Goal: Task Accomplishment & Management: Complete application form

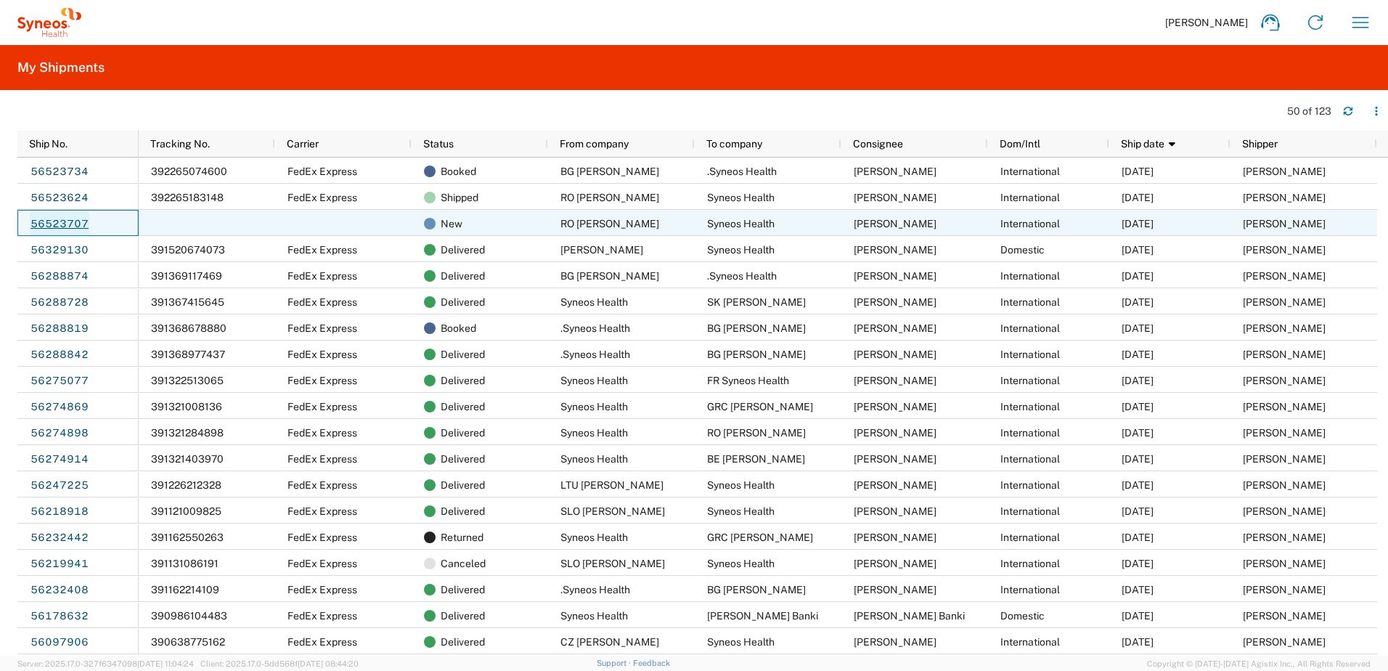
click at [77, 224] on link "56523707" at bounding box center [60, 223] width 60 height 23
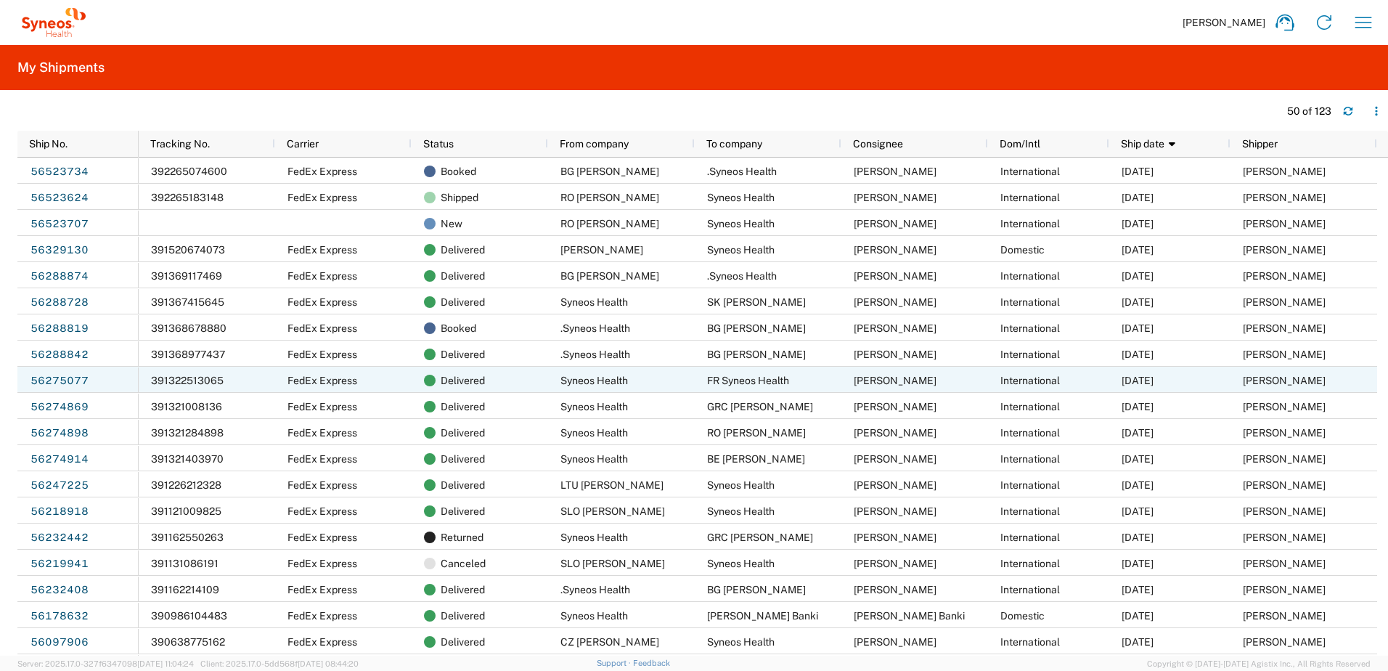
scroll to position [242, 0]
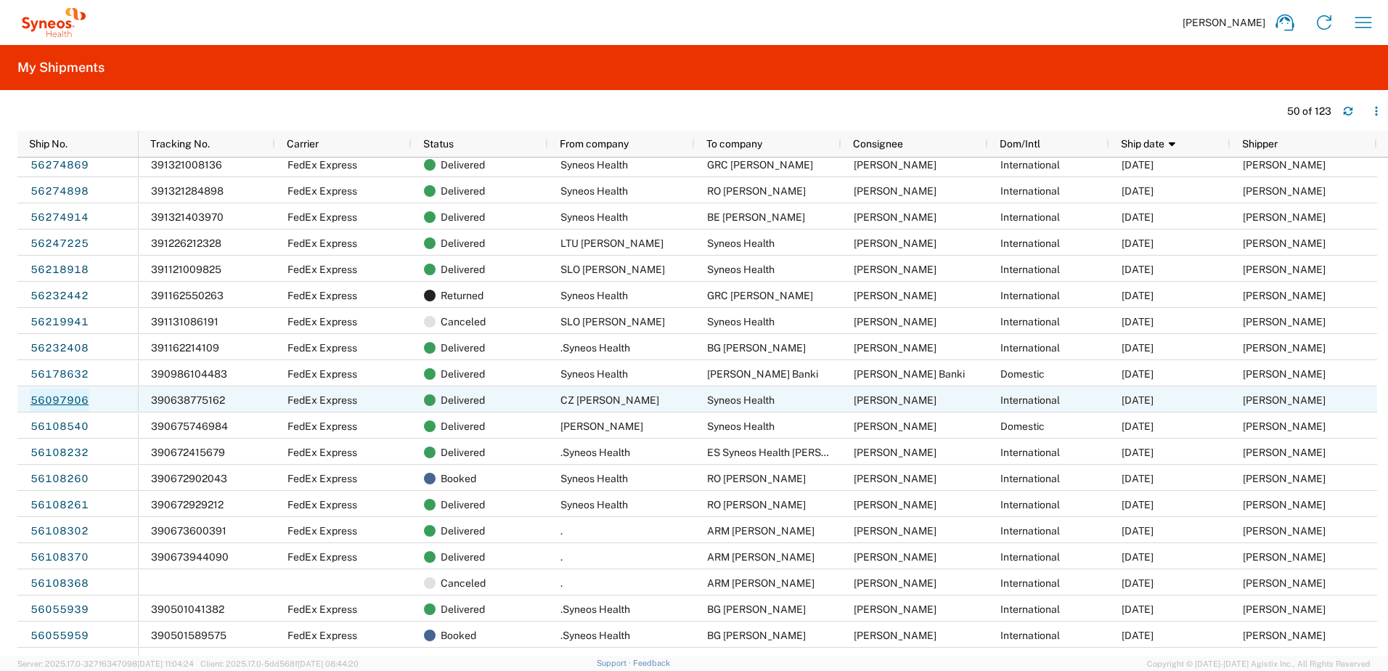
click at [64, 396] on link "56097906" at bounding box center [60, 399] width 60 height 23
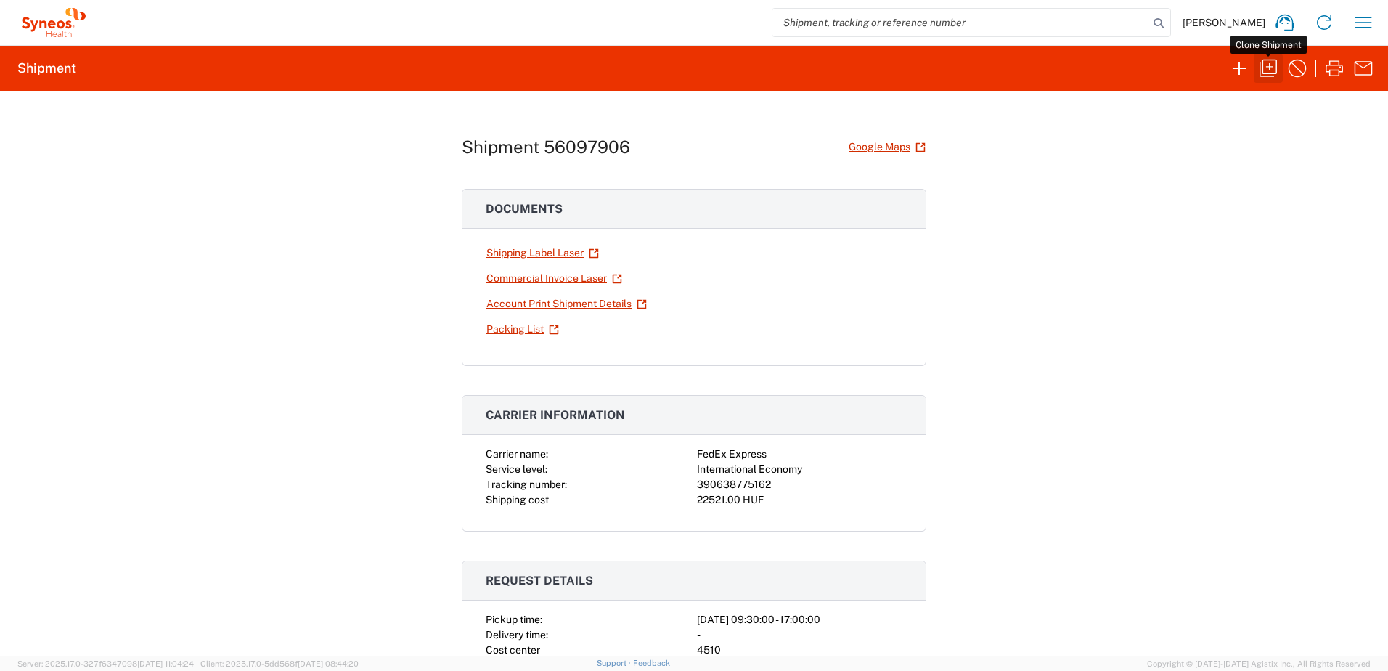
click at [1267, 65] on icon "button" at bounding box center [1267, 68] width 23 height 23
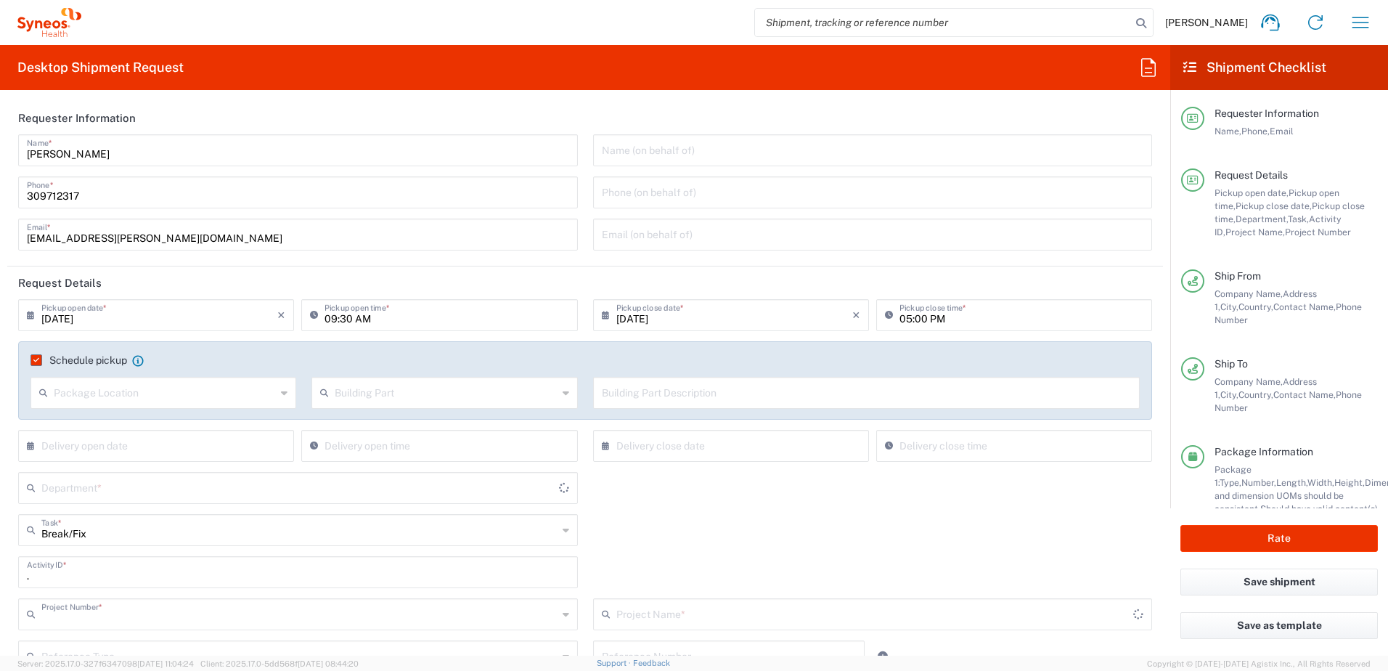
type input "4510 DEPARTMENTAL EXPENSE"
type input "Moravskoslezský kraj"
type input "Czechia"
type input "[GEOGRAPHIC_DATA]"
type input "Your Packaging"
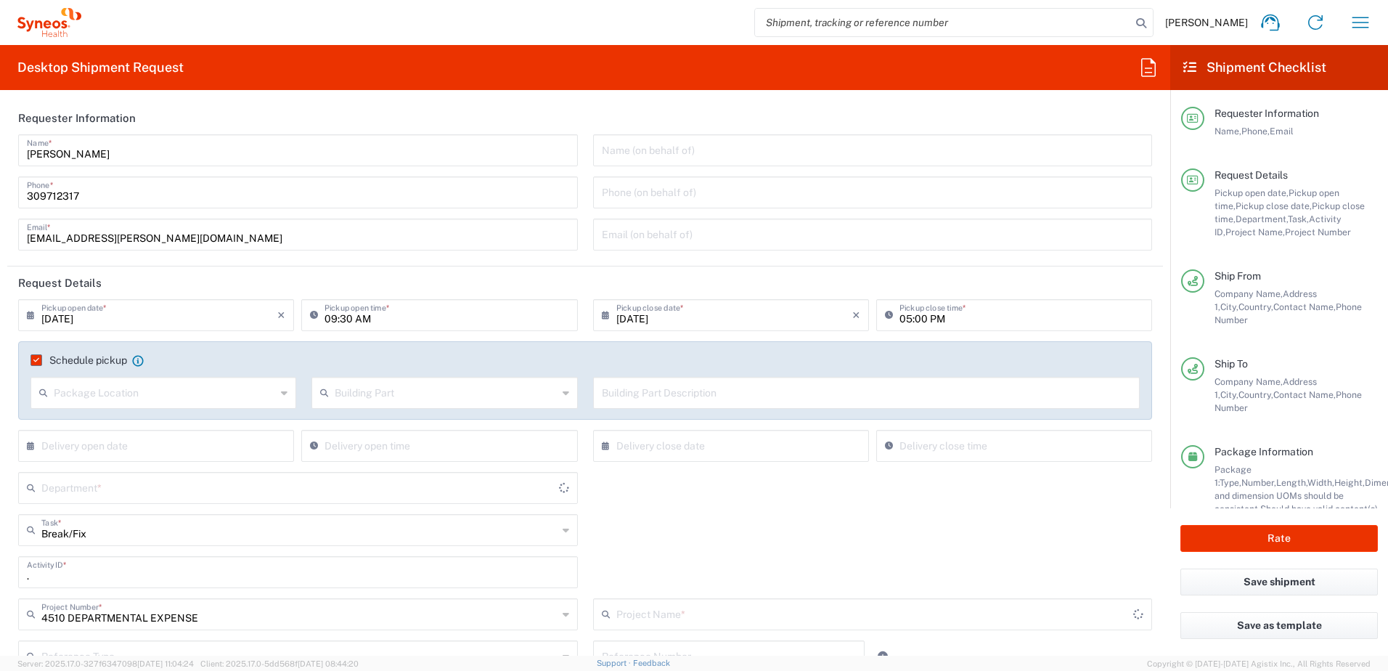
type input "Delivery Duty Paid"
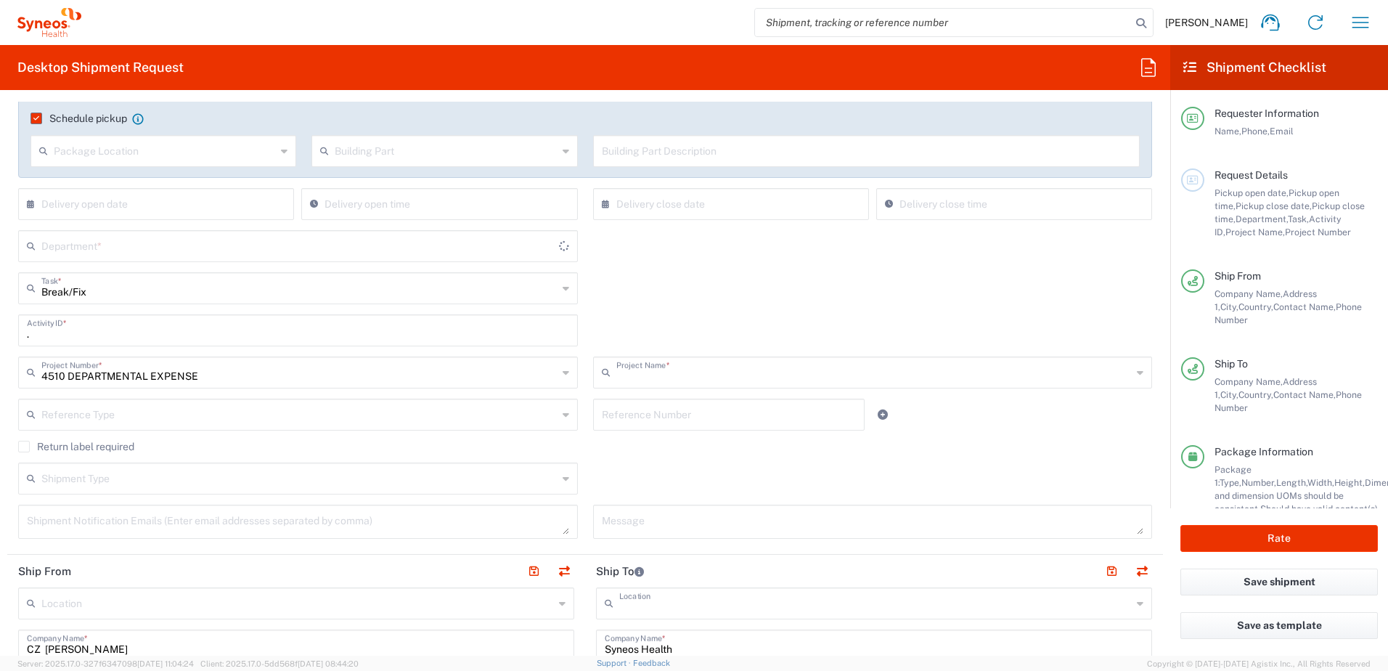
type input "4510 DEPARTMENTAL EXPENSE"
type input "Syneos Health Hungary Kft."
click at [688, 414] on input "text" at bounding box center [729, 413] width 255 height 25
type input "4510"
paste input "SCTASK2680237"
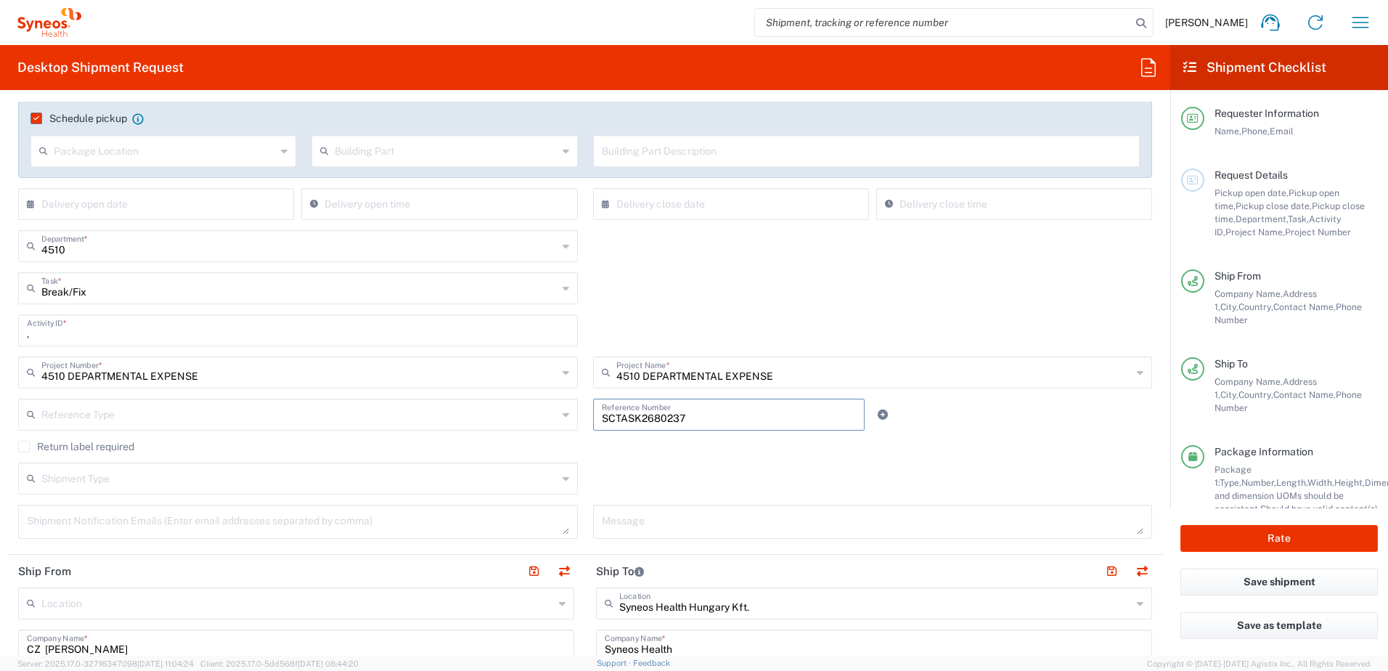
type input "SCTASK2680237"
click at [597, 312] on div "Break/Fix Task * Break/Fix Inventory Transfer New Hire Other Refresh" at bounding box center [585, 293] width 1149 height 42
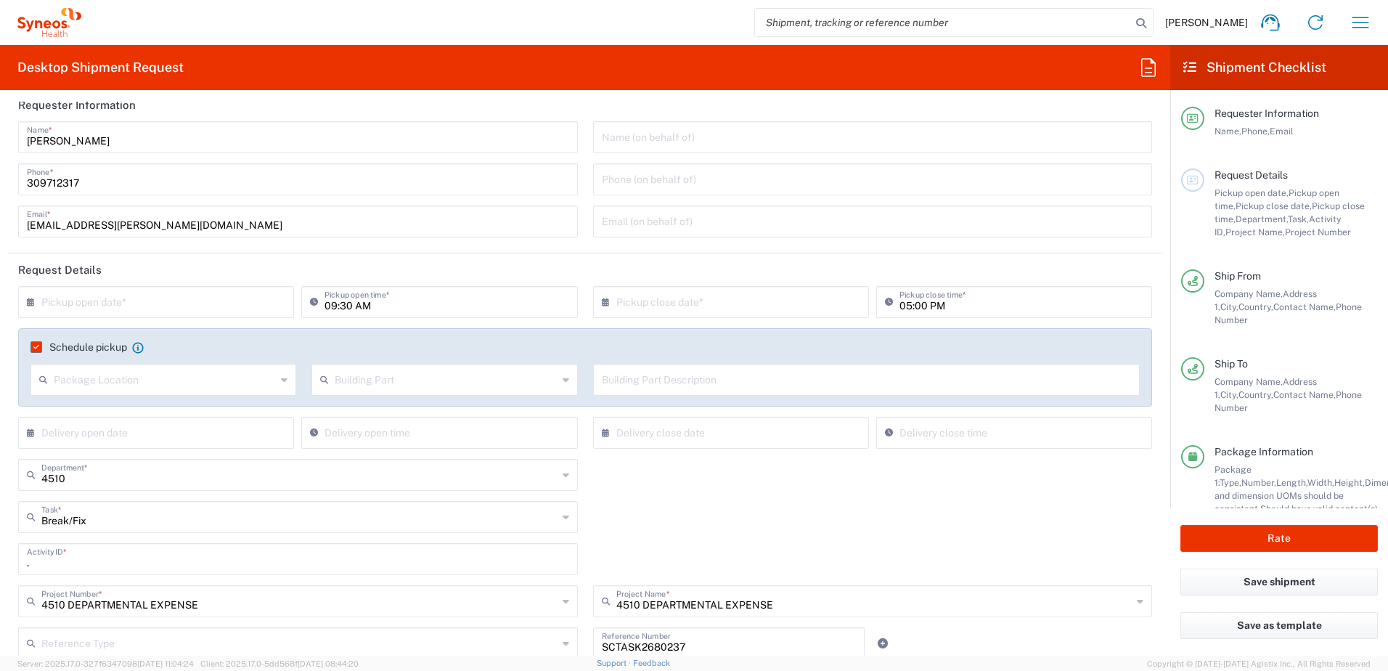
scroll to position [0, 0]
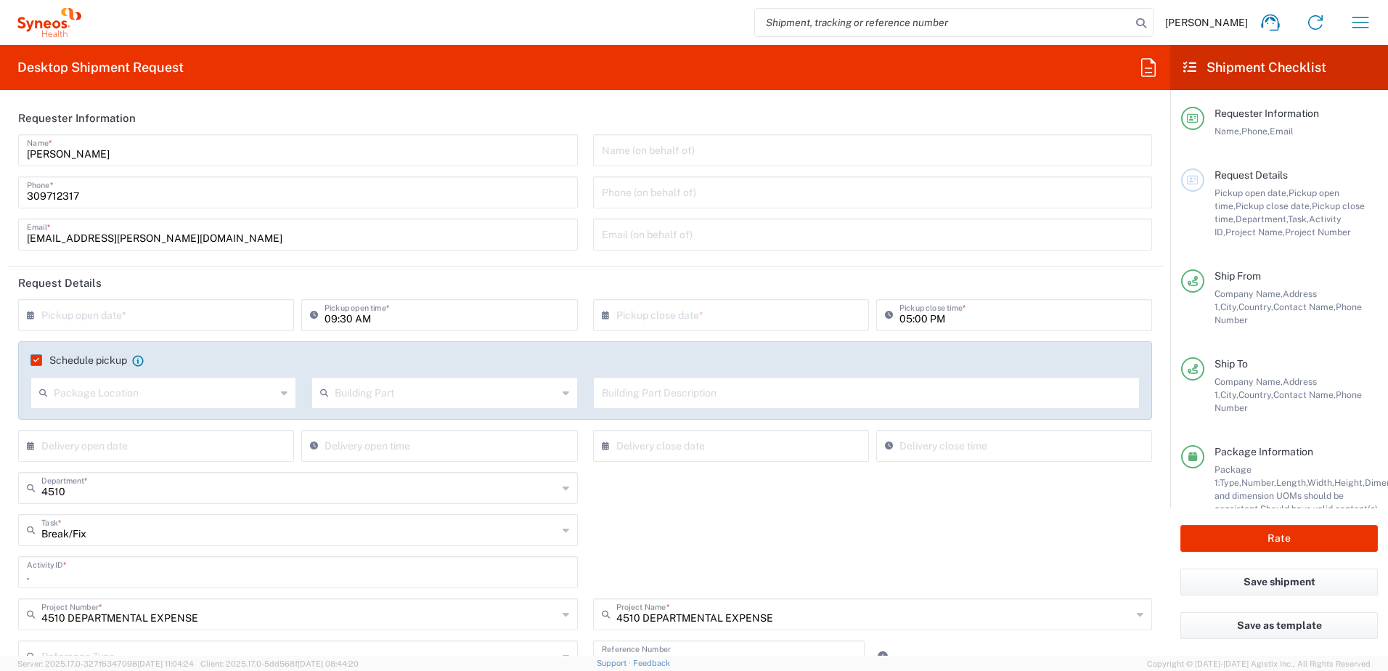
click at [157, 321] on input "text" at bounding box center [159, 313] width 236 height 25
click at [176, 444] on span "21" at bounding box center [178, 446] width 21 height 20
type input "[DATE]"
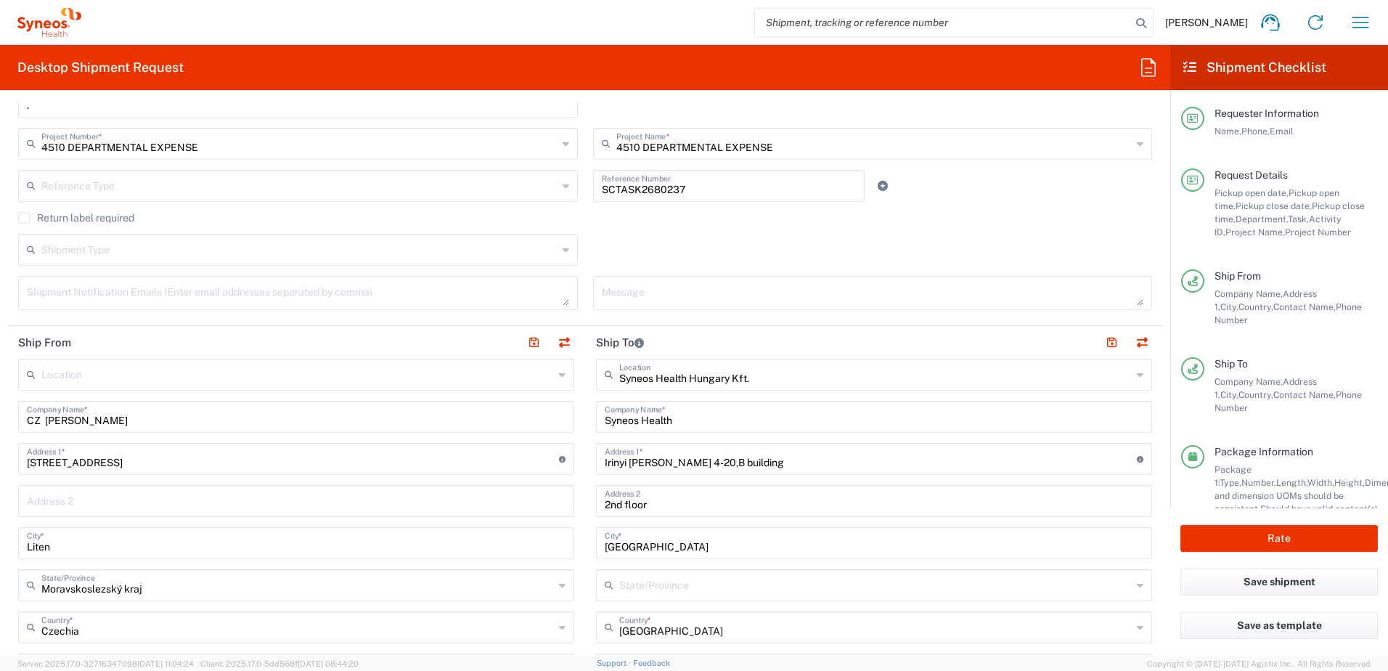
scroll to position [484, 0]
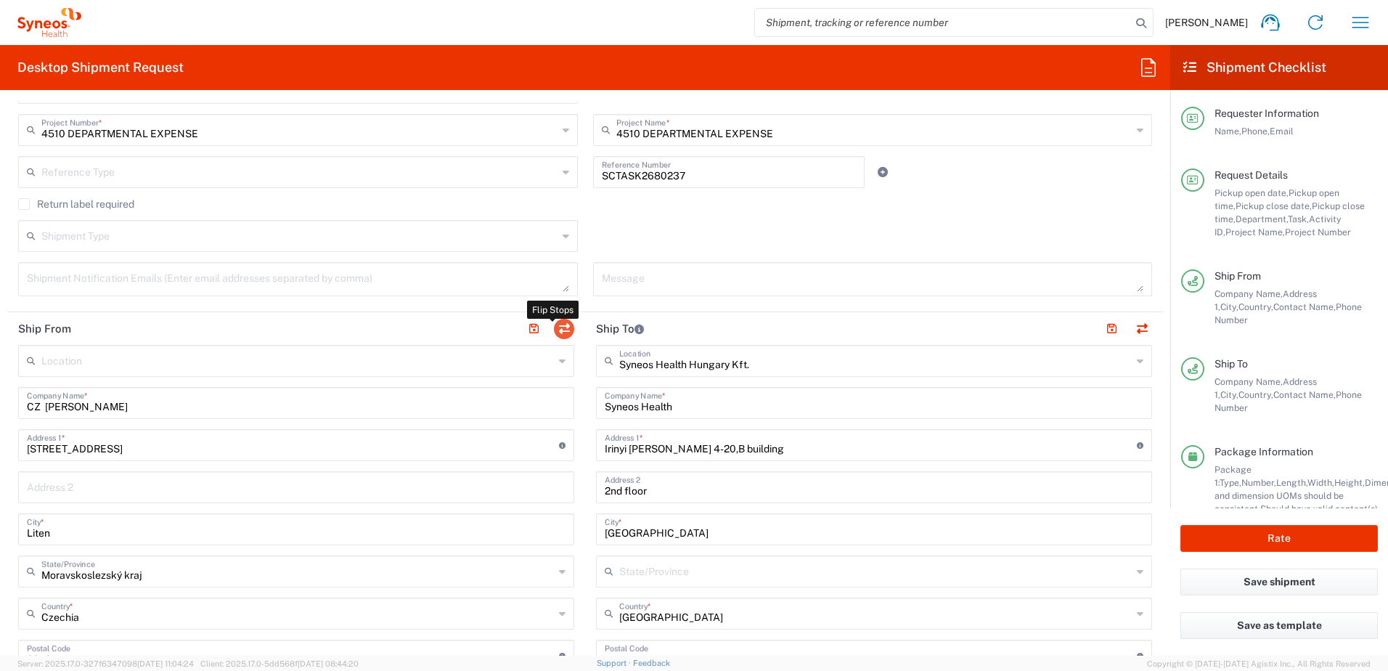
click at [562, 335] on button "button" at bounding box center [564, 329] width 20 height 20
type input "Syneos Health Hungary Kft."
type input "Syneos Health"
type input "Irinyi [PERSON_NAME] 4-20,B building"
type input "2nd floor"
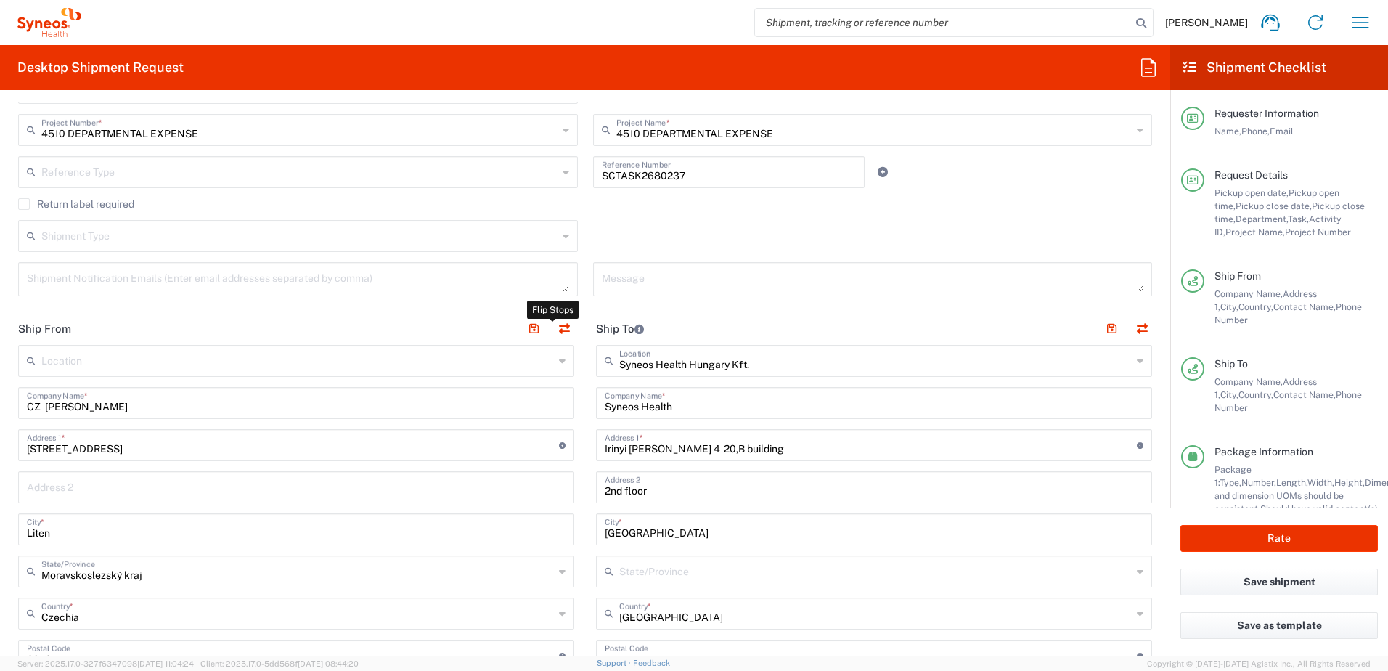
type input "[GEOGRAPHIC_DATA]"
type input "1117"
type input "[PERSON_NAME]"
type input "309712317"
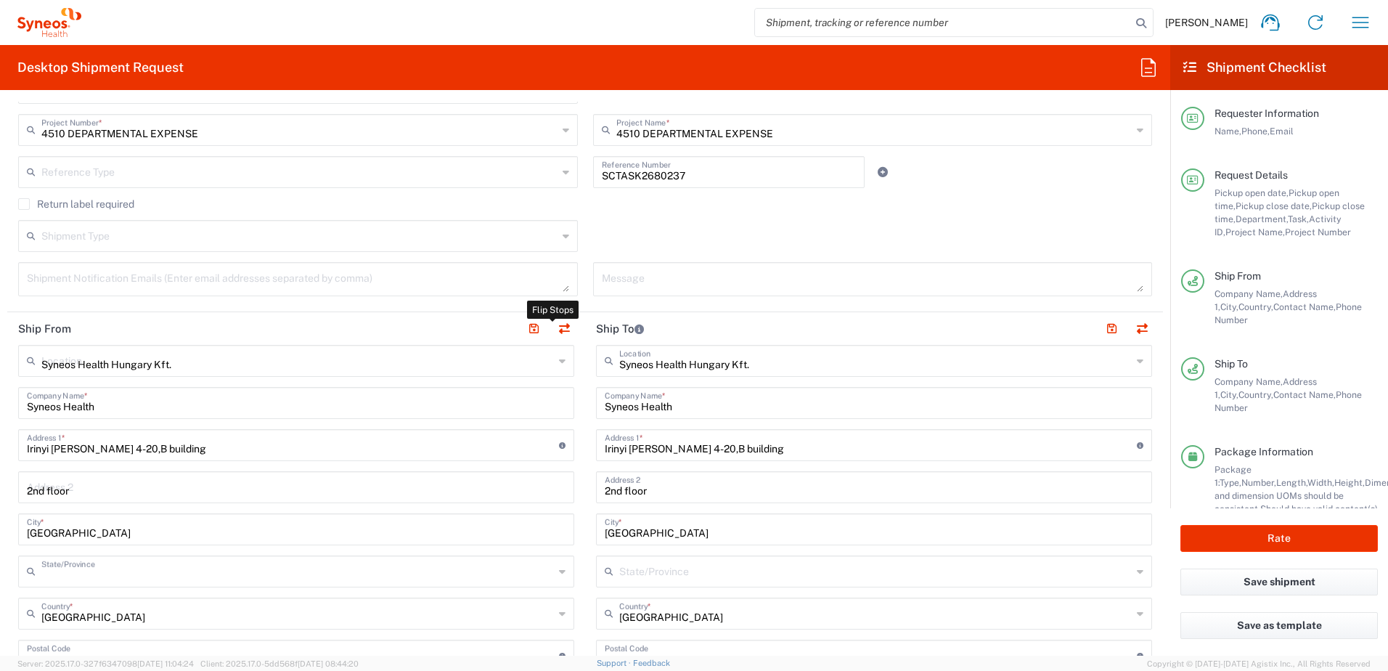
type input "[EMAIL_ADDRESS][PERSON_NAME][DOMAIN_NAME]"
type input "CZ [PERSON_NAME]"
type input "Pirnerova 528"
type input "Liten"
type input "Czechia"
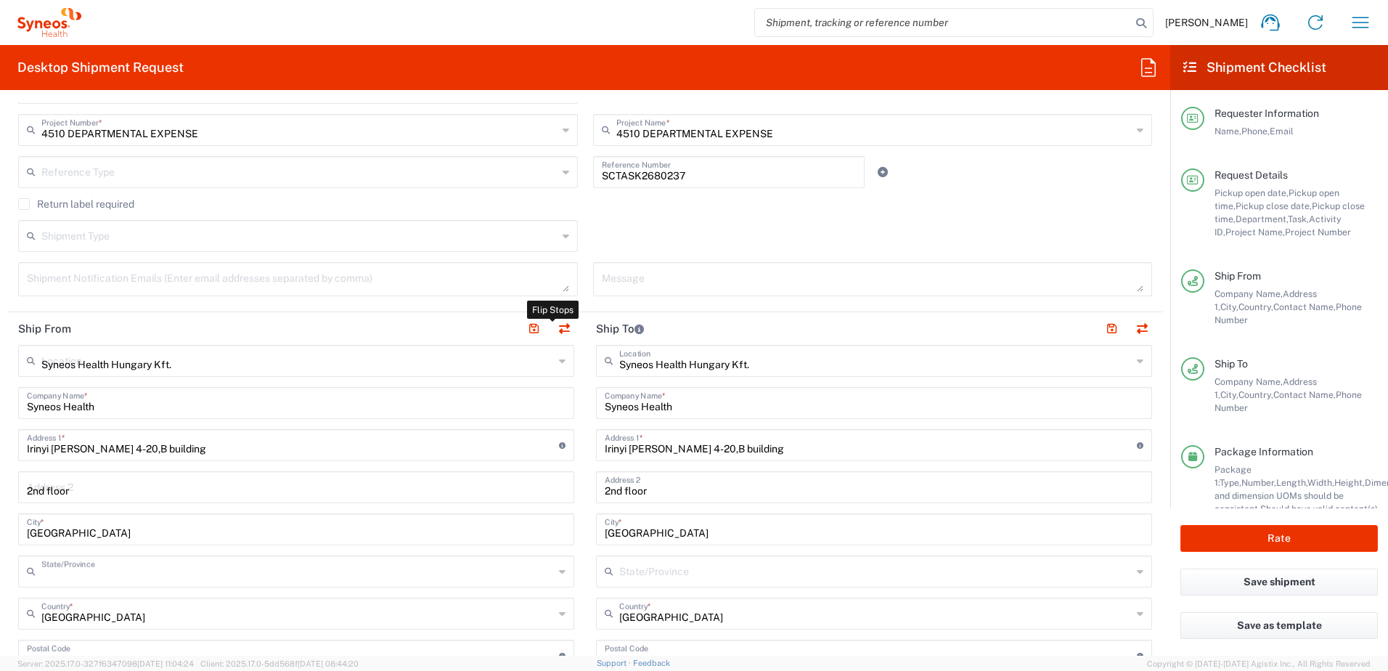
type input "26727"
type input "[PERSON_NAME]"
type input "+420-605 961 779"
type input "Sender/Shipper"
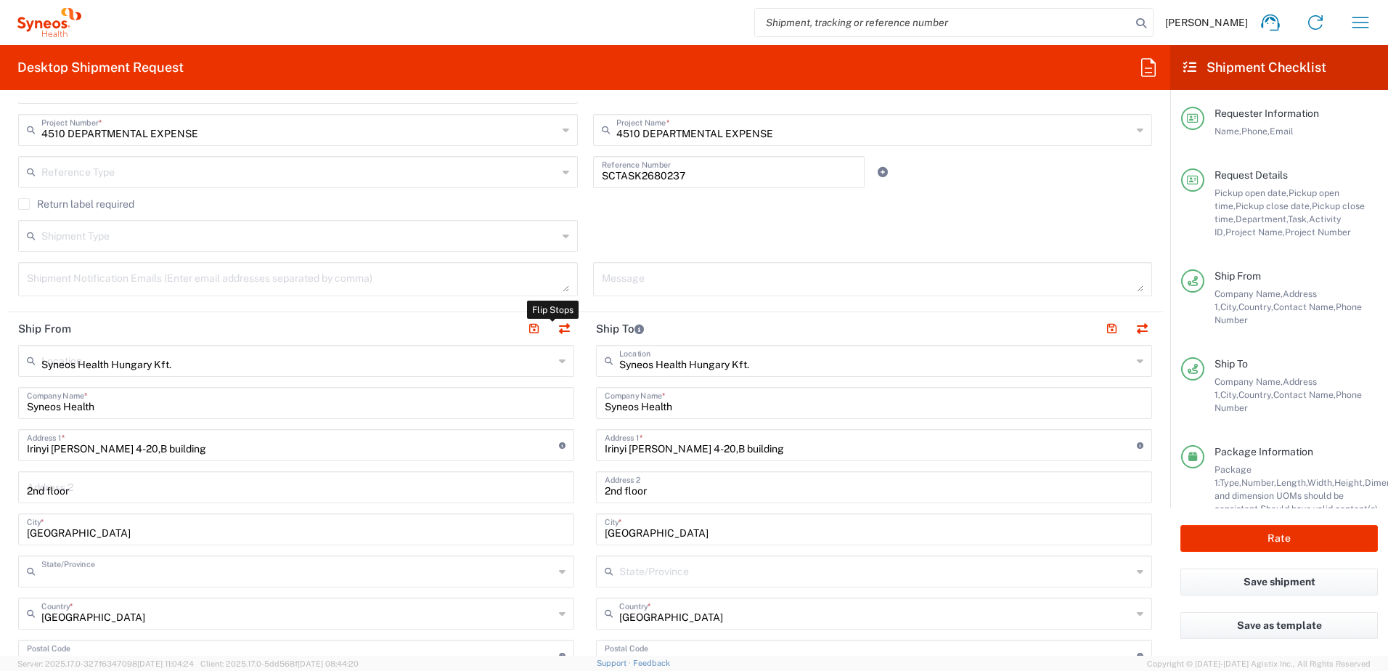
type input "Delivery Duty Paid"
type input "VAT"
type input "HU 24901833"
type input "TIN"
type input "24901833-2-43"
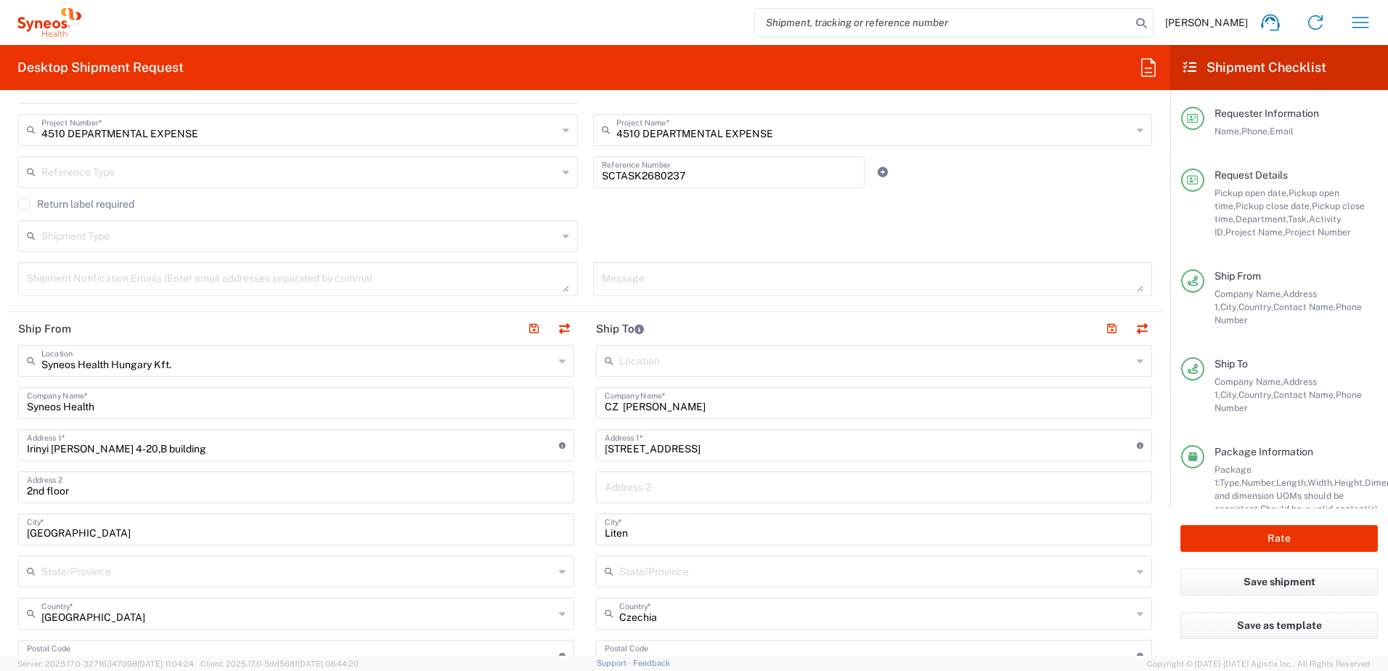
type input "Moravskoslezský kraj"
drag, startPoint x: 620, startPoint y: 405, endPoint x: 783, endPoint y: 422, distance: 164.2
click at [790, 420] on div "Location Addison Whitney LLC-Morrisvile NC US Barcelona-Syneos Health BioSector…" at bounding box center [874, 650] width 556 height 610
paste input "[DATE][PERSON_NAME]"
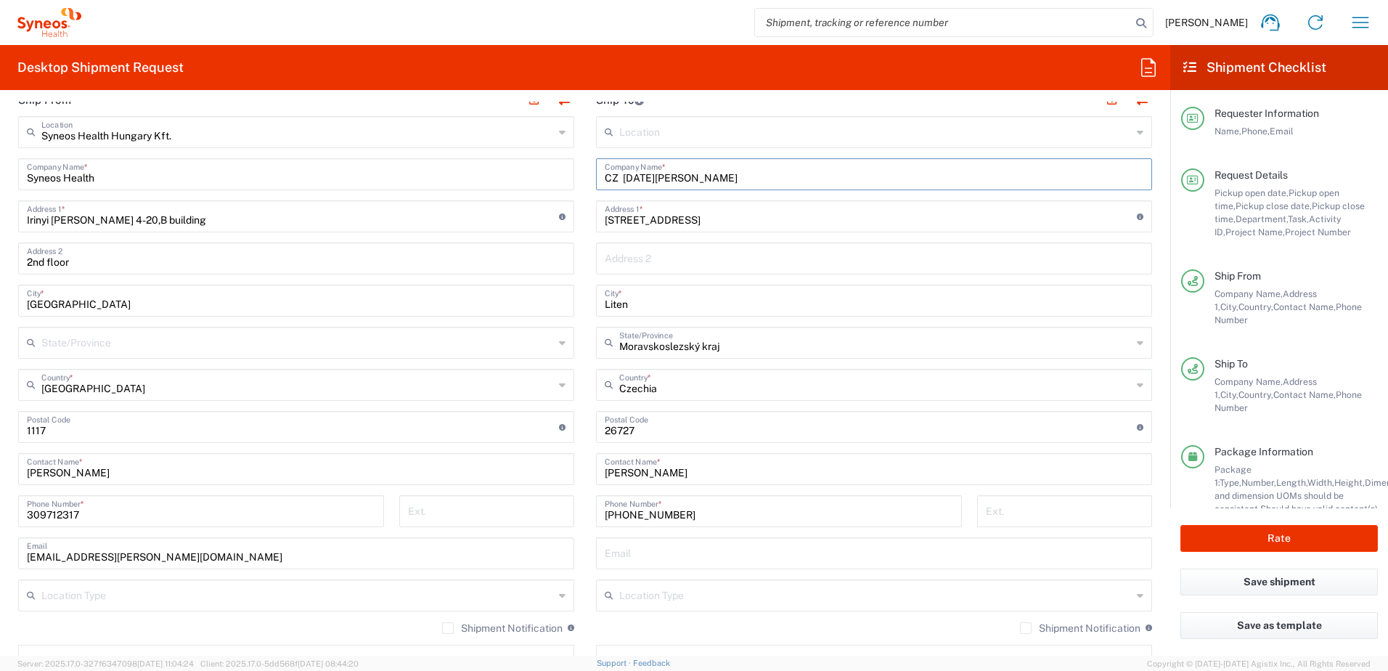
scroll to position [726, 0]
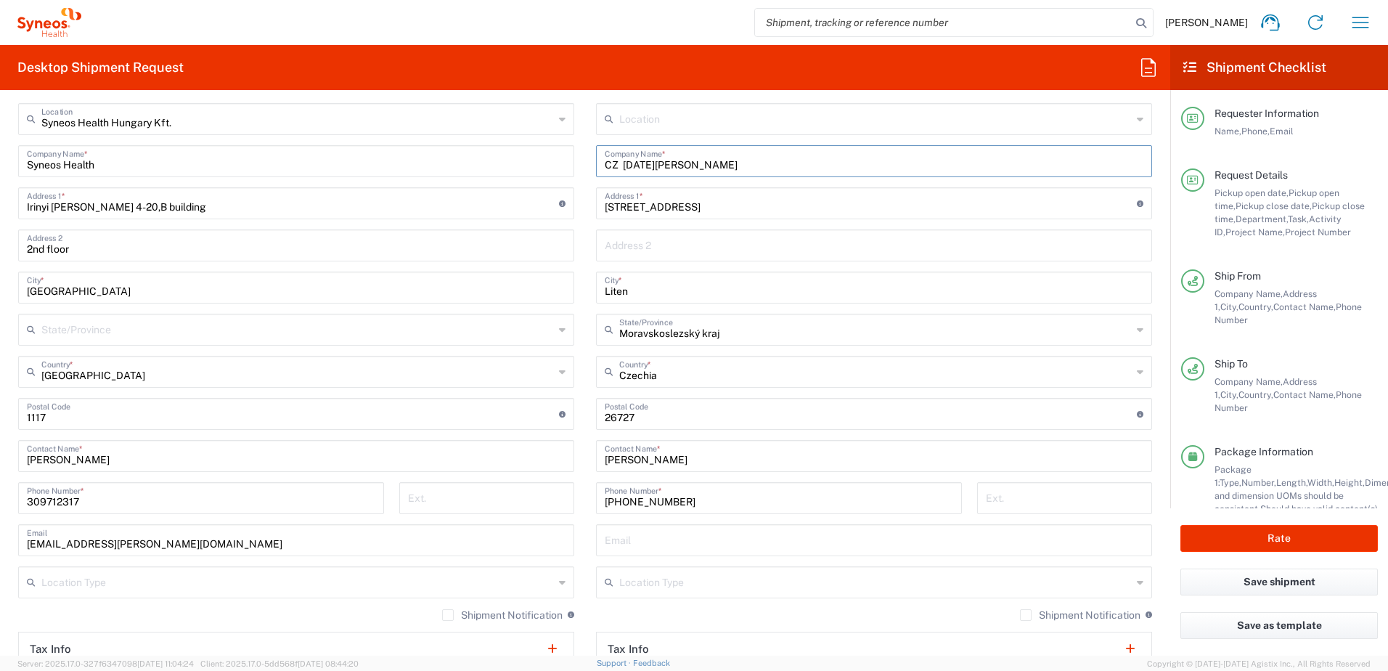
type input "CZ Lucia Szalay"
drag, startPoint x: 705, startPoint y: 460, endPoint x: 533, endPoint y: 452, distance: 171.5
click at [536, 451] on div "Ship From Syneos Health Hungary Kft. Location Syneos Health Hungary Kft. Addiso…" at bounding box center [585, 415] width 1156 height 690
paste input "[DATE][PERSON_NAME]"
type input "[DATE][PERSON_NAME]"
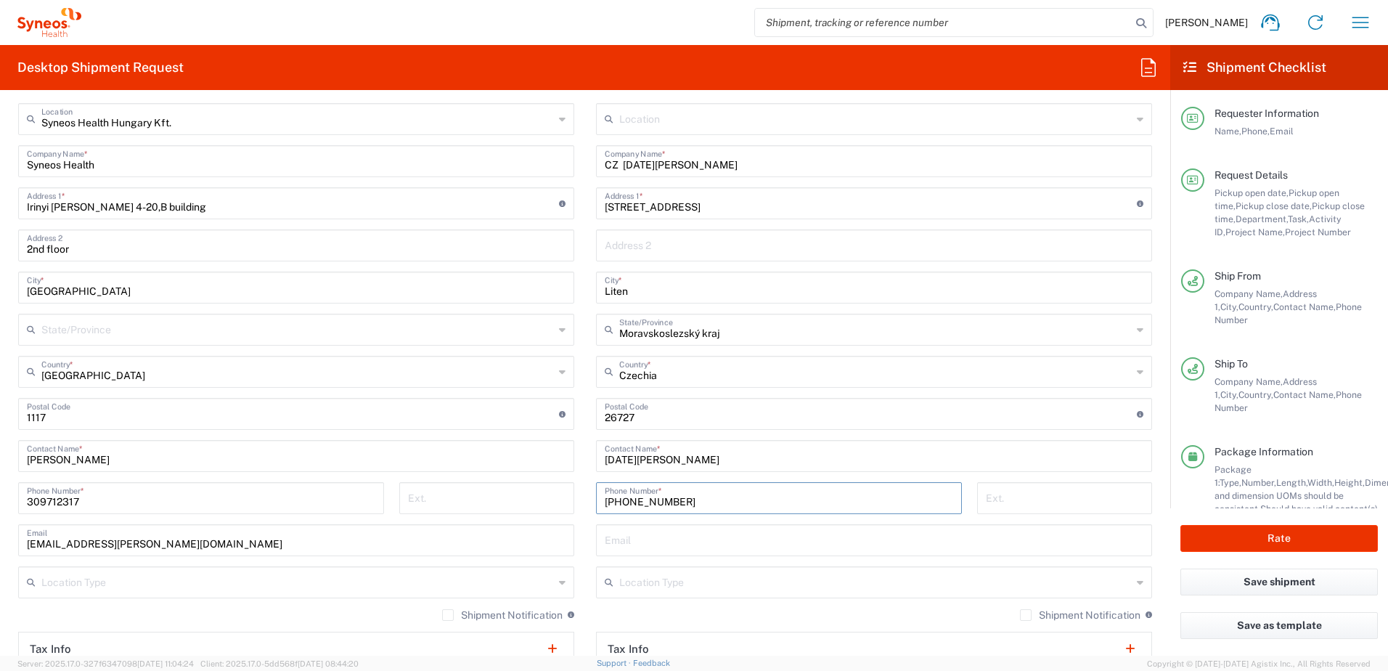
drag, startPoint x: 704, startPoint y: 504, endPoint x: 565, endPoint y: 502, distance: 138.6
click at [566, 502] on div "Ship From Syneos Health Hungary Kft. Location Syneos Health Hungary Kft. Addiso…" at bounding box center [585, 415] width 1156 height 690
paste input "1 (911) 637375"
type input "+421 (911) 637375"
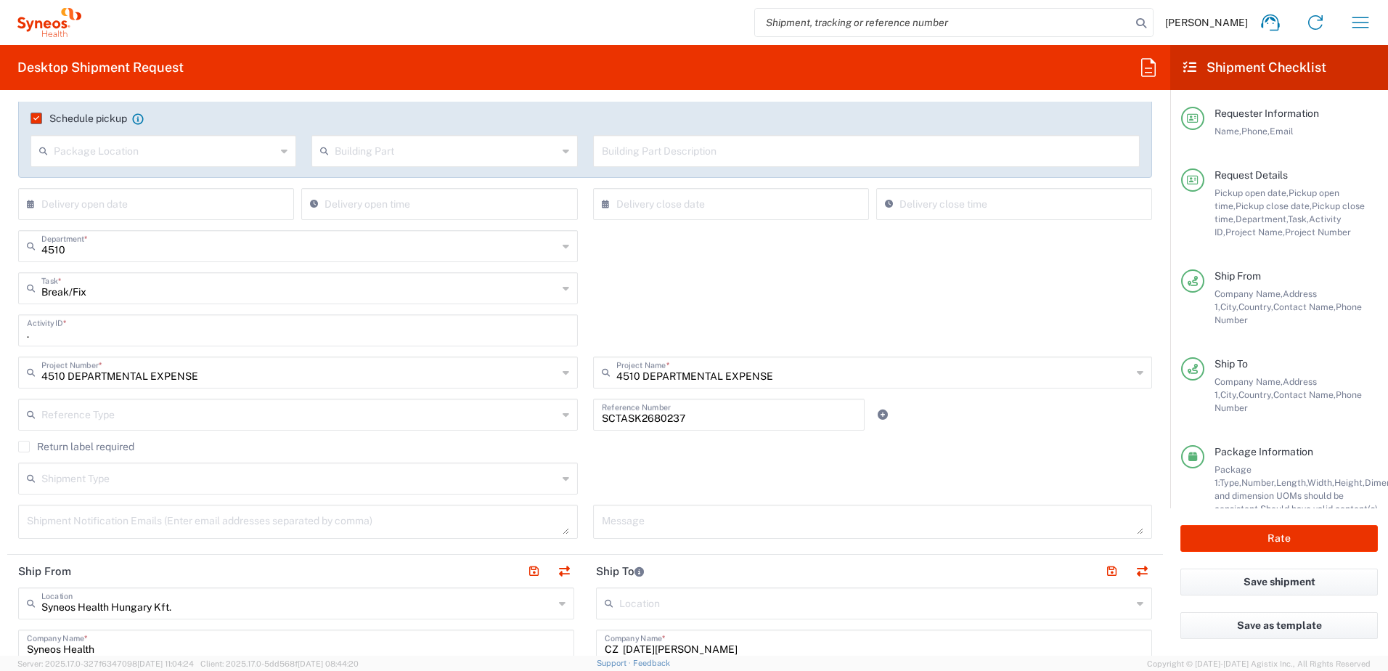
scroll to position [0, 0]
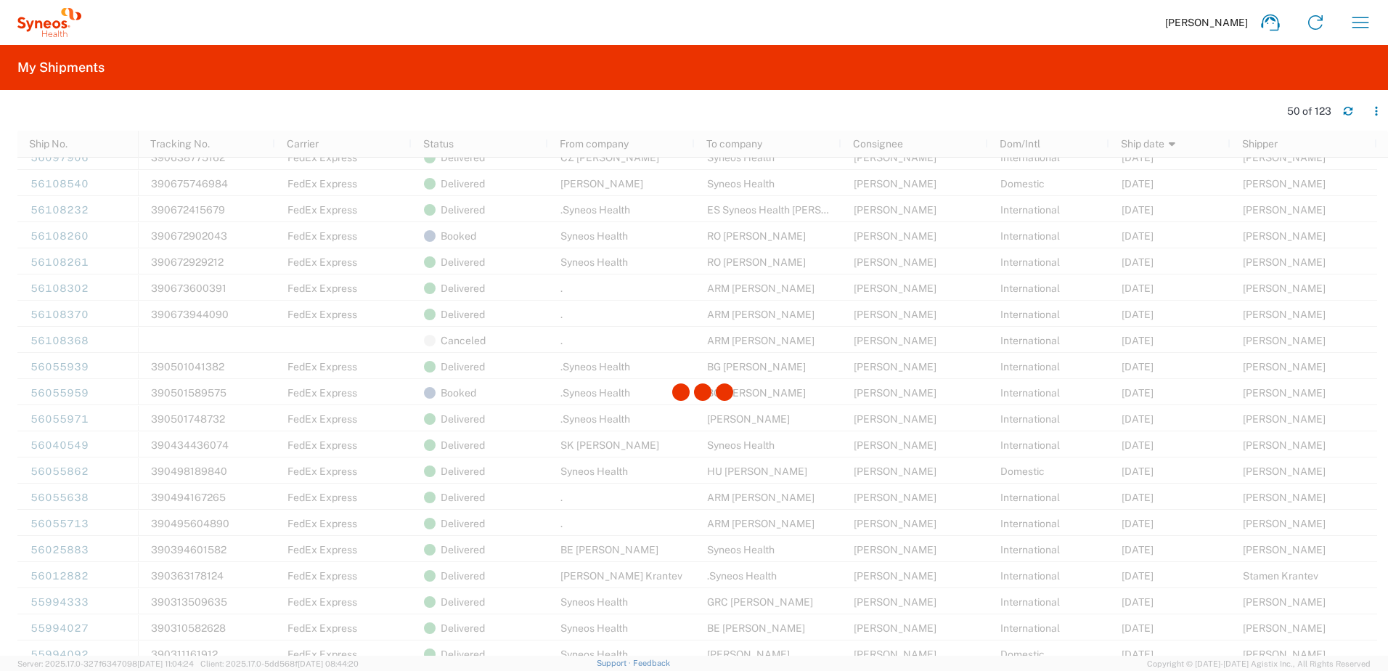
scroll to position [726, 0]
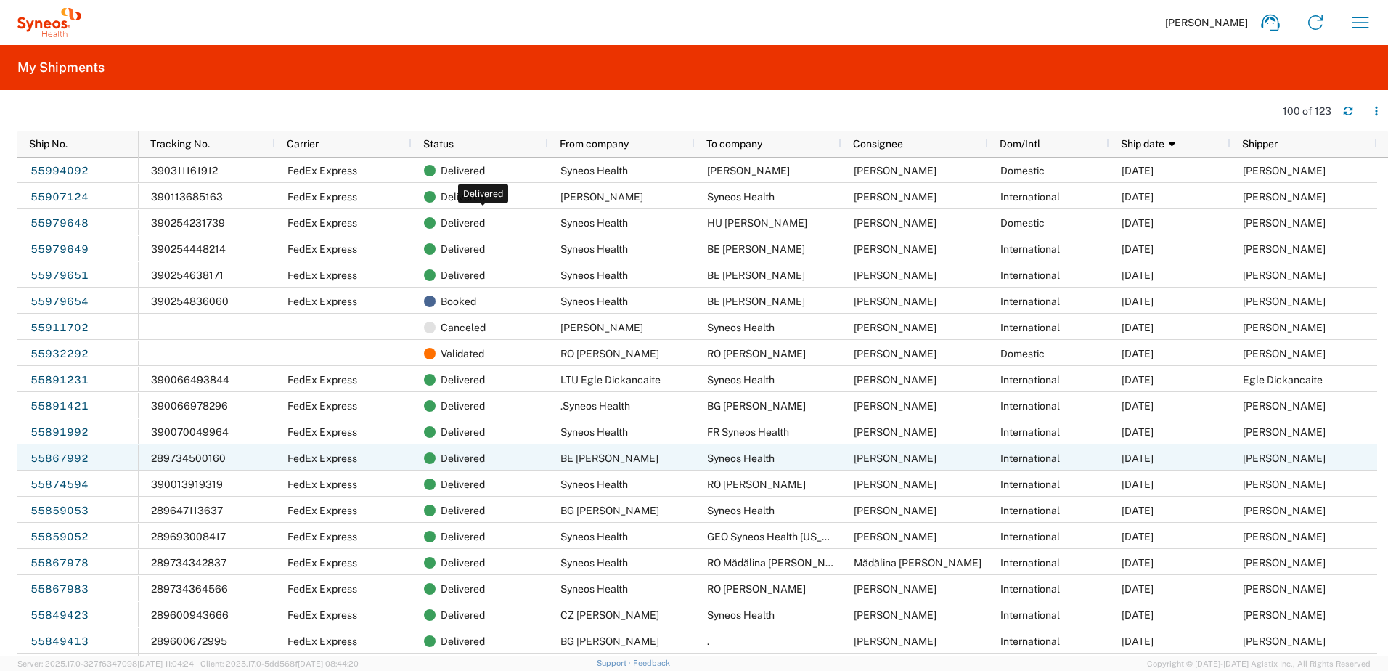
scroll to position [1210, 0]
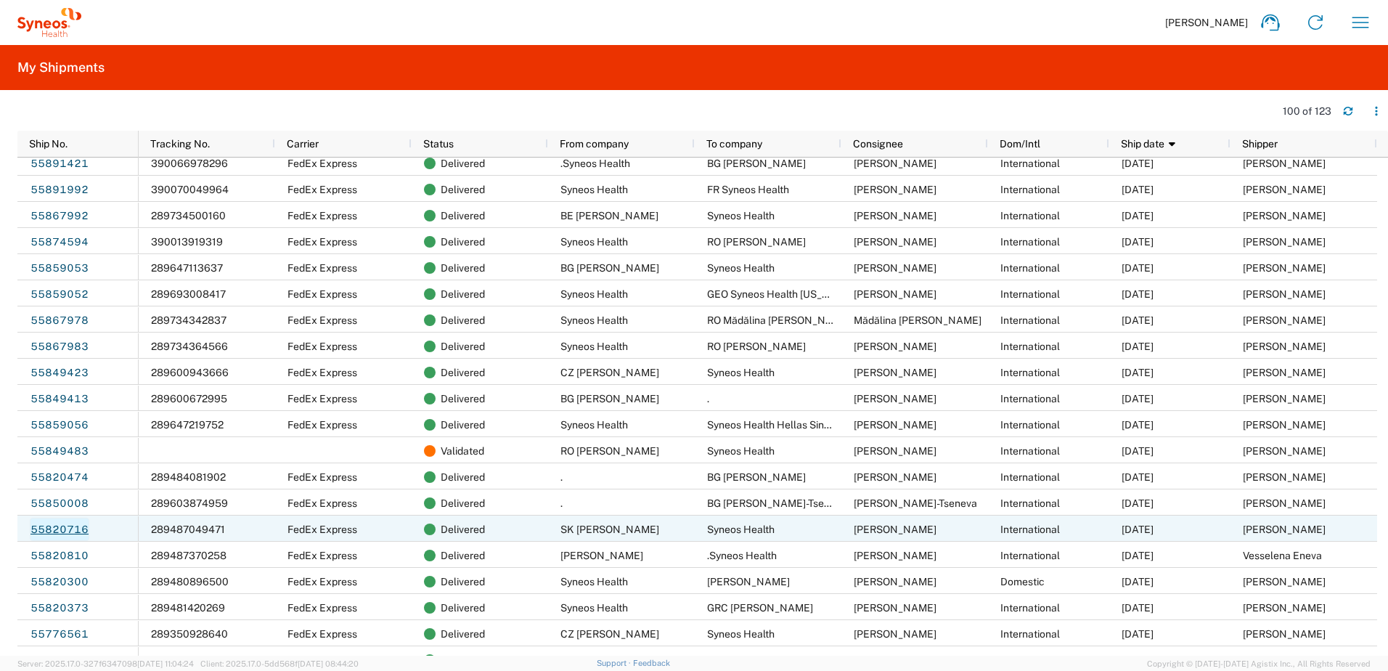
click at [70, 528] on link "55820716" at bounding box center [60, 529] width 60 height 23
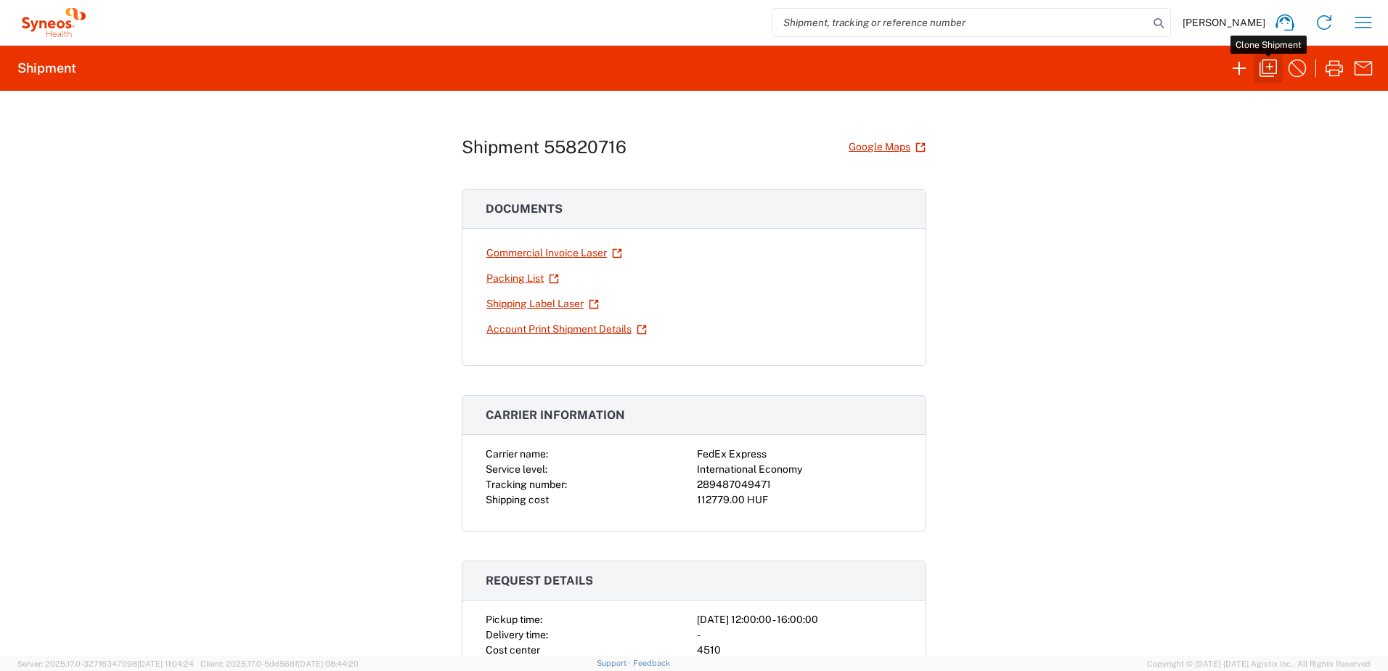
click at [1267, 62] on icon "button" at bounding box center [1267, 68] width 23 height 23
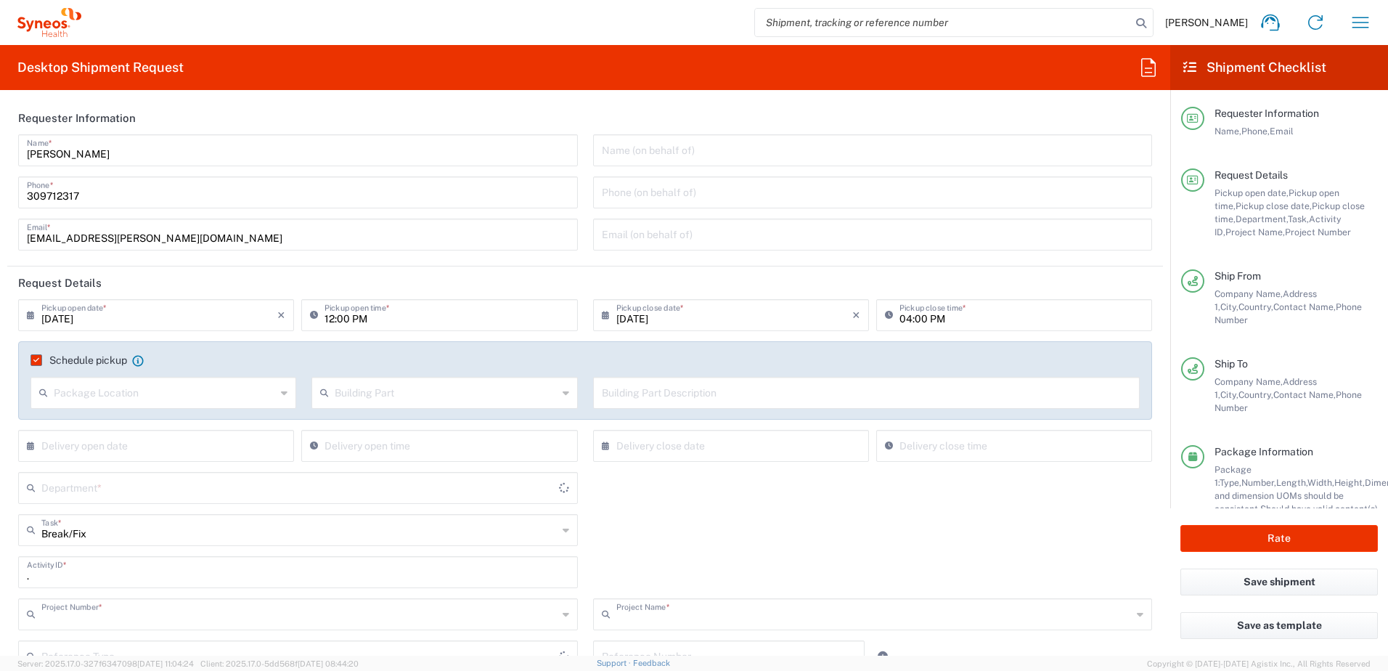
type input "4510"
type input "4510 DEPARTMENTAL EXPENSE"
type input "[GEOGRAPHIC_DATA]"
type input "Your Packaging"
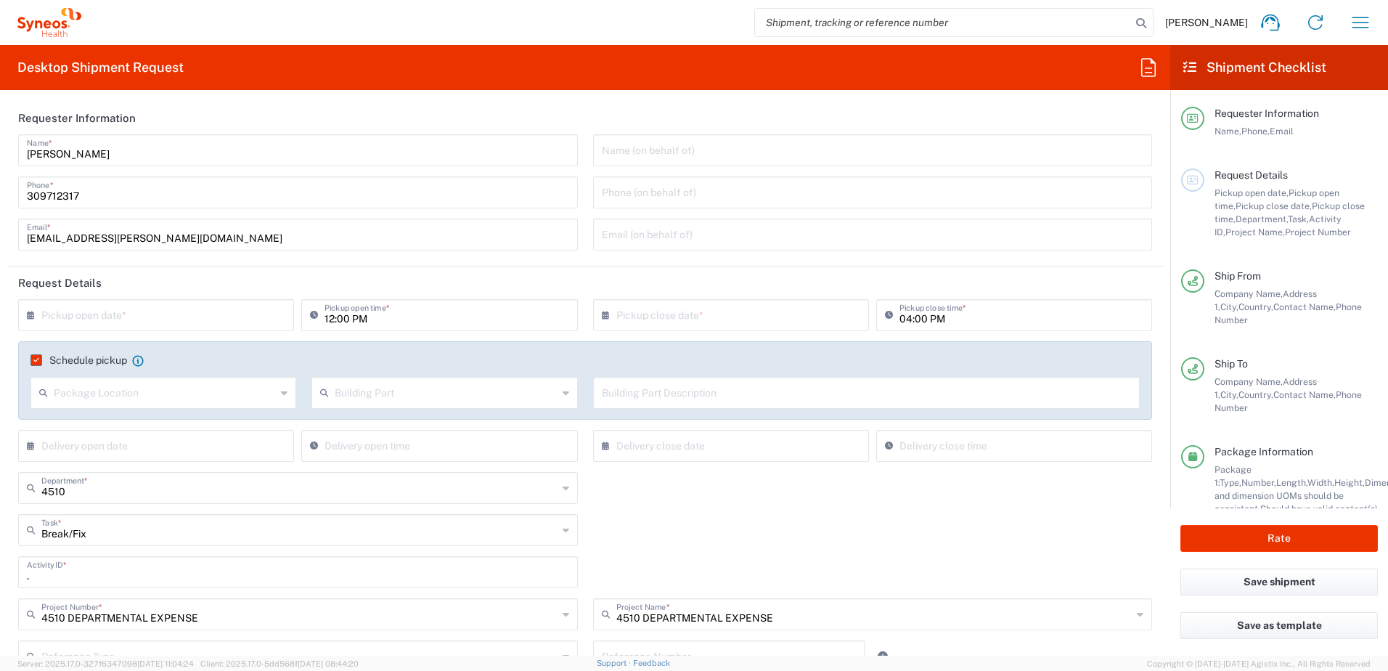
type input "[GEOGRAPHIC_DATA]"
type input "Delivery Duty Paid"
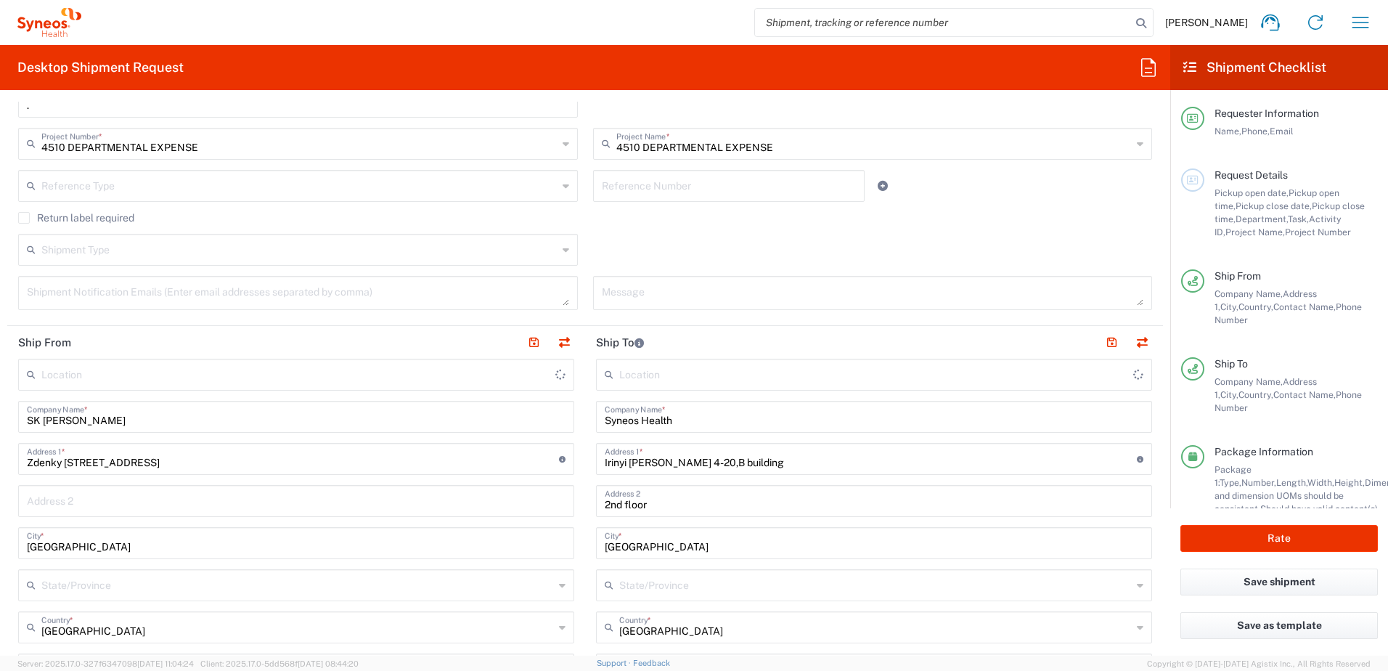
type input "Syneos Health Hungary Kft."
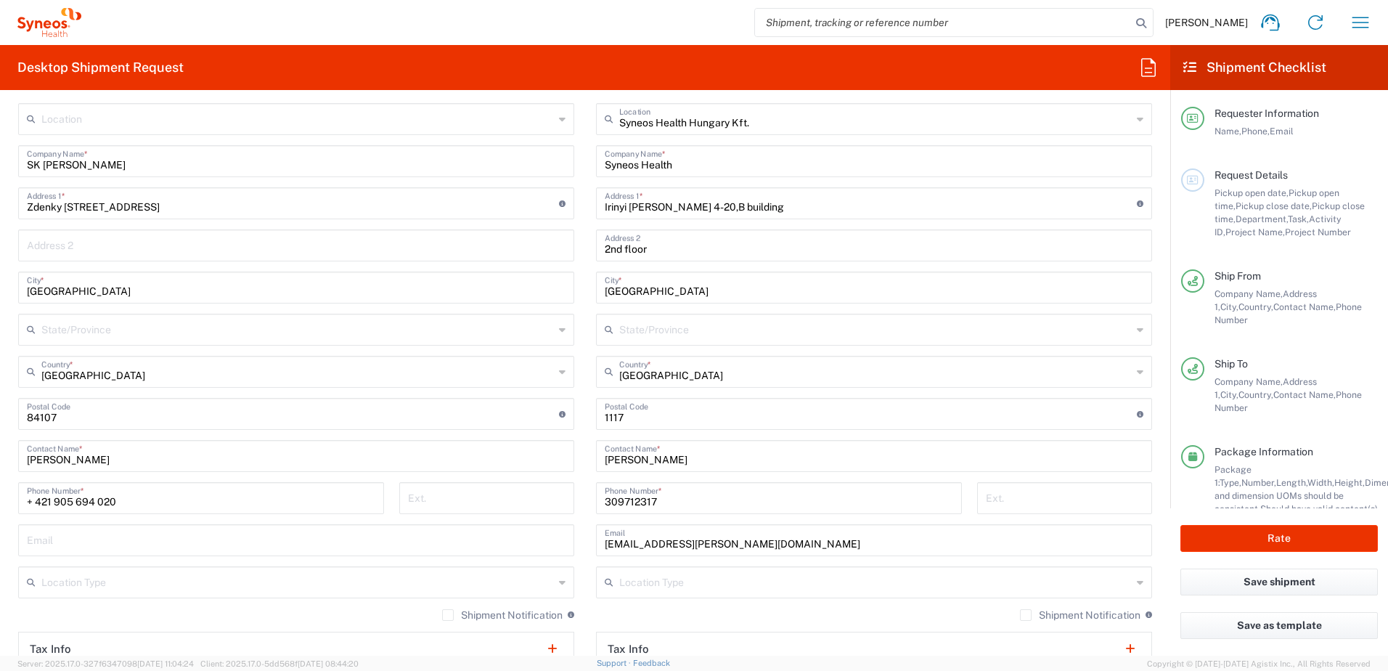
scroll to position [484, 0]
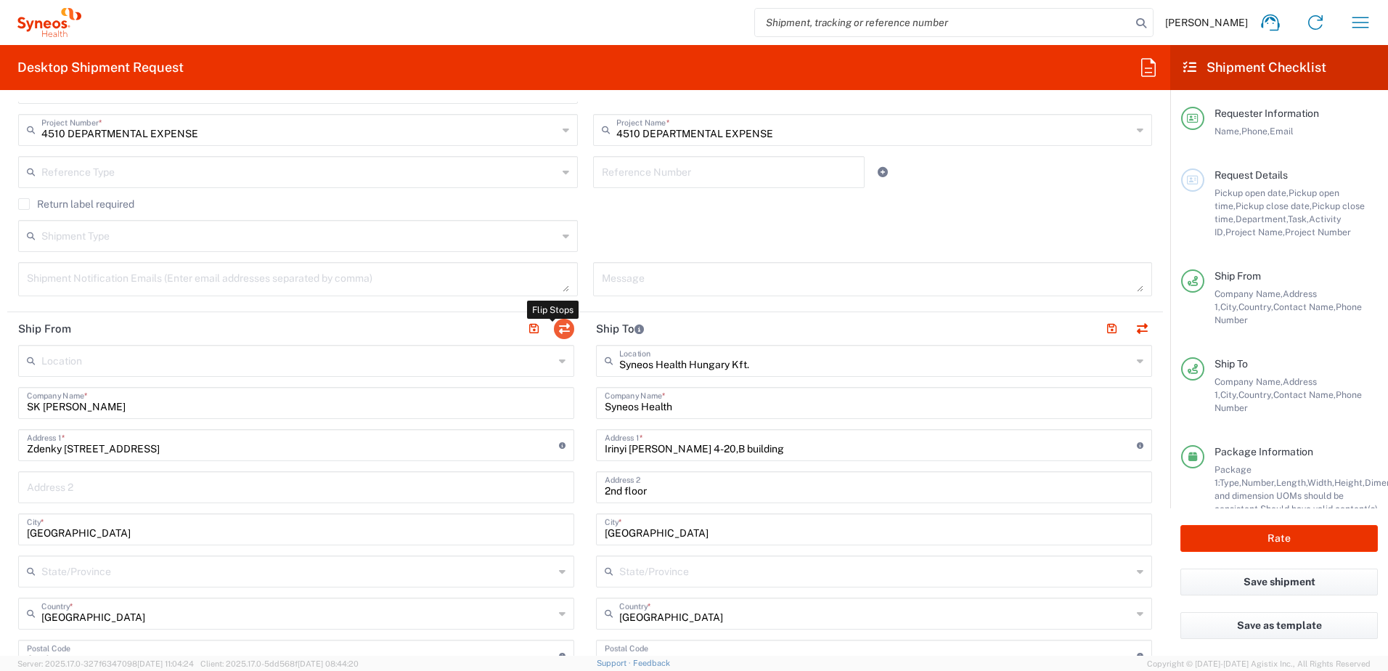
click at [556, 322] on button "button" at bounding box center [564, 329] width 20 height 20
type input "Syneos Health Hungary Kft."
type input "Syneos Health"
type input "Irinyi [PERSON_NAME] 4-20,B building"
type input "2nd floor"
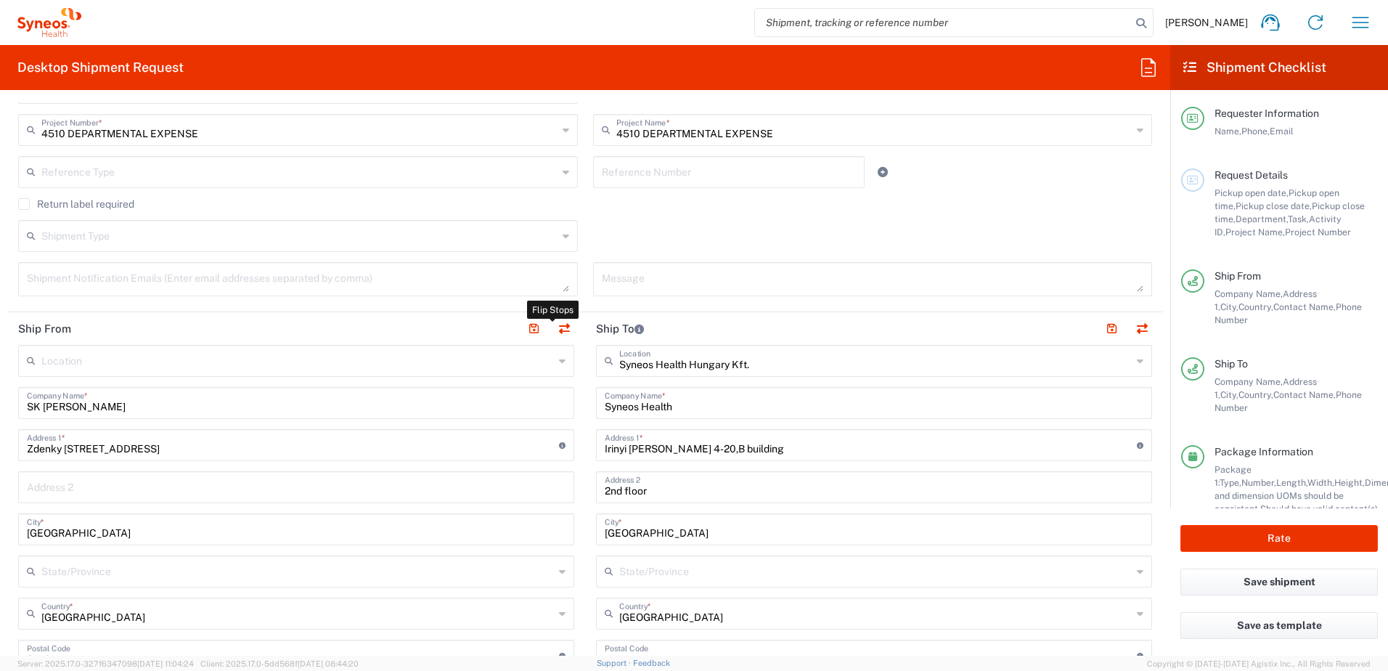
type input "[GEOGRAPHIC_DATA]"
type input "1117"
type input "[PERSON_NAME]"
type input "309712317"
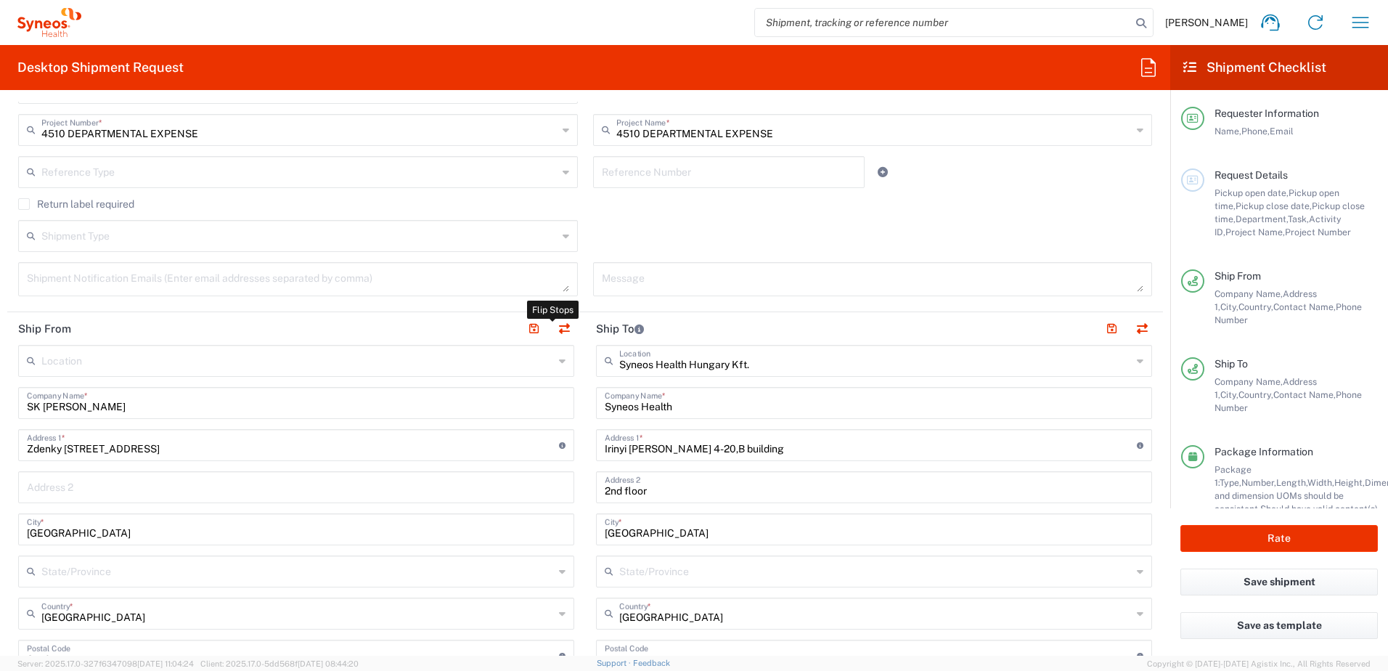
type input "[EMAIL_ADDRESS][PERSON_NAME][DOMAIN_NAME]"
type input "SK Peter Holubcik"
type input "Zdenky Schelingovej 9"
type input "Bratislava"
type input "[GEOGRAPHIC_DATA]"
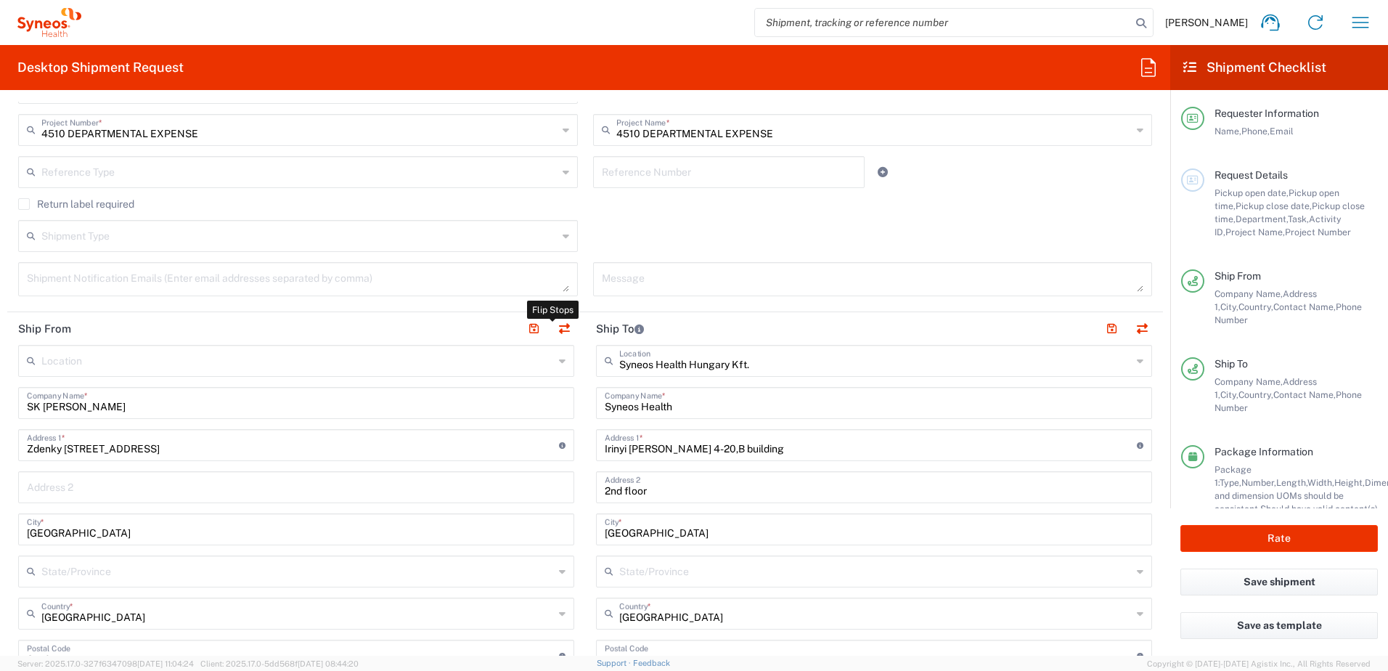
type input "84107"
type input "Peter Holubcik"
type input "+ 421 905 694 020"
type input "Sender/Shipper"
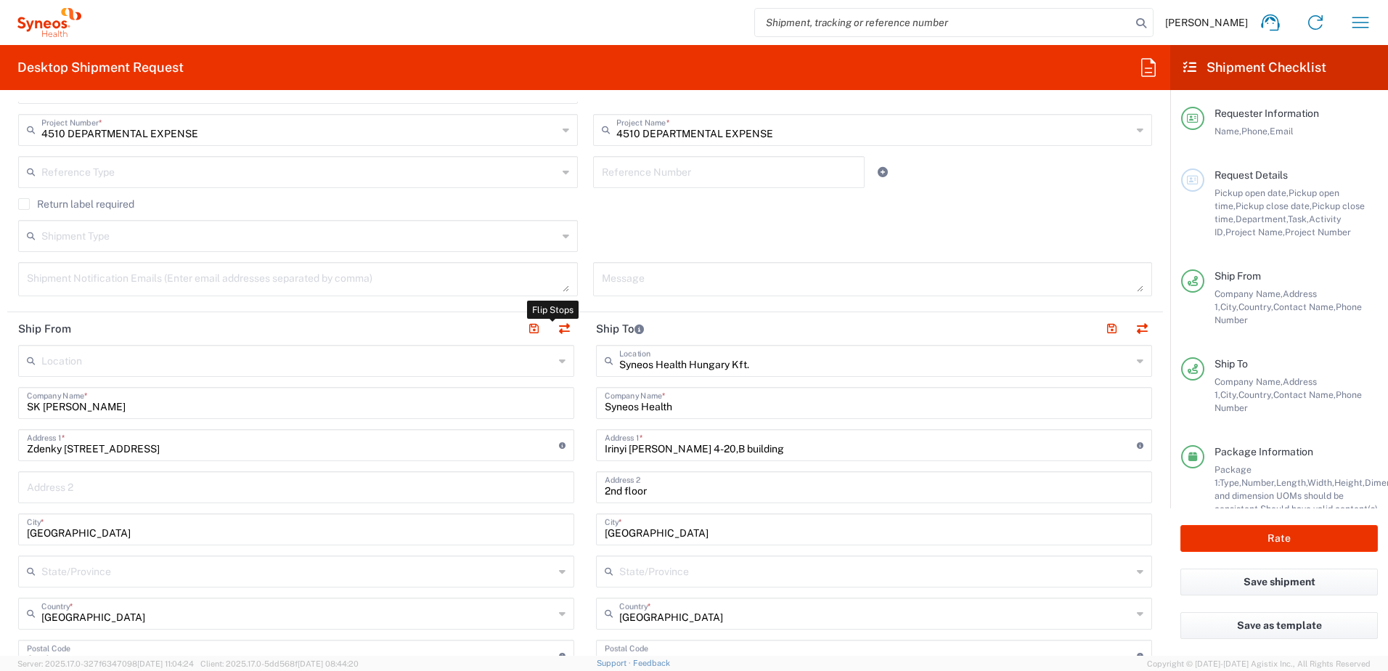
type input "Delivery Duty Paid"
type input "TIN"
type input "24901833-2-43"
type input "VAT"
type input "HU 24901833"
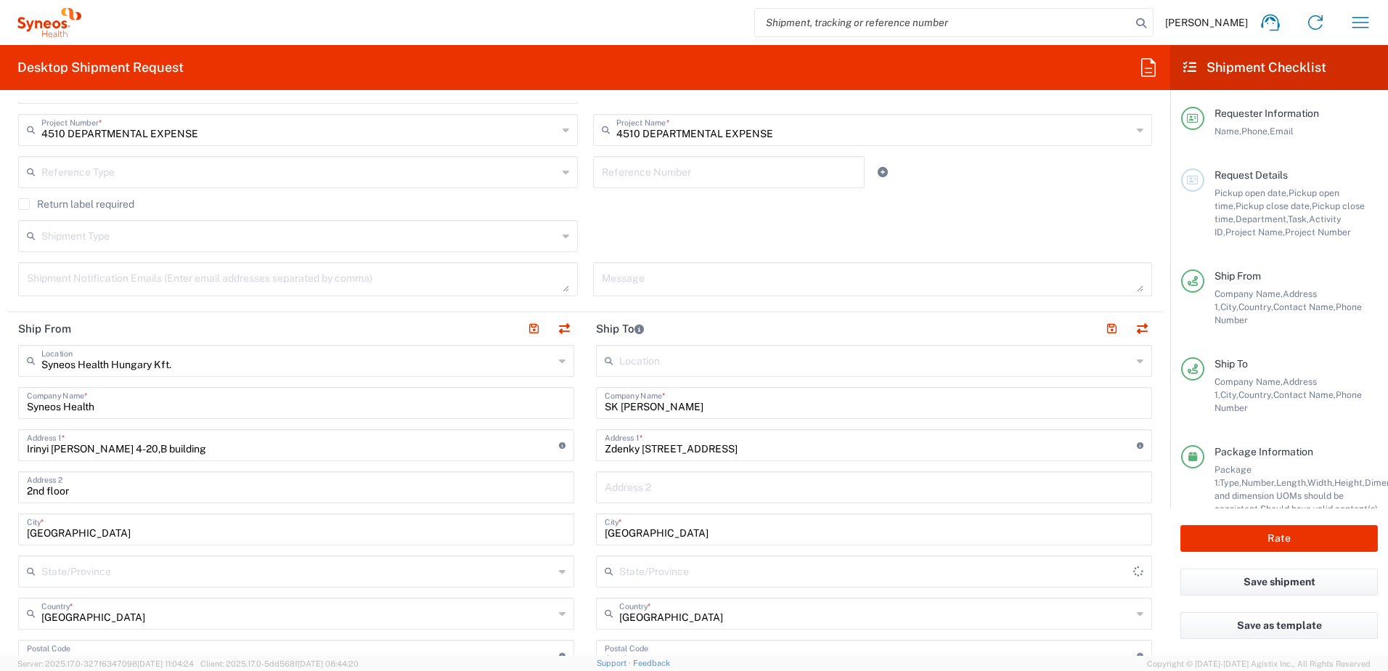
scroll to position [0, 0]
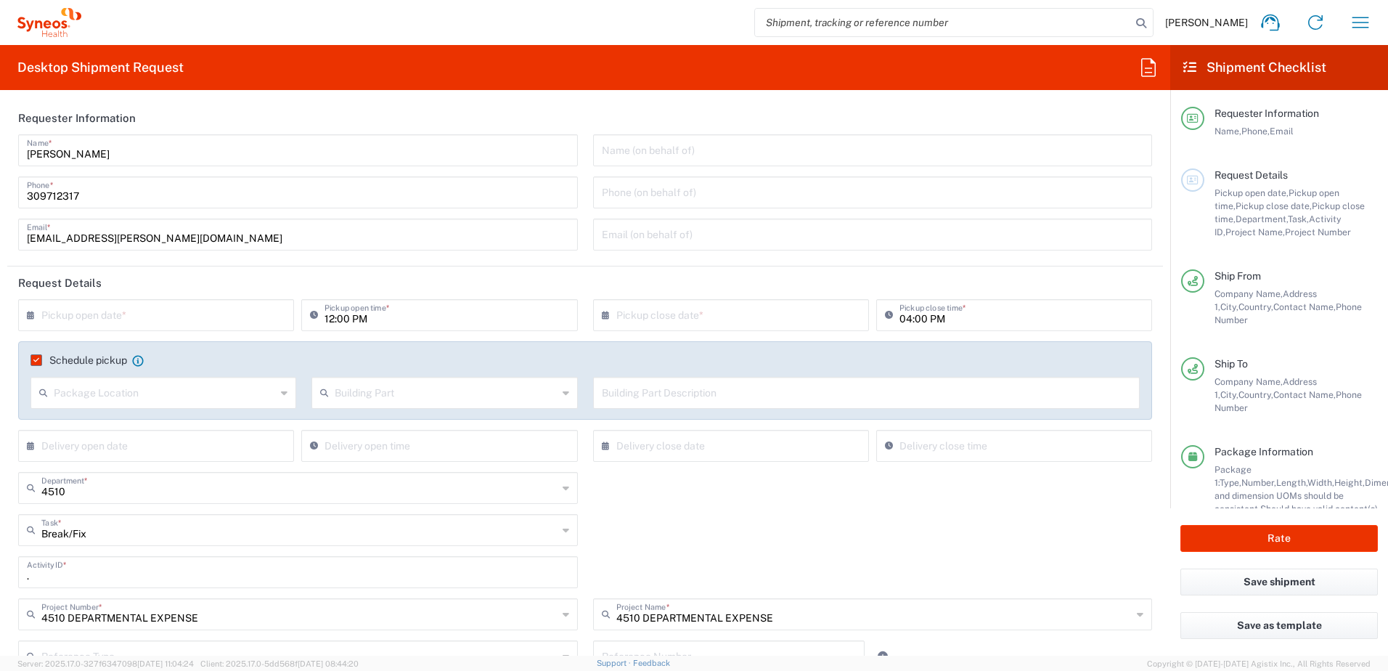
click at [166, 311] on input "text" at bounding box center [159, 313] width 236 height 25
click at [175, 445] on span "21" at bounding box center [178, 446] width 21 height 20
type input "[DATE]"
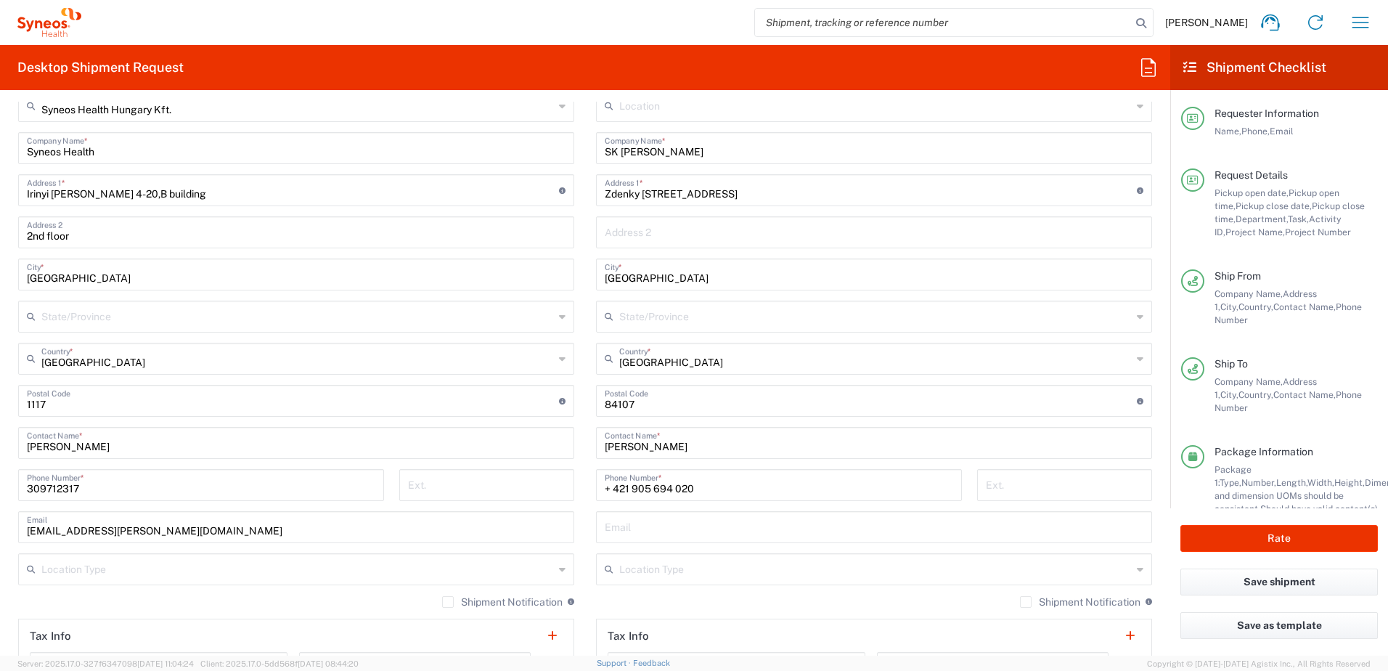
scroll to position [726, 0]
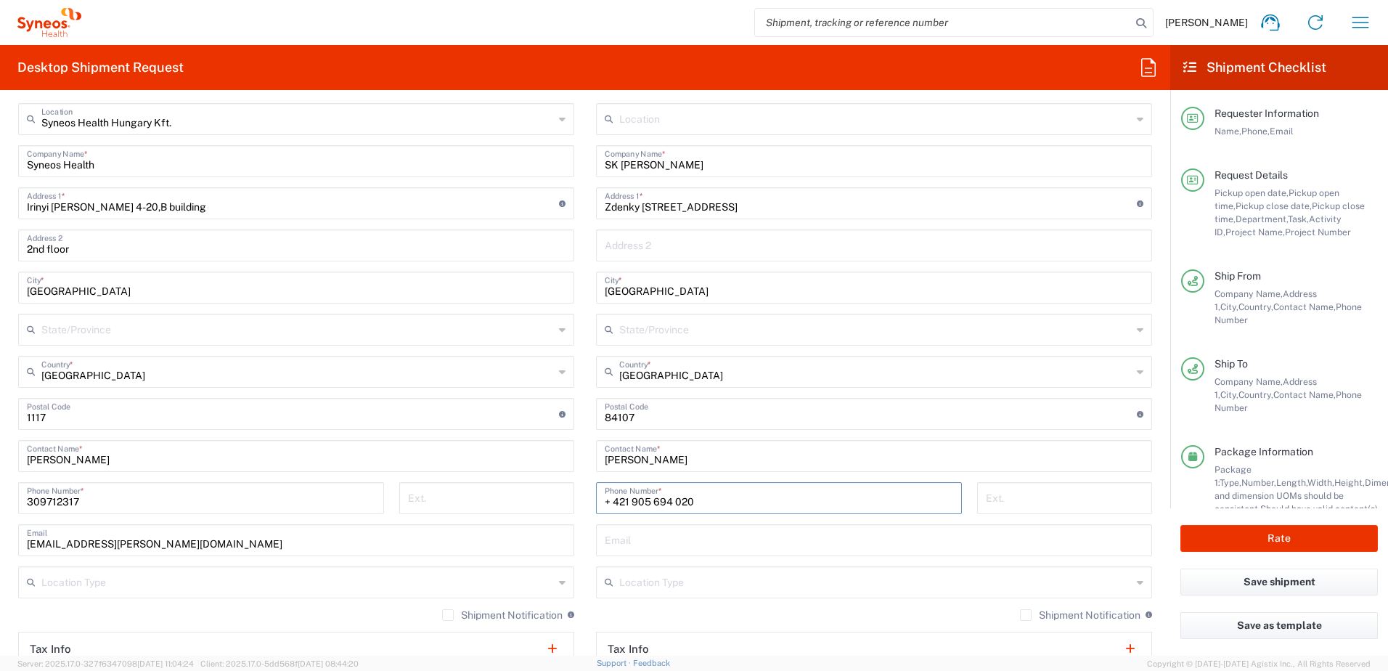
drag, startPoint x: 693, startPoint y: 496, endPoint x: 550, endPoint y: 491, distance: 143.1
click at [550, 491] on div "Ship From Syneos Health Hungary Kft. Location Syneos Health Hungary Kft. Addiso…" at bounding box center [585, 415] width 1156 height 690
paste input "421 (911) 637375"
type input "+421 (911) 637375"
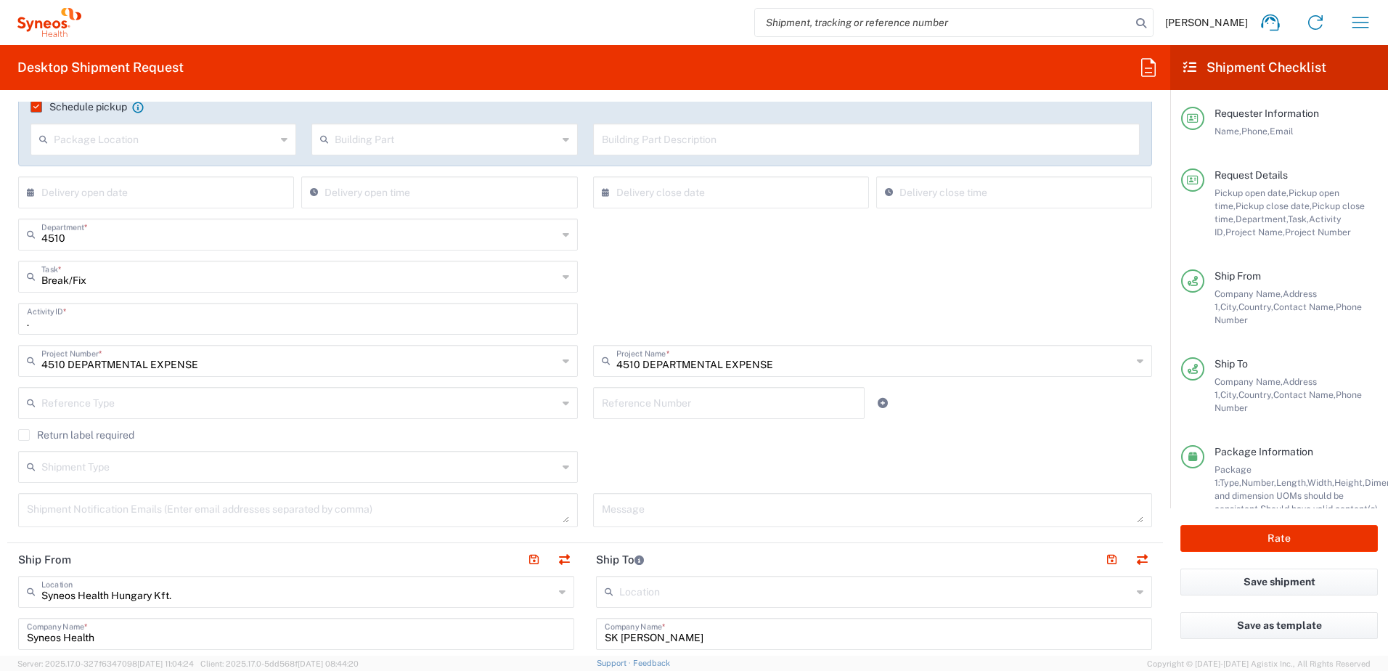
scroll to position [242, 0]
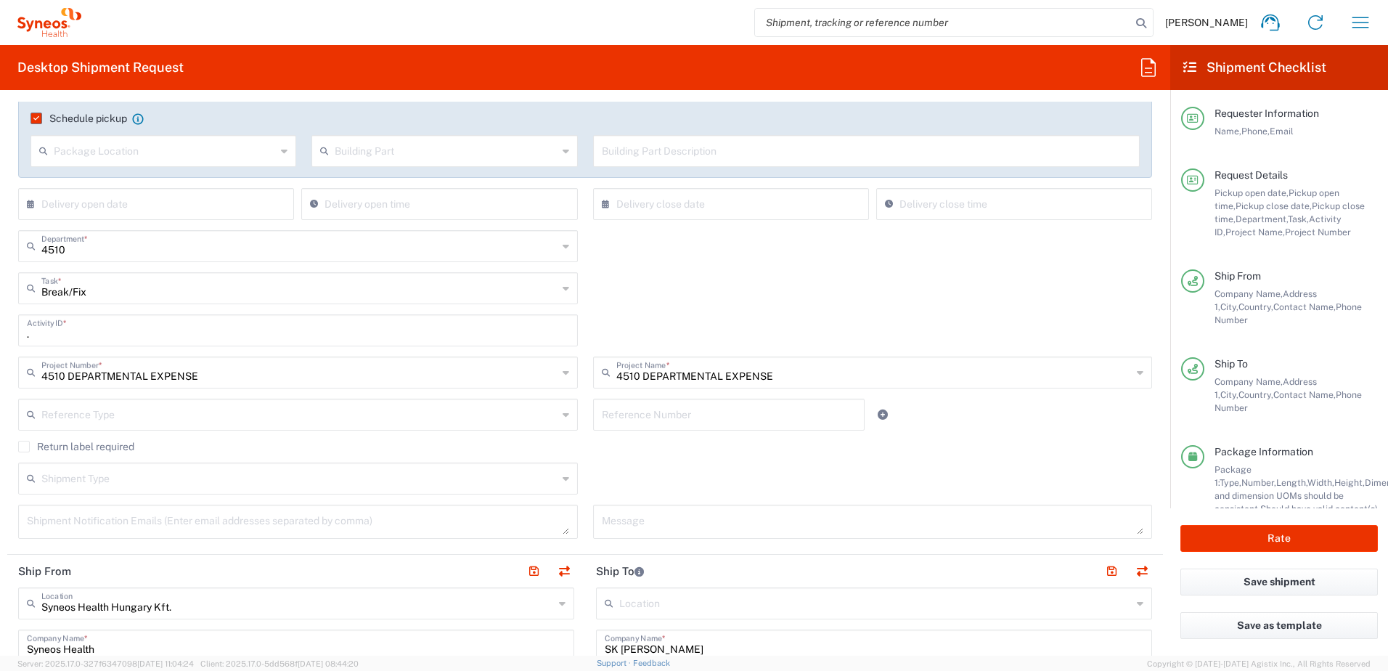
click at [697, 417] on input "text" at bounding box center [729, 413] width 255 height 25
paste input "SCTASK2680237"
type input "SCTASK2680237"
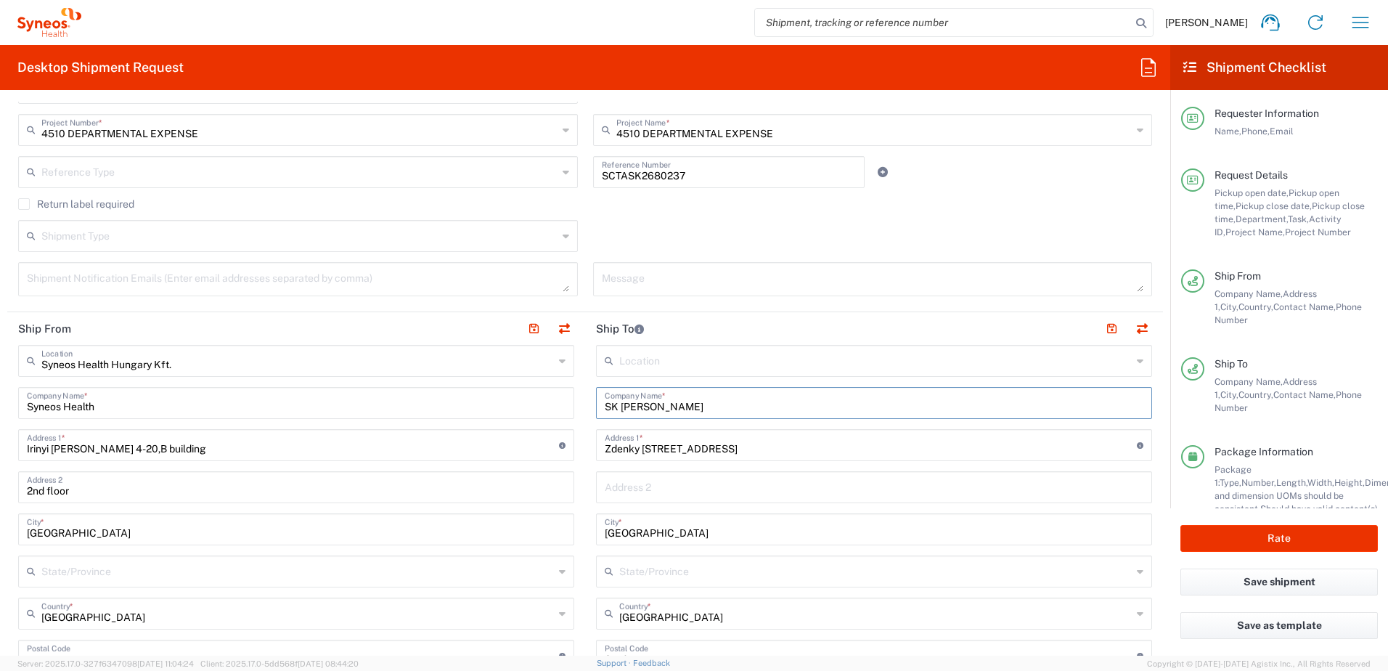
drag, startPoint x: 613, startPoint y: 407, endPoint x: 774, endPoint y: 414, distance: 160.6
click at [774, 414] on div "SK Peter Holubcik Company Name *" at bounding box center [874, 403] width 556 height 32
paste input "[DATE][PERSON_NAME]"
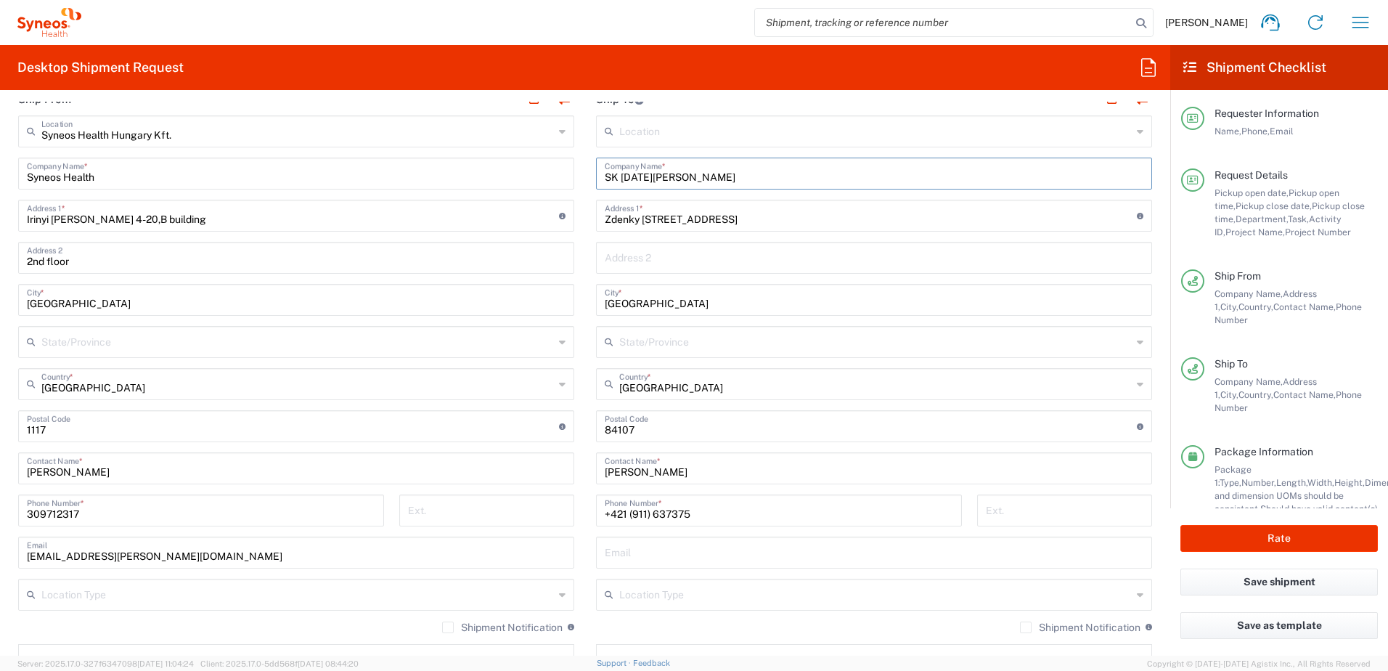
scroll to position [726, 0]
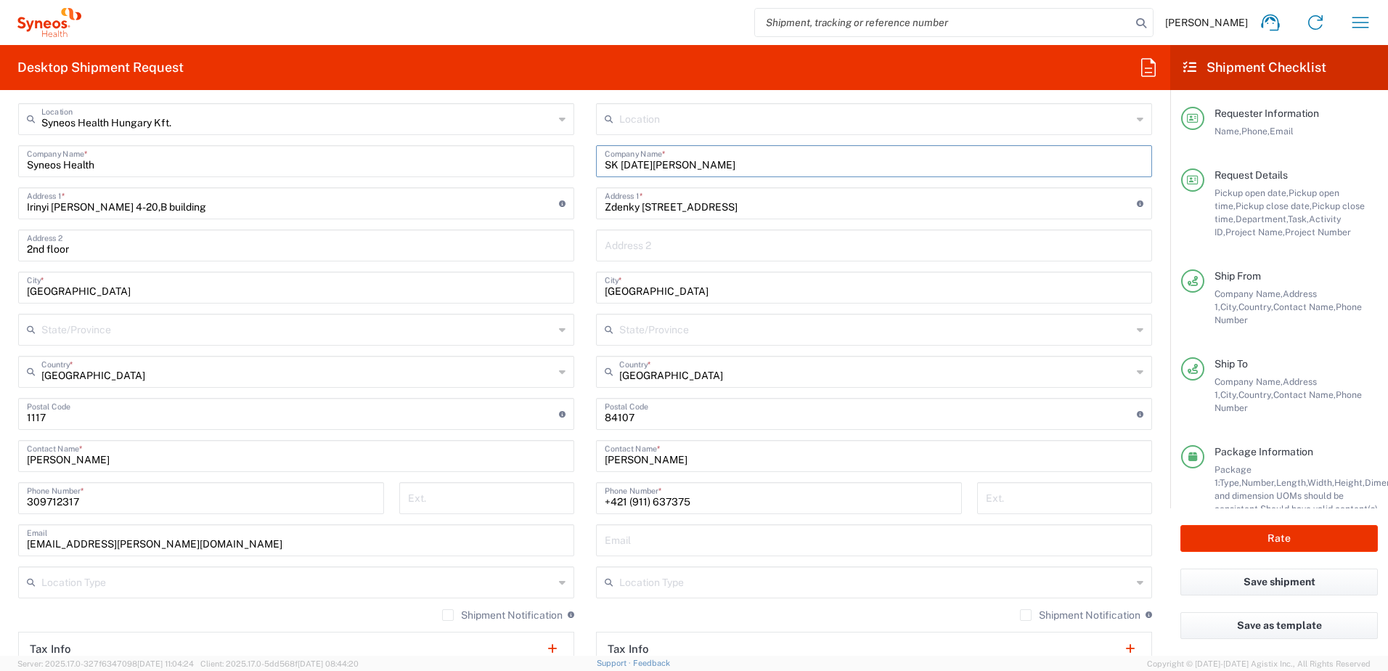
type input "SK [DATE][PERSON_NAME]"
drag, startPoint x: 658, startPoint y: 459, endPoint x: 559, endPoint y: 457, distance: 99.5
click at [559, 457] on div "Ship From Syneos Health Hungary Kft. Location Syneos Health Hungary Kft. Addiso…" at bounding box center [585, 415] width 1156 height 690
paste input "[DATE][PERSON_NAME]"
type input "[DATE][PERSON_NAME]"
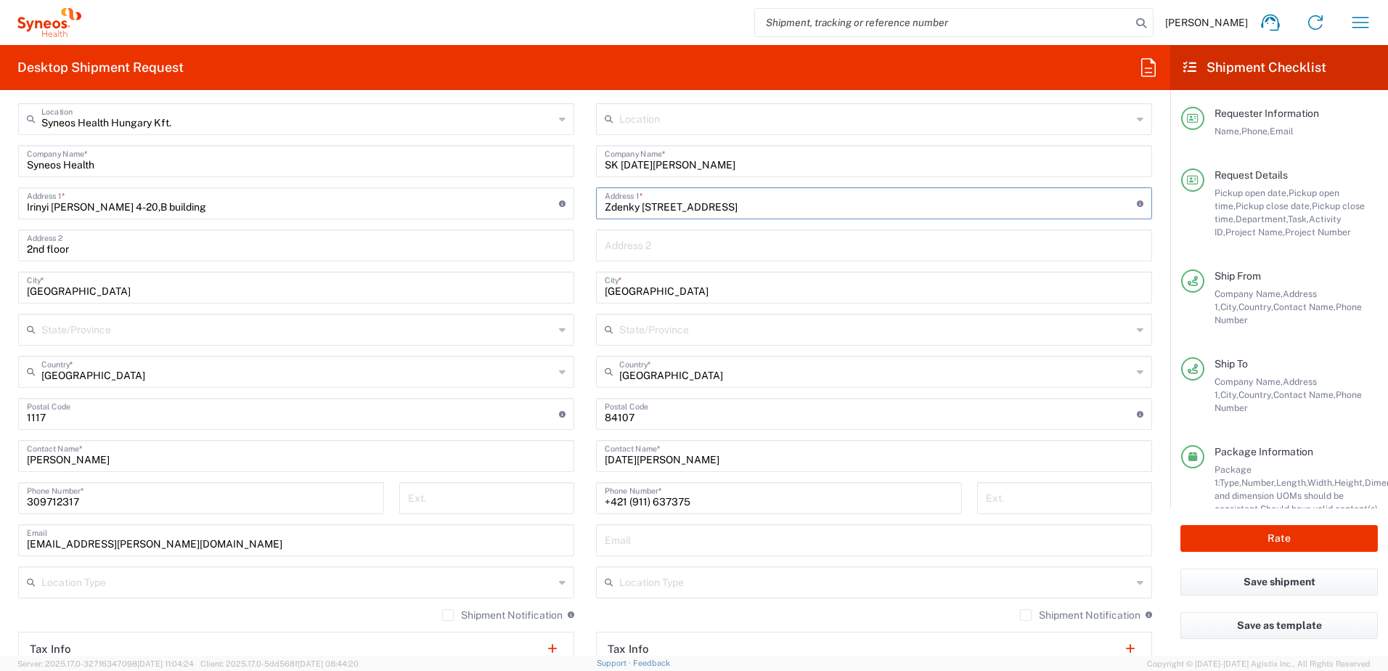
drag, startPoint x: 716, startPoint y: 208, endPoint x: 538, endPoint y: 203, distance: 177.9
click at [539, 203] on div "Ship From Syneos Health Hungary Kft. Location Syneos Health Hungary Kft. Addiso…" at bounding box center [585, 415] width 1156 height 690
paste input "Na krizovatkach 18397/27A"
type input "Na krizovatkach 18397/27A"
drag, startPoint x: 590, startPoint y: 412, endPoint x: 502, endPoint y: 361, distance: 101.7
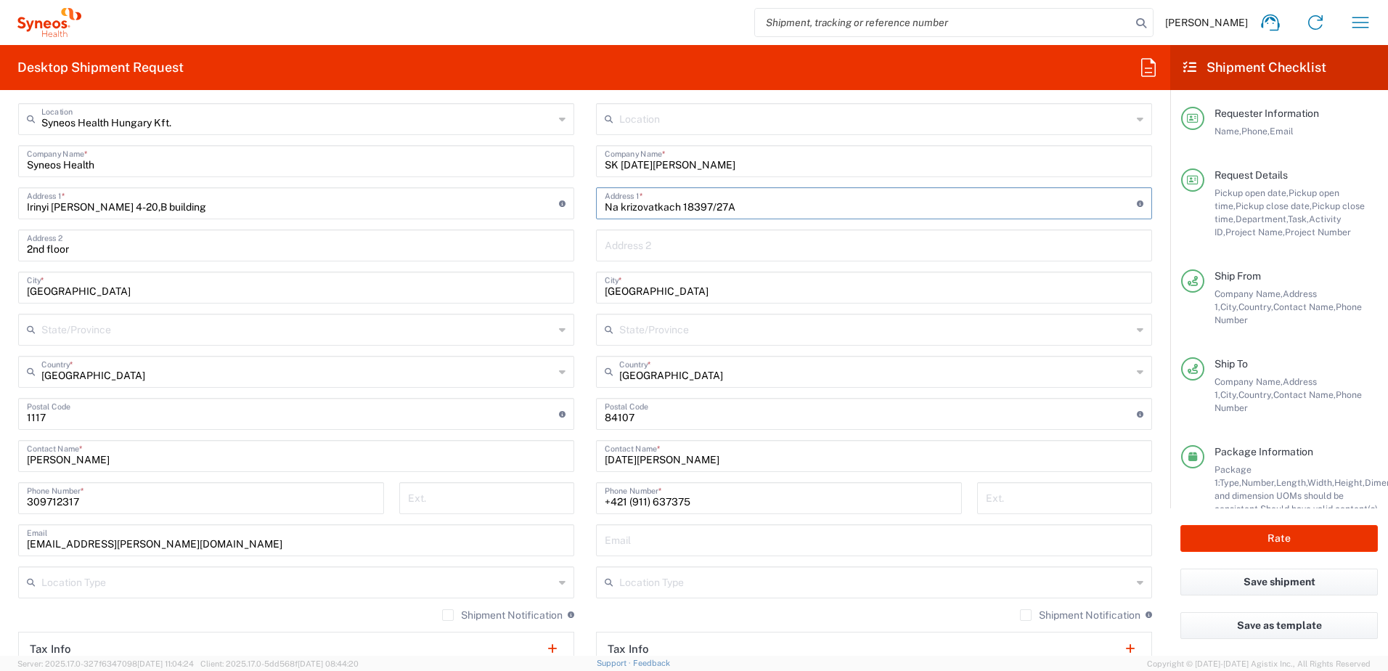
click at [502, 411] on div "Ship From Syneos Health Hungary Kft. Location Syneos Health Hungary Kft. Addiso…" at bounding box center [585, 415] width 1156 height 690
paste input "82104"
type input "82104"
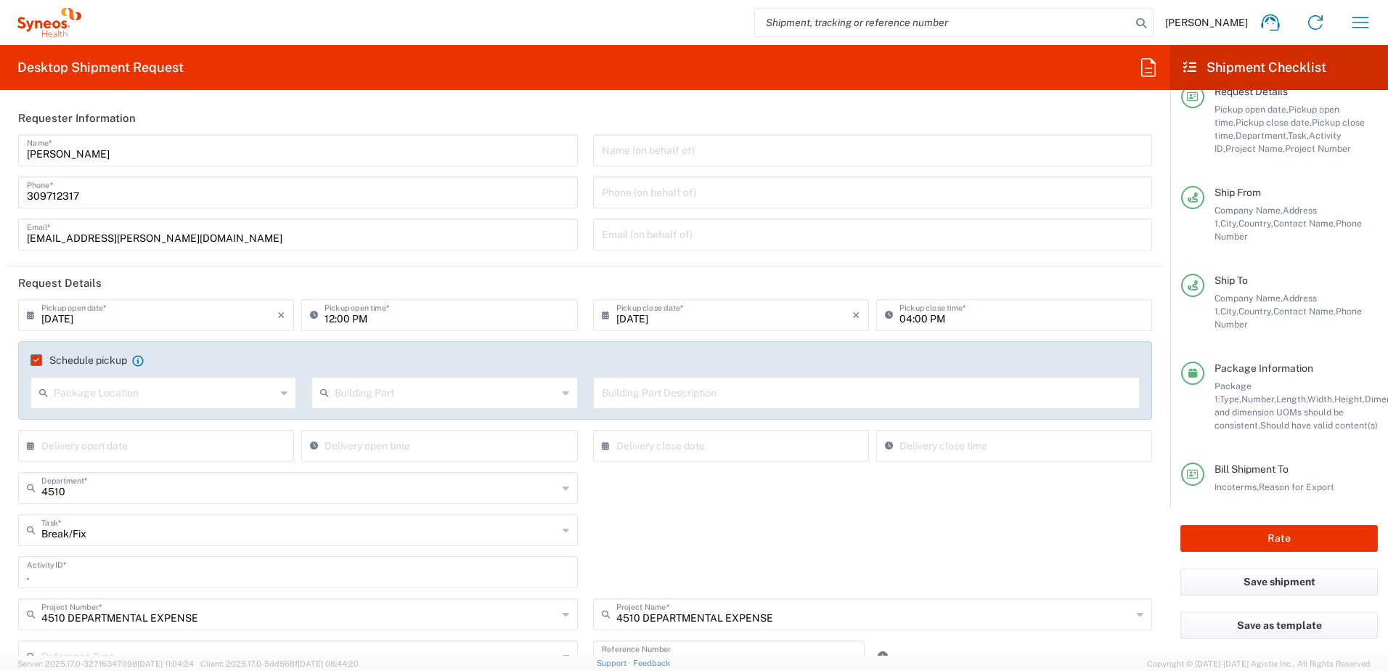
scroll to position [113, 0]
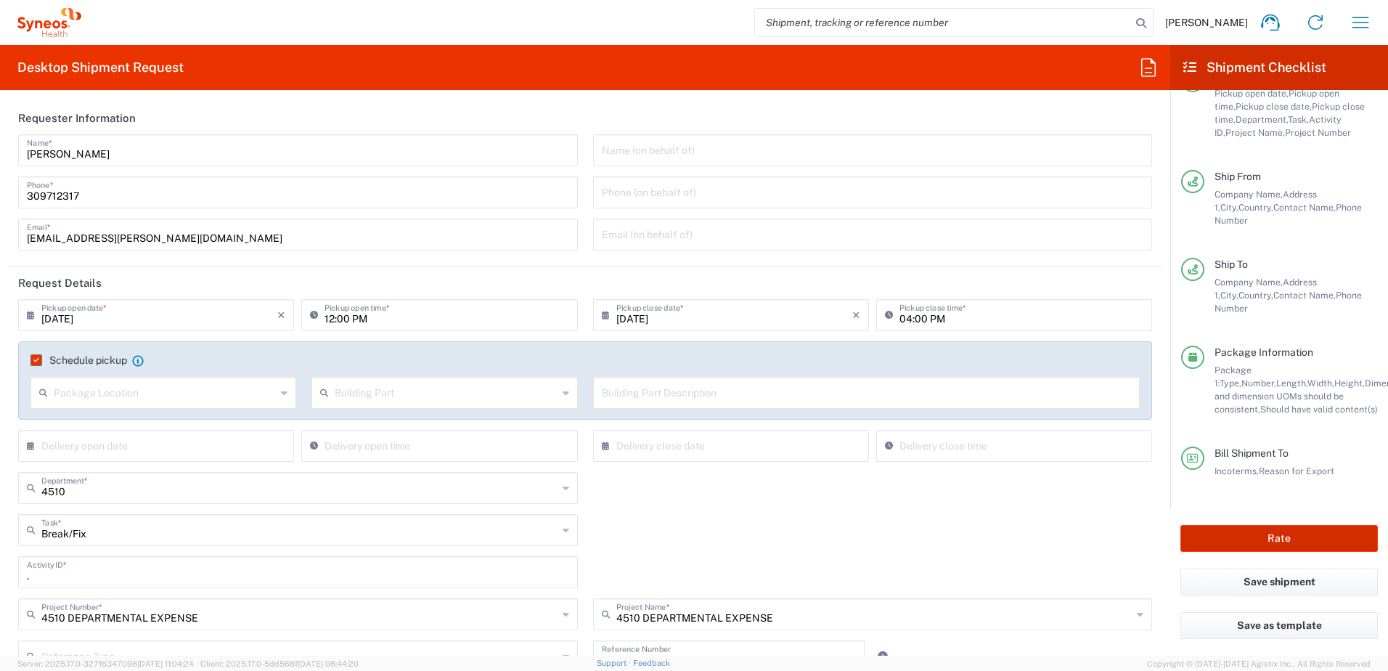
click at [1275, 531] on button "Rate" at bounding box center [1278, 538] width 197 height 27
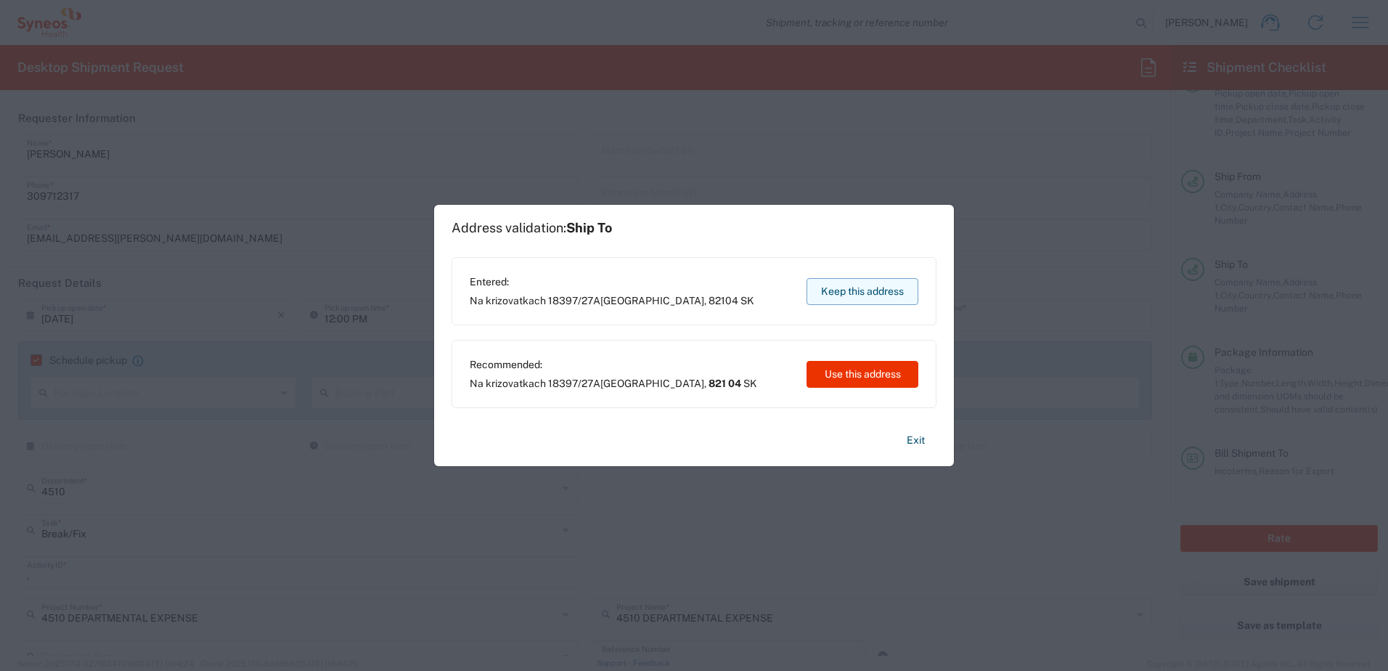
click at [872, 293] on button "Keep this address" at bounding box center [862, 291] width 112 height 27
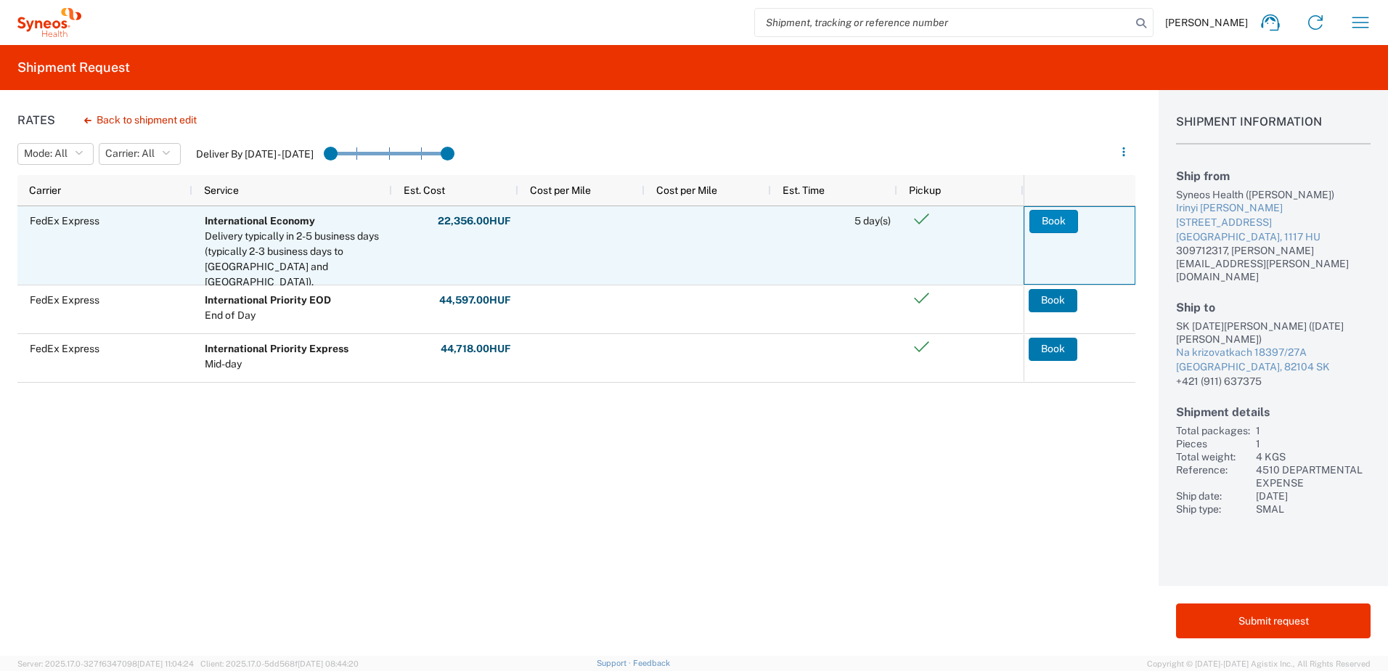
click at [1063, 218] on button "Book" at bounding box center [1053, 221] width 49 height 23
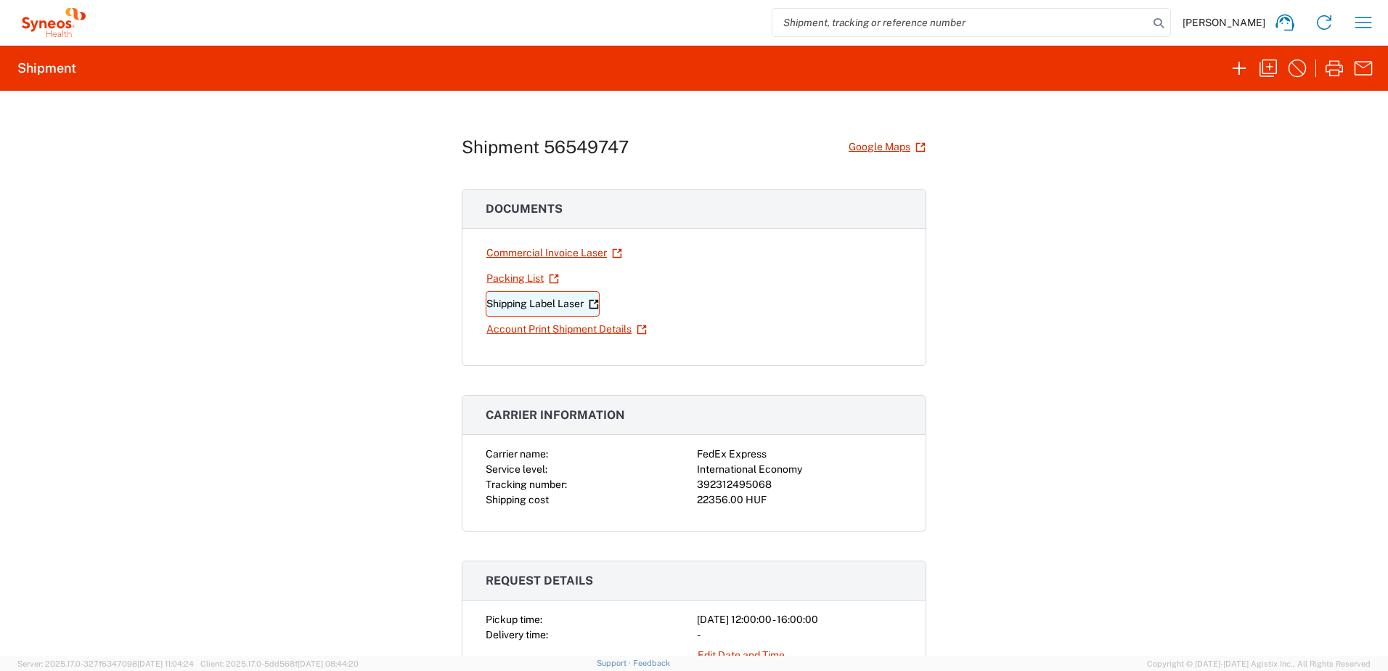
click at [548, 304] on link "Shipping Label Laser" at bounding box center [543, 303] width 114 height 25
drag, startPoint x: 768, startPoint y: 481, endPoint x: 692, endPoint y: 491, distance: 77.0
click at [697, 491] on div "392312495068" at bounding box center [799, 484] width 205 height 15
copy div "392312495068"
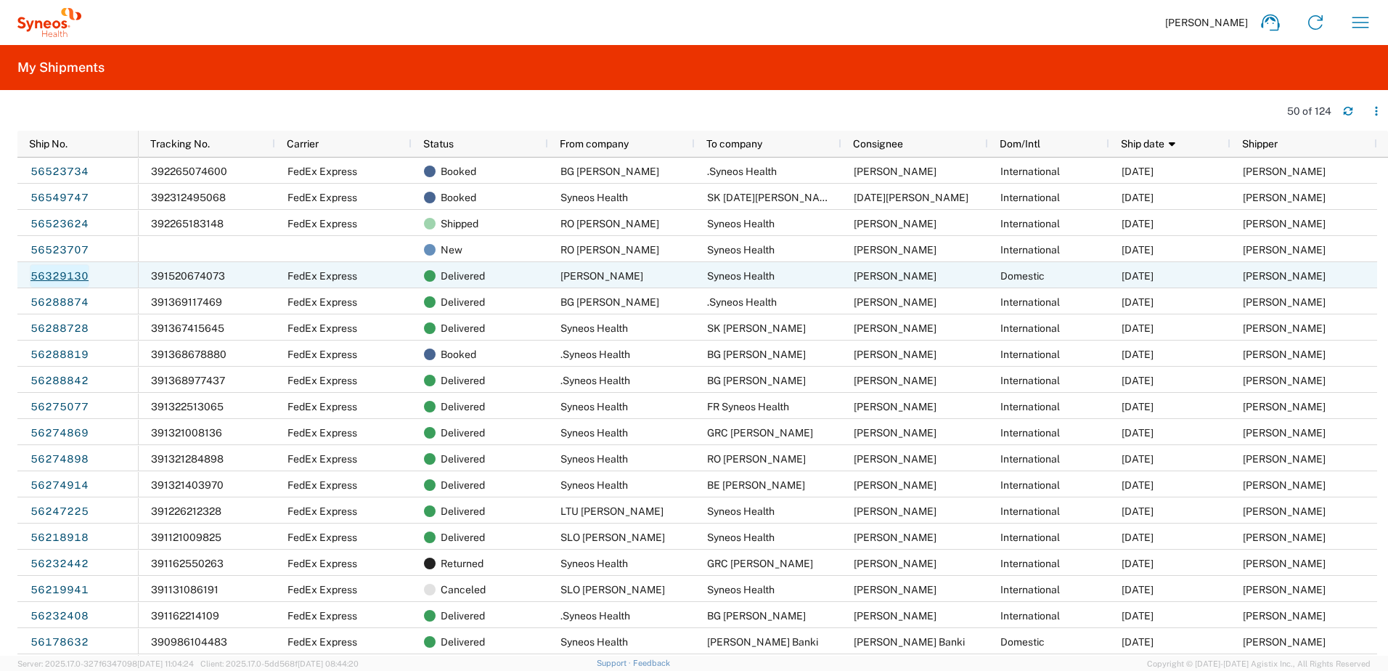
click at [72, 274] on link "56329130" at bounding box center [60, 275] width 60 height 23
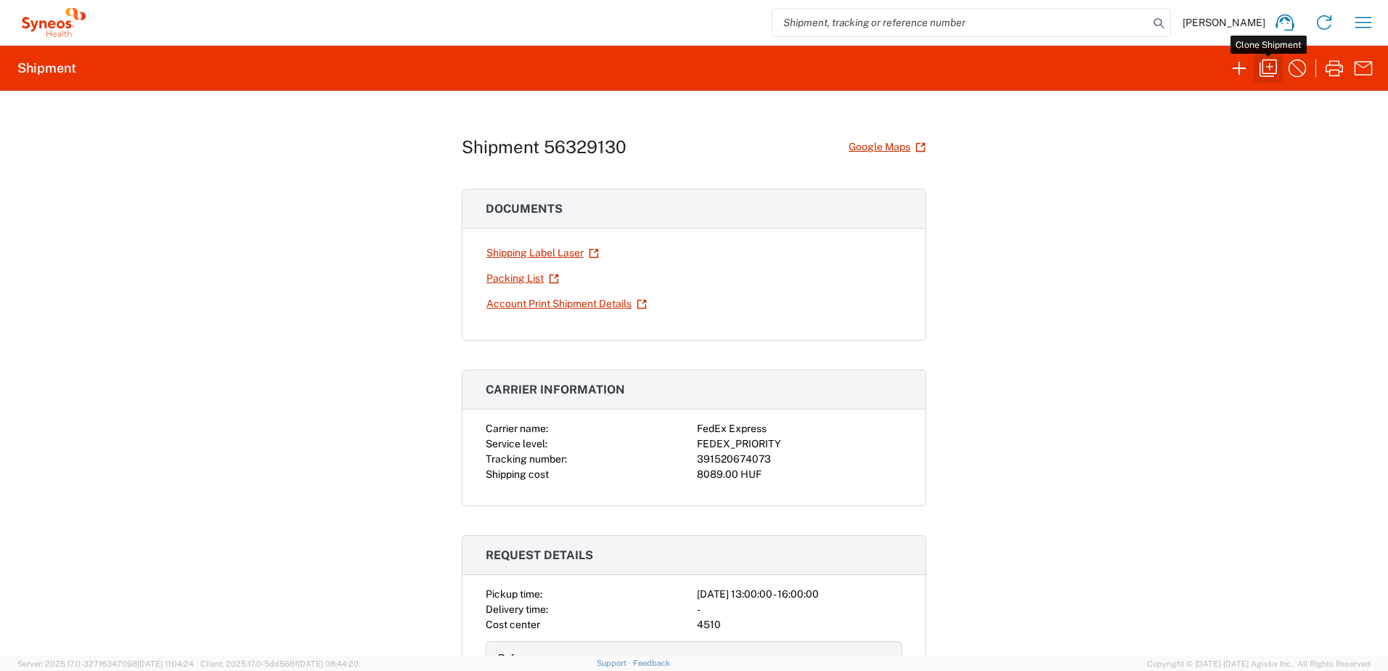
click at [1277, 60] on icon "button" at bounding box center [1267, 68] width 23 height 23
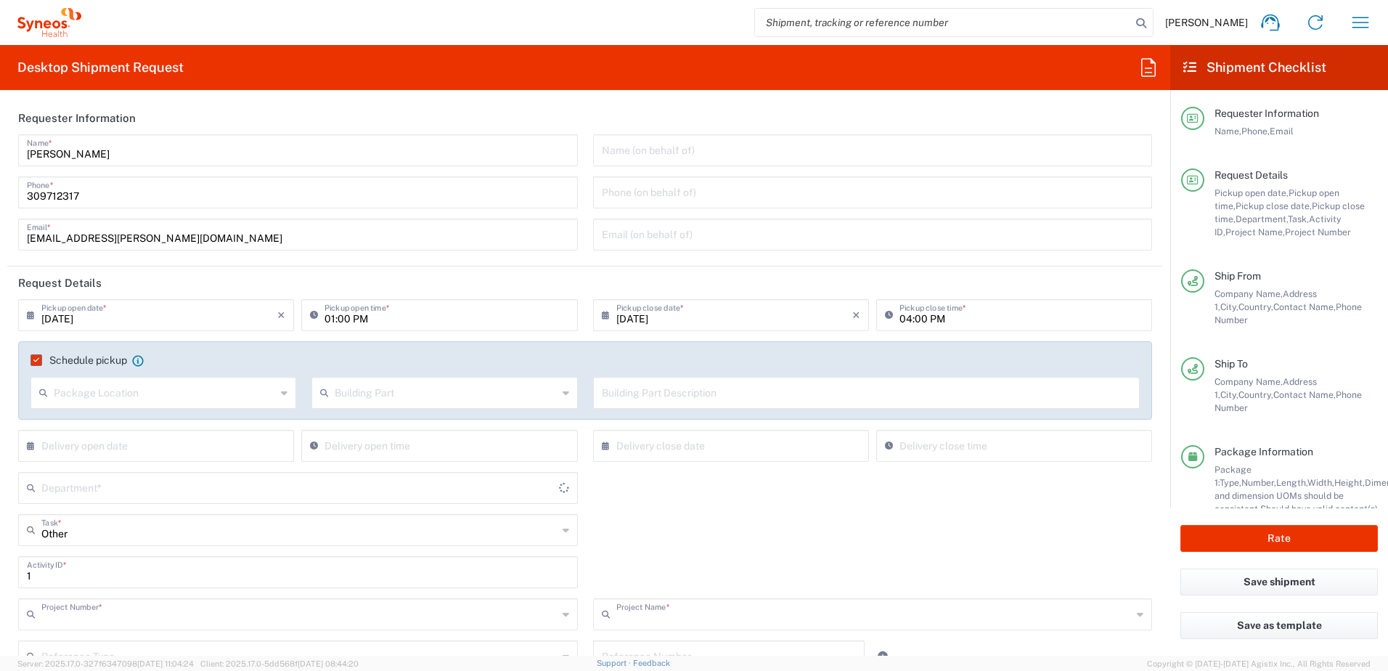
type input "4510 DEPARTMENTAL EXPENSE"
type input "[GEOGRAPHIC_DATA]"
type input "Your Packaging"
type input "4510"
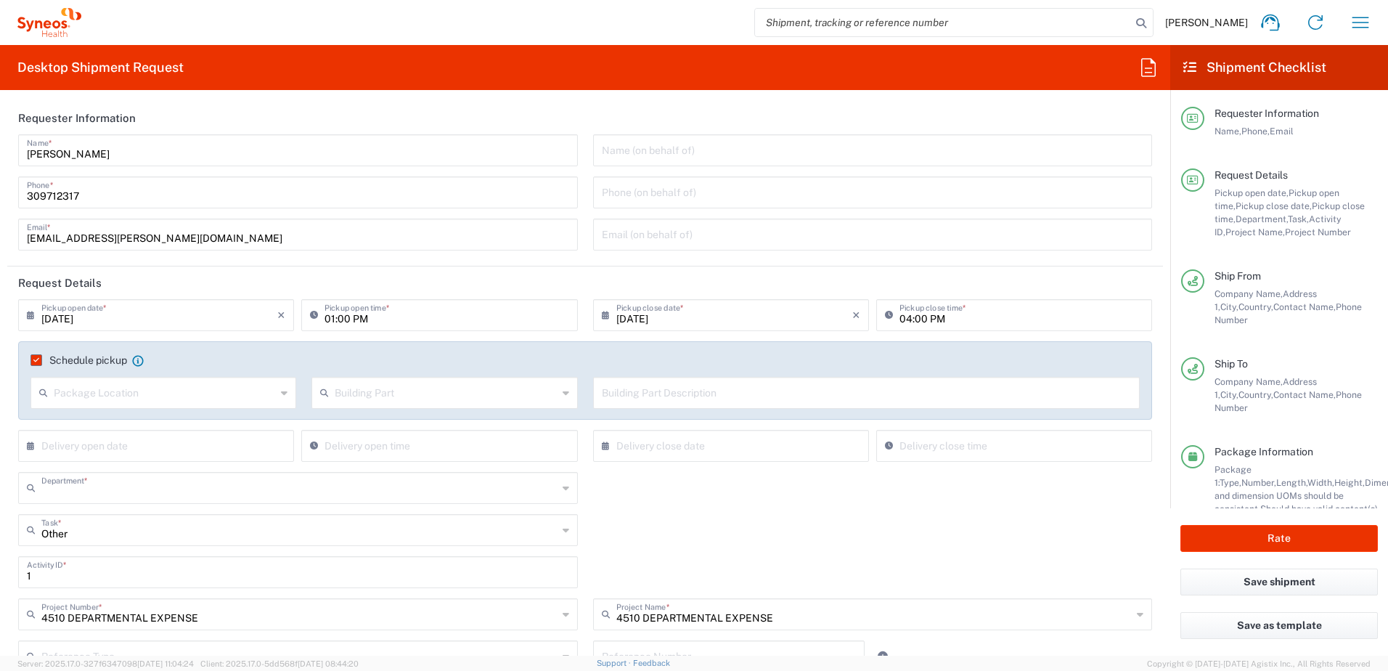
type input "[GEOGRAPHIC_DATA]"
type input "Syneos Health Hungary Kft."
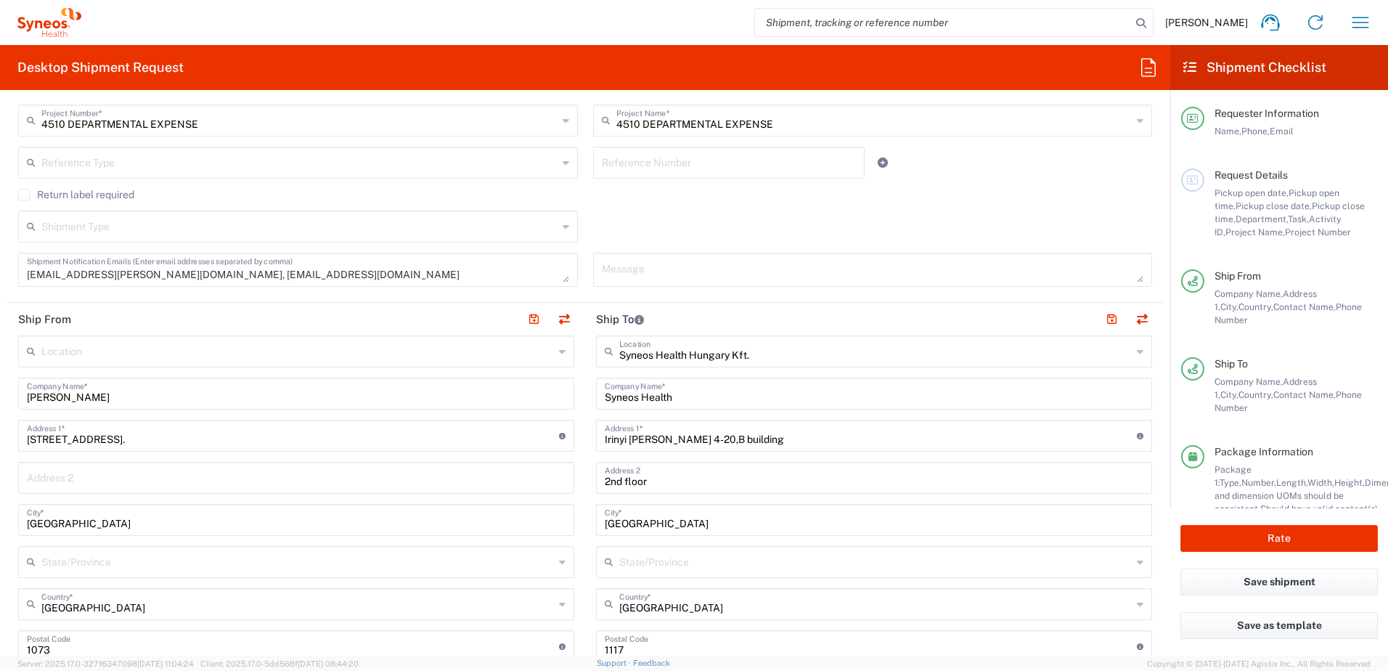
scroll to position [484, 0]
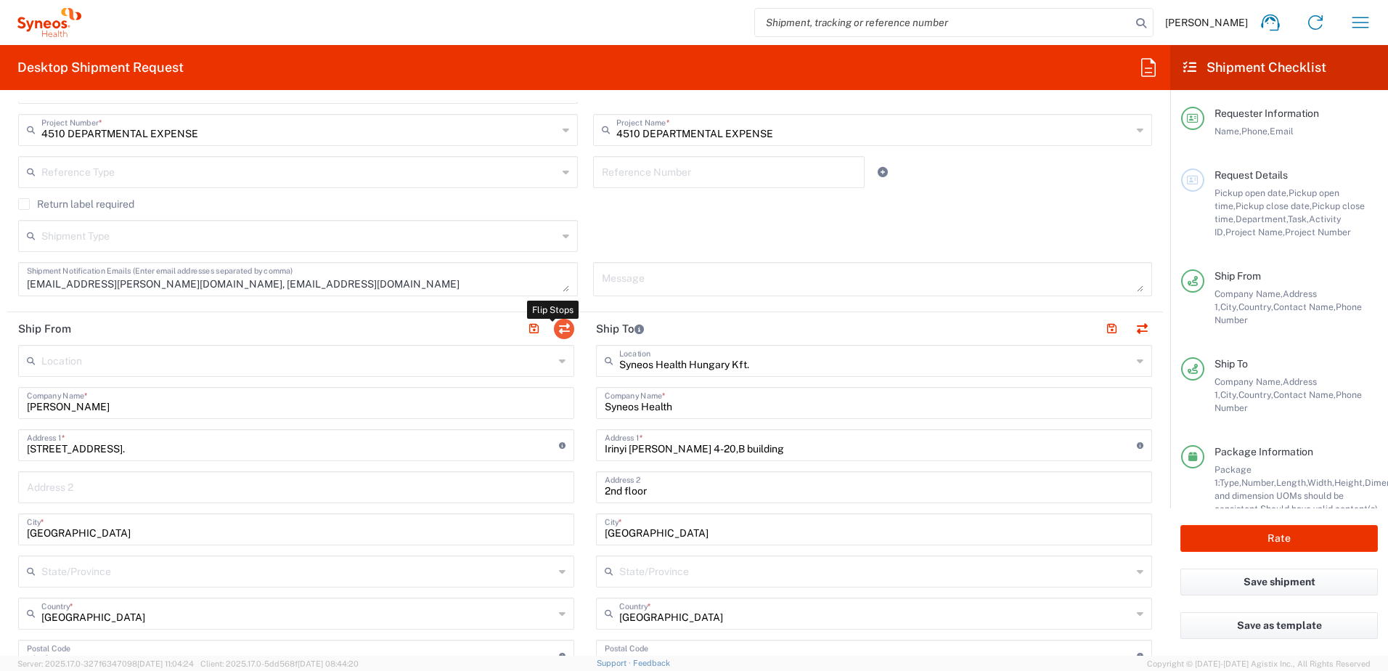
click at [563, 329] on button "button" at bounding box center [564, 329] width 20 height 20
type input "Syneos Health Hungary Kft."
type input "Syneos Health"
type input "Irinyi [PERSON_NAME] 4-20,B building"
type input "2nd floor"
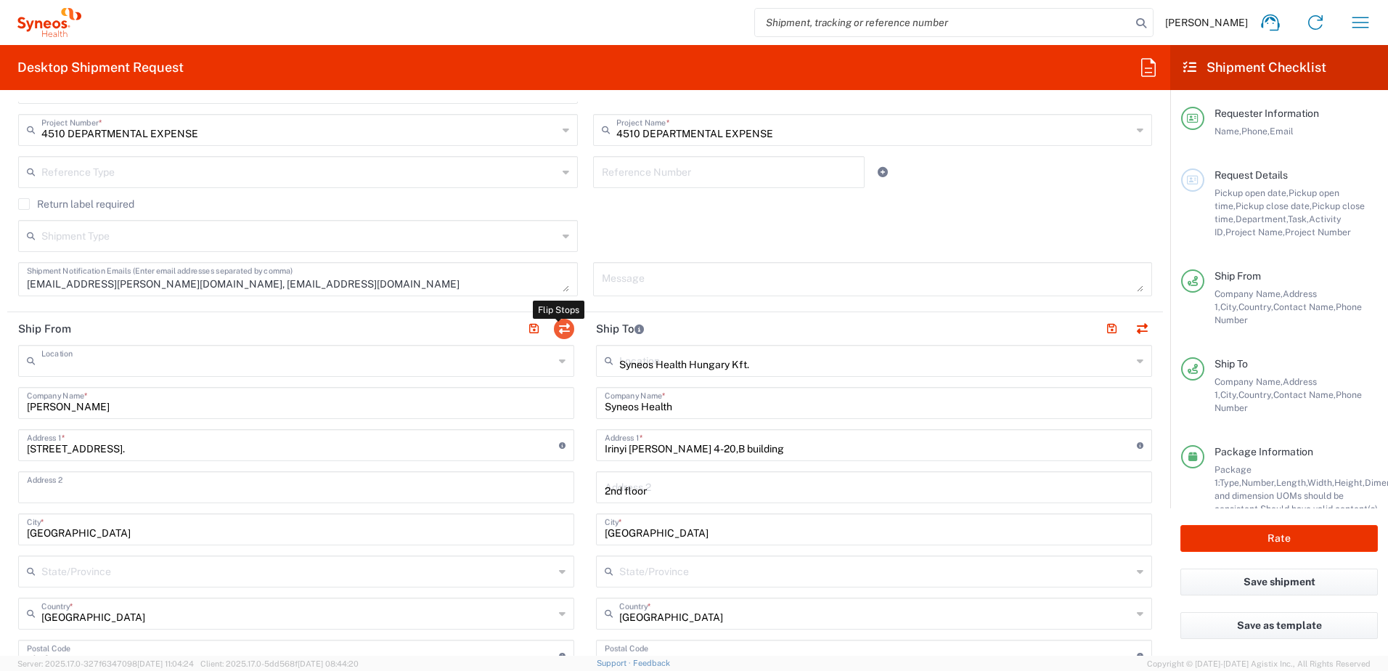
type input "1117"
type input "[PERSON_NAME]"
type input "309712317"
type input "[EMAIL_ADDRESS][PERSON_NAME][DOMAIN_NAME]"
type input "[PERSON_NAME]"
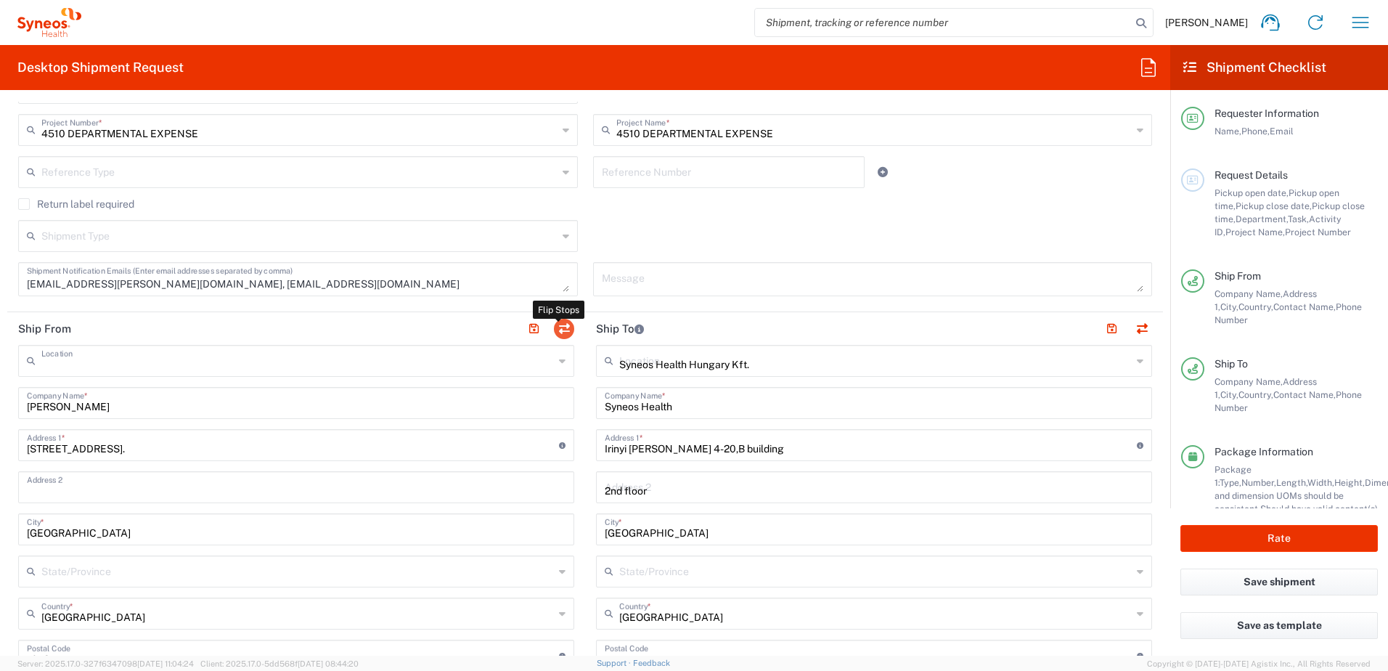
type input "Kertész utca 4."
type input "1073"
type input "[PERSON_NAME]"
type input "06702236832"
type input "EORI"
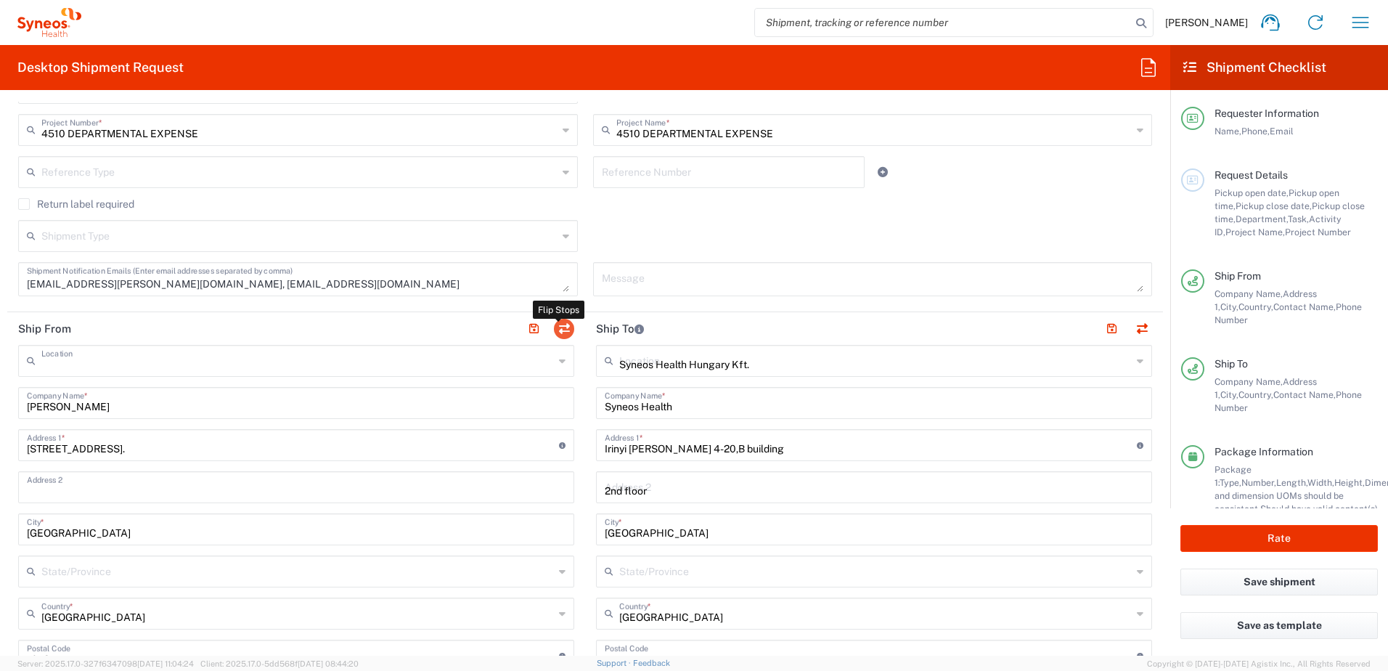
type input "HU0028038708"
type input "VAT"
type input "HU 24901833"
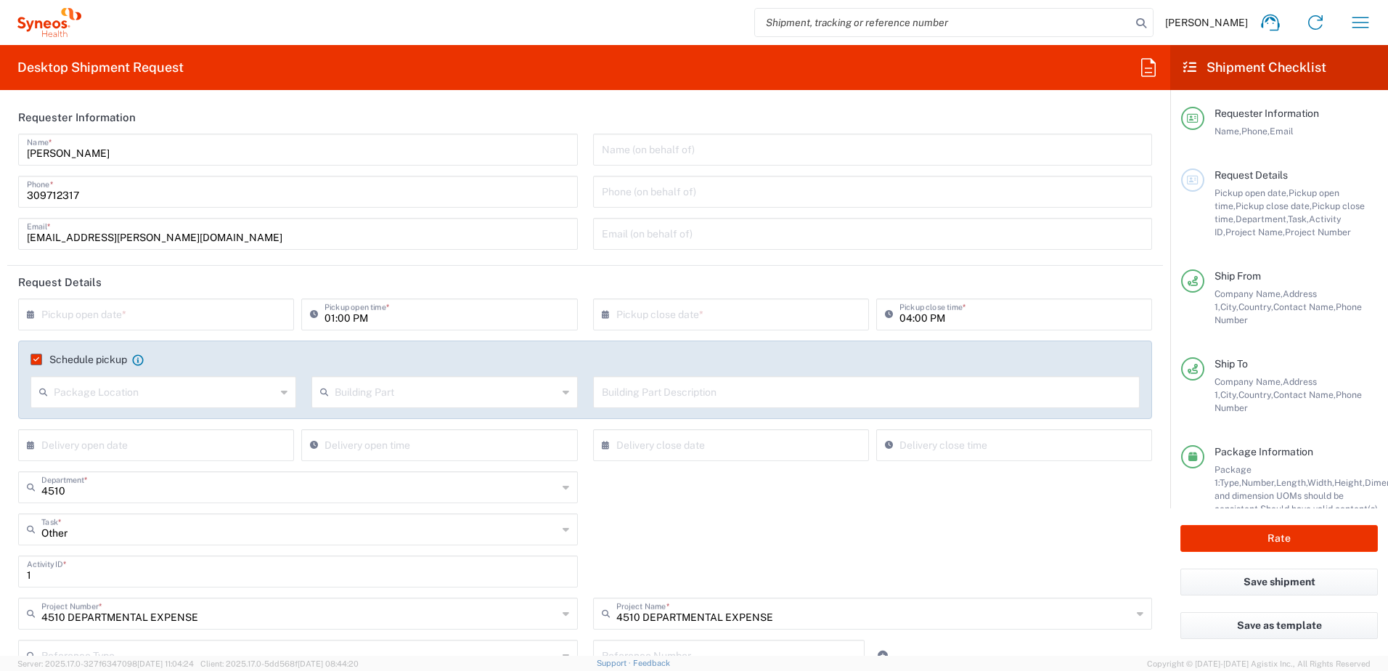
scroll to position [0, 0]
click at [147, 321] on input "text" at bounding box center [159, 313] width 236 height 25
click at [179, 442] on span "21" at bounding box center [178, 446] width 21 height 20
type input "[DATE]"
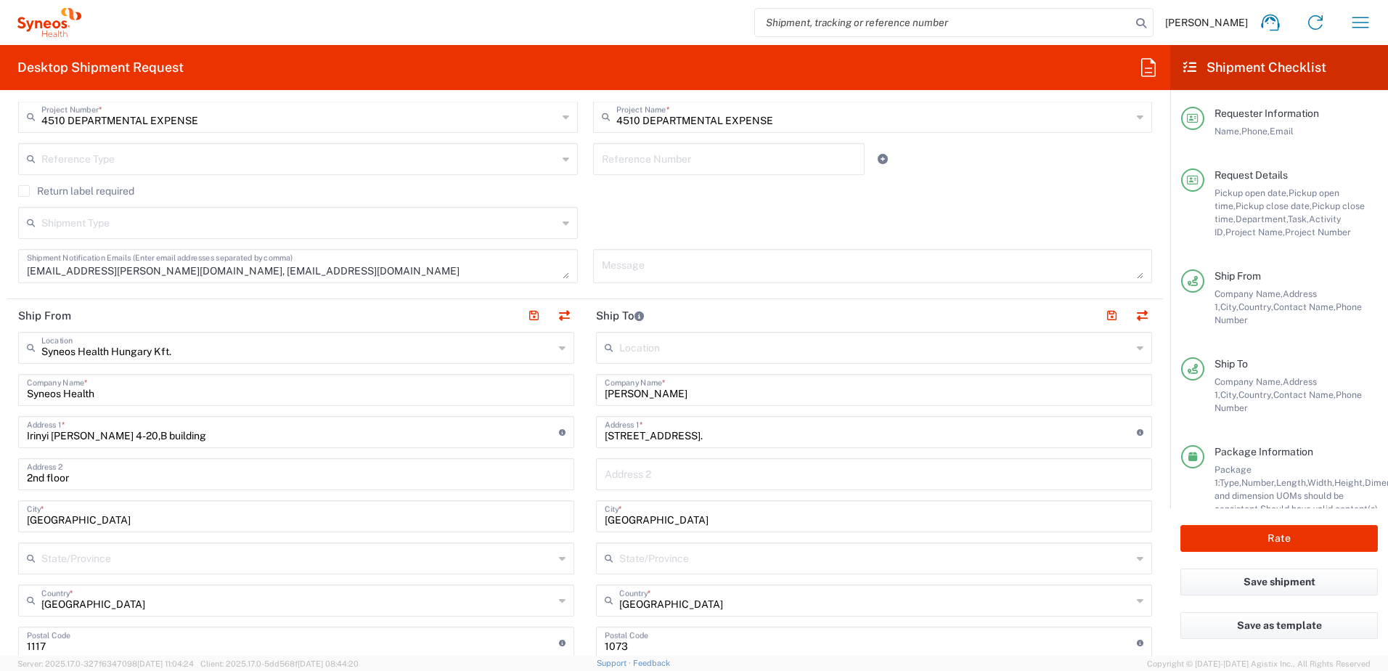
scroll to position [484, 0]
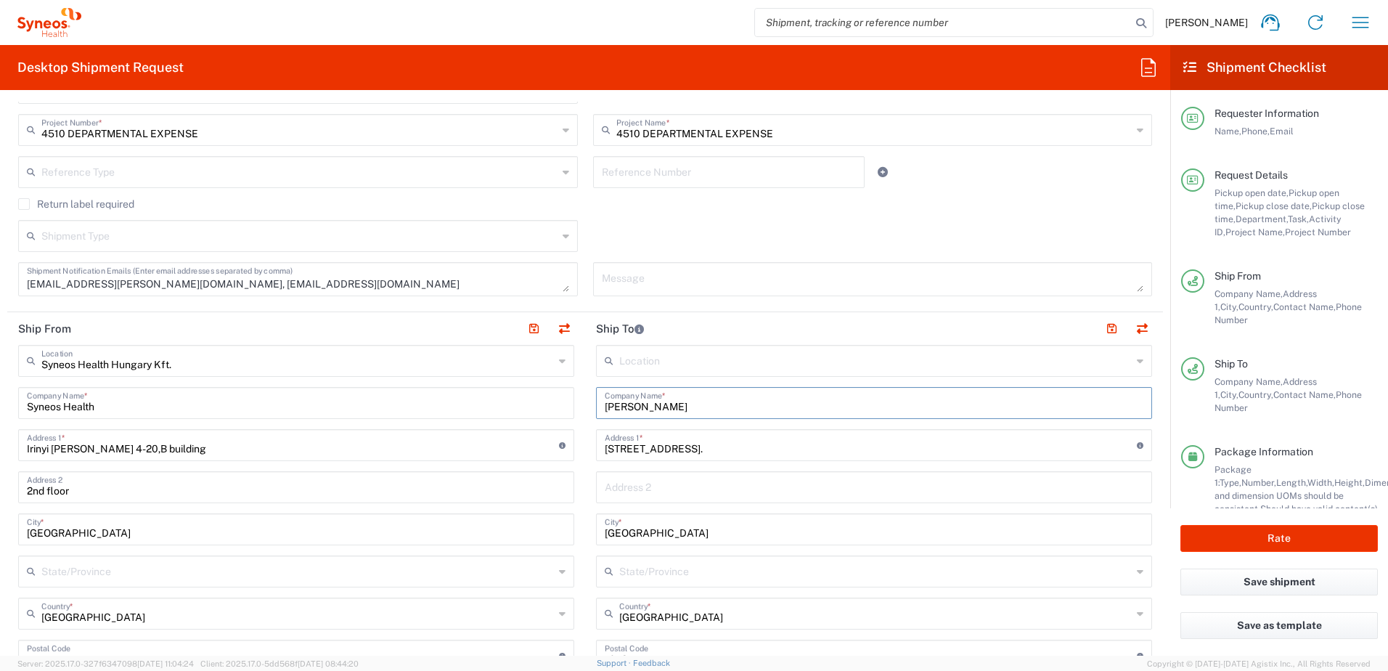
drag, startPoint x: 617, startPoint y: 406, endPoint x: 690, endPoint y: 407, distance: 72.6
click at [690, 407] on input "[PERSON_NAME]" at bounding box center [874, 401] width 539 height 25
paste input "Dorottya Rasztovacz"
type input "[PERSON_NAME] Rasztovacz"
drag, startPoint x: 684, startPoint y: 447, endPoint x: 575, endPoint y: 445, distance: 109.6
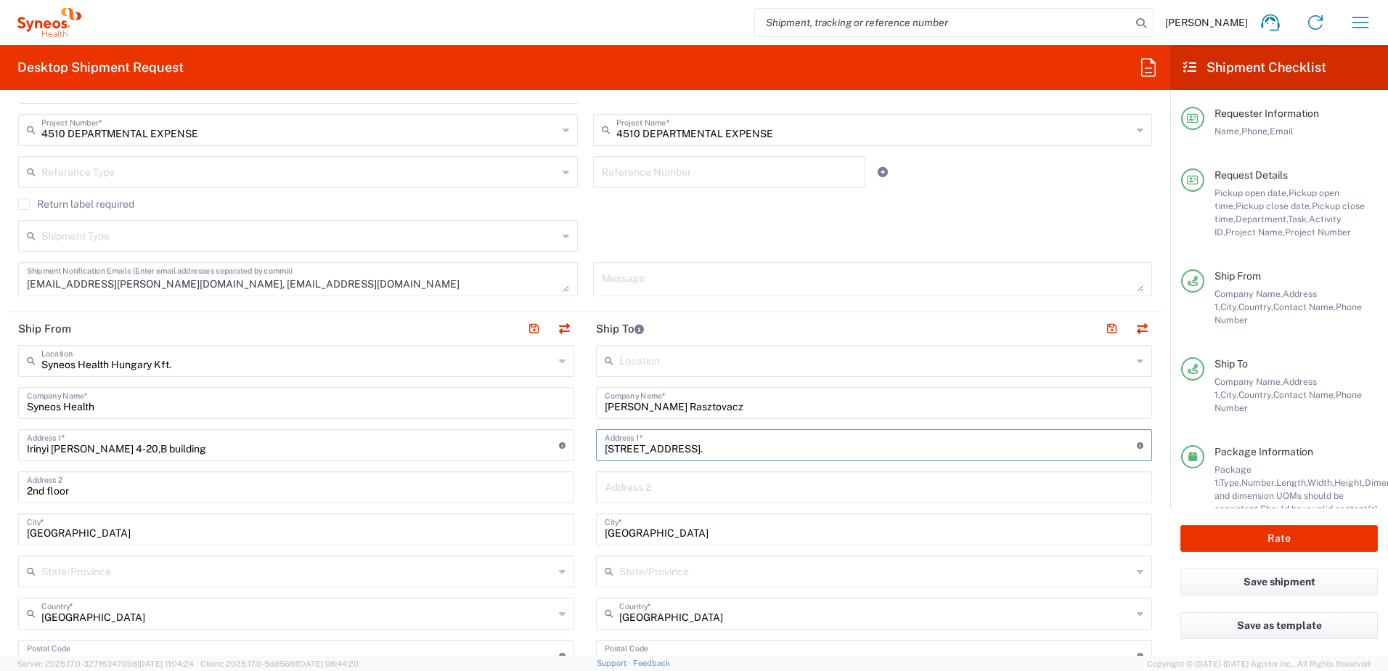
click at [575, 445] on div "Ship From Syneos Health Hungary Kft. Location Syneos Health Hungary Kft. Addiso…" at bounding box center [585, 657] width 1156 height 690
paste input "Rakoczi str. 23., 2nd floor, 6th door"
type input "Rakoczi str. 23., 2nd floor, 6th door"
click at [585, 469] on main "Location Addison Whitney LLC-Morrisvile NC US Barcelona-Syneos Health BioSector…" at bounding box center [874, 650] width 578 height 610
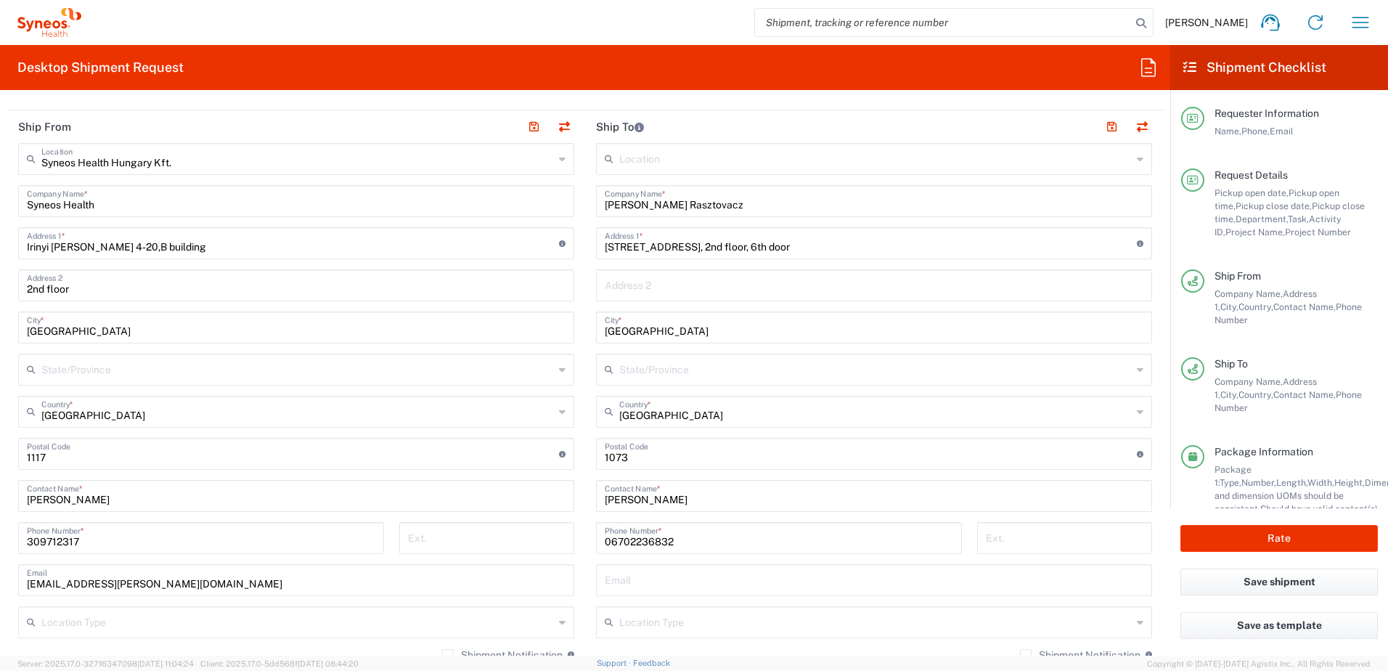
scroll to position [726, 0]
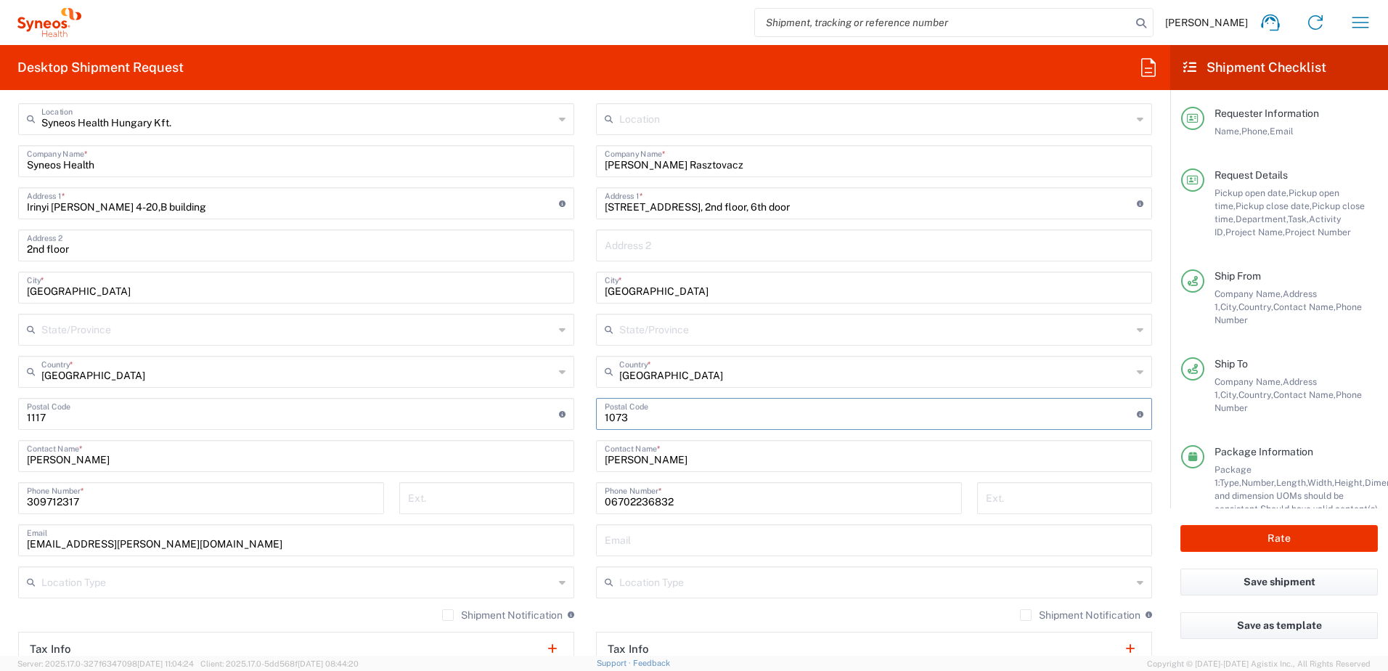
drag, startPoint x: 636, startPoint y: 422, endPoint x: 549, endPoint y: 418, distance: 86.5
click at [549, 418] on div "Ship From Syneos Health Hungary Kft. Location Syneos Health Hungary Kft. Addiso…" at bounding box center [585, 415] width 1156 height 690
type input "1191"
click at [585, 436] on main "Location Addison Whitney LLC-Morrisvile NC US Barcelona-Syneos Health BioSector…" at bounding box center [874, 408] width 578 height 610
drag, startPoint x: 721, startPoint y: 167, endPoint x: 618, endPoint y: 168, distance: 102.3
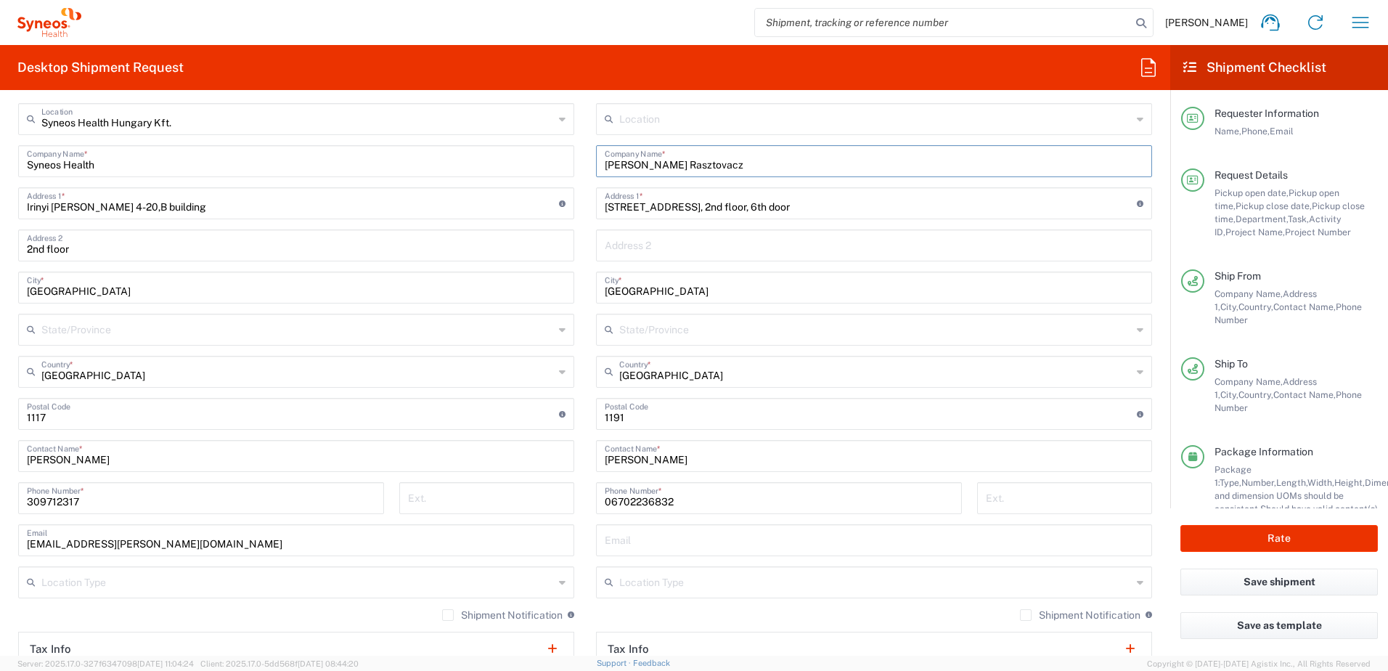
click at [618, 168] on input "[PERSON_NAME] Rasztovacz" at bounding box center [874, 159] width 539 height 25
drag, startPoint x: 653, startPoint y: 459, endPoint x: 533, endPoint y: 460, distance: 119.8
click at [534, 461] on div "Ship From Syneos Health Hungary Kft. Location Syneos Health Hungary Kft. Addiso…" at bounding box center [585, 415] width 1156 height 690
paste input "Dorottya Rasztovacz"
type input "Dorottya Rasztovacz"
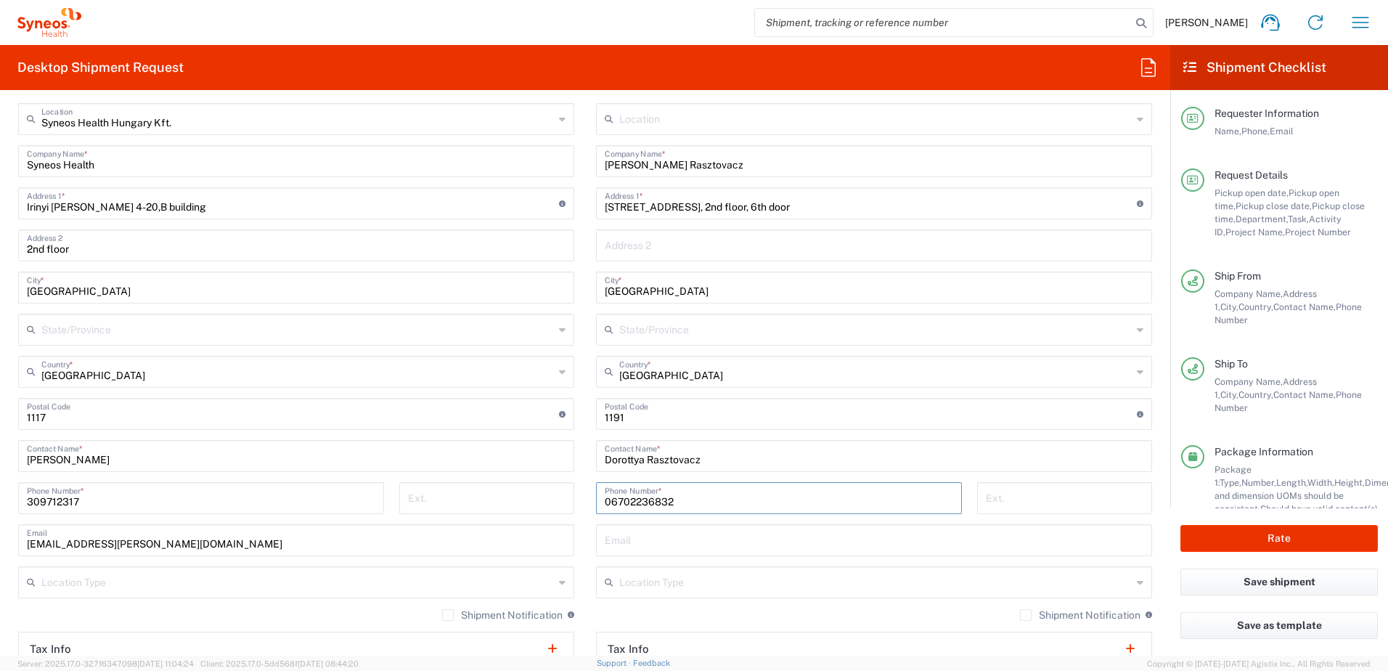
drag, startPoint x: 676, startPoint y: 496, endPoint x: 536, endPoint y: 502, distance: 140.9
click at [549, 499] on div "Ship From Syneos Health Hungary Kft. Location Syneos Health Hungary Kft. Addiso…" at bounding box center [585, 415] width 1156 height 690
paste input "36309118647"
type input "36309118647"
click at [1249, 541] on button "Rate" at bounding box center [1278, 538] width 197 height 27
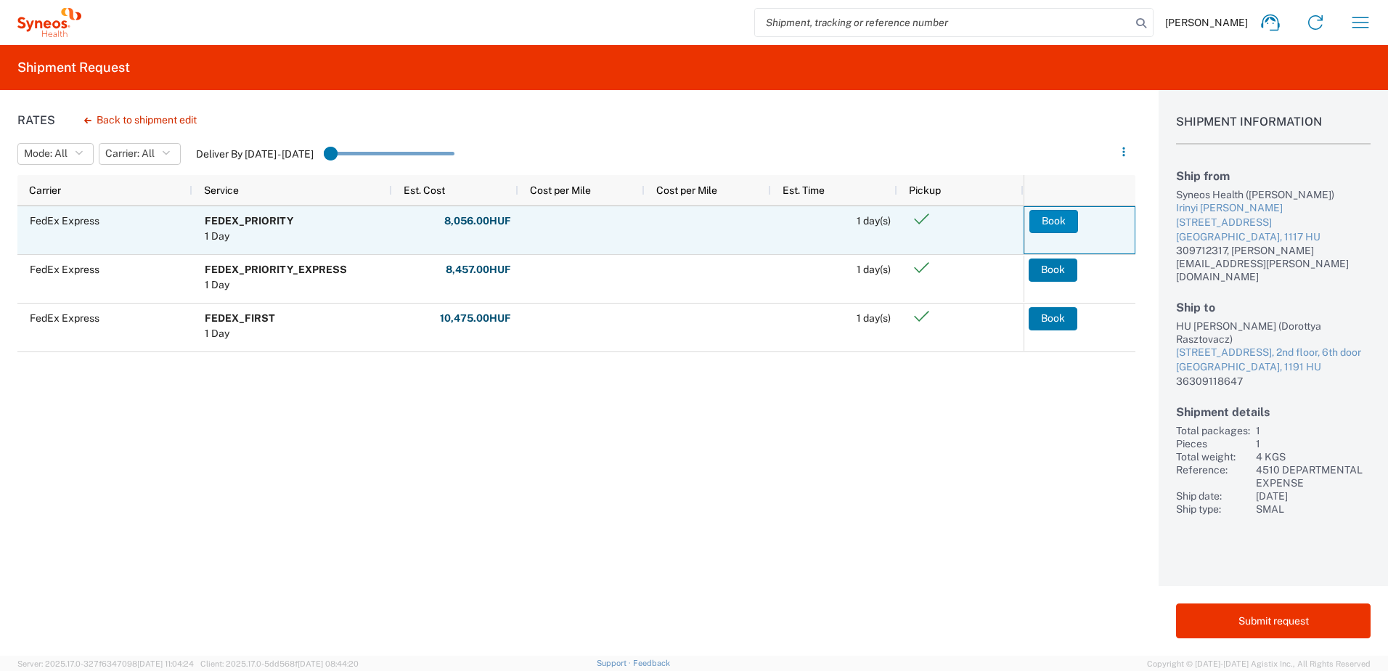
click at [1055, 223] on button "Book" at bounding box center [1053, 221] width 49 height 23
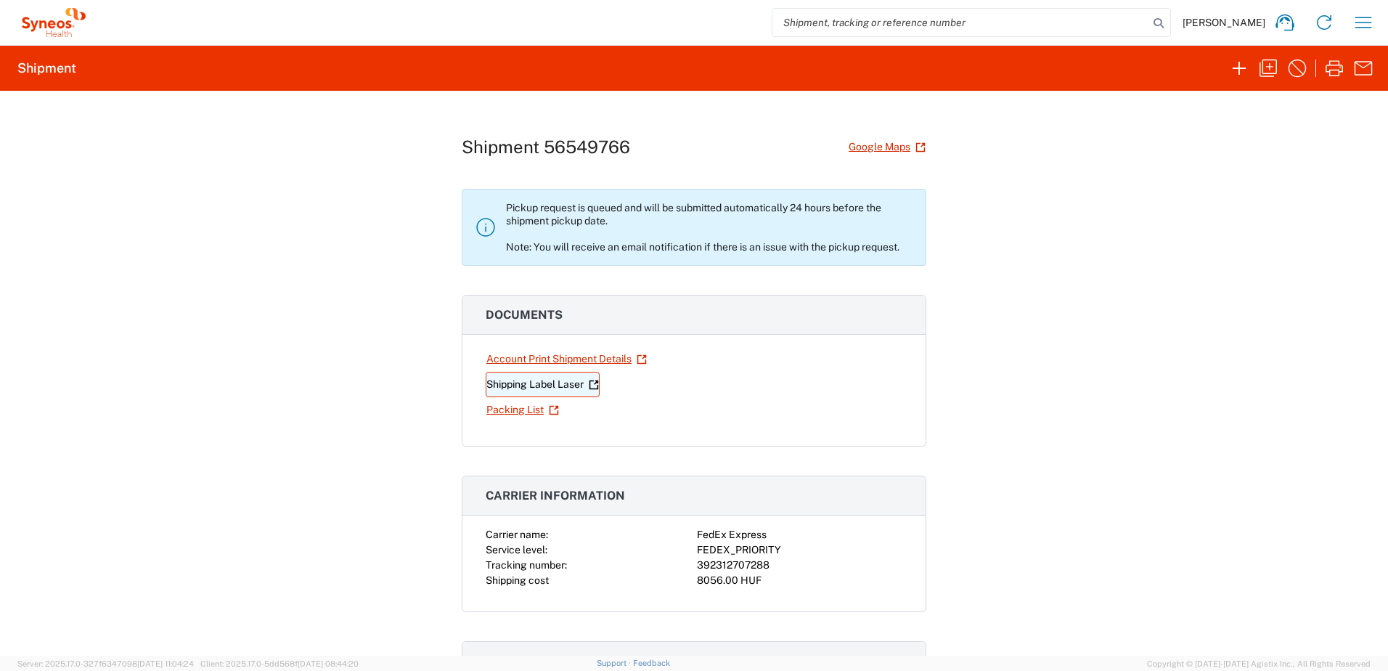
click at [526, 383] on link "Shipping Label Laser" at bounding box center [543, 384] width 114 height 25
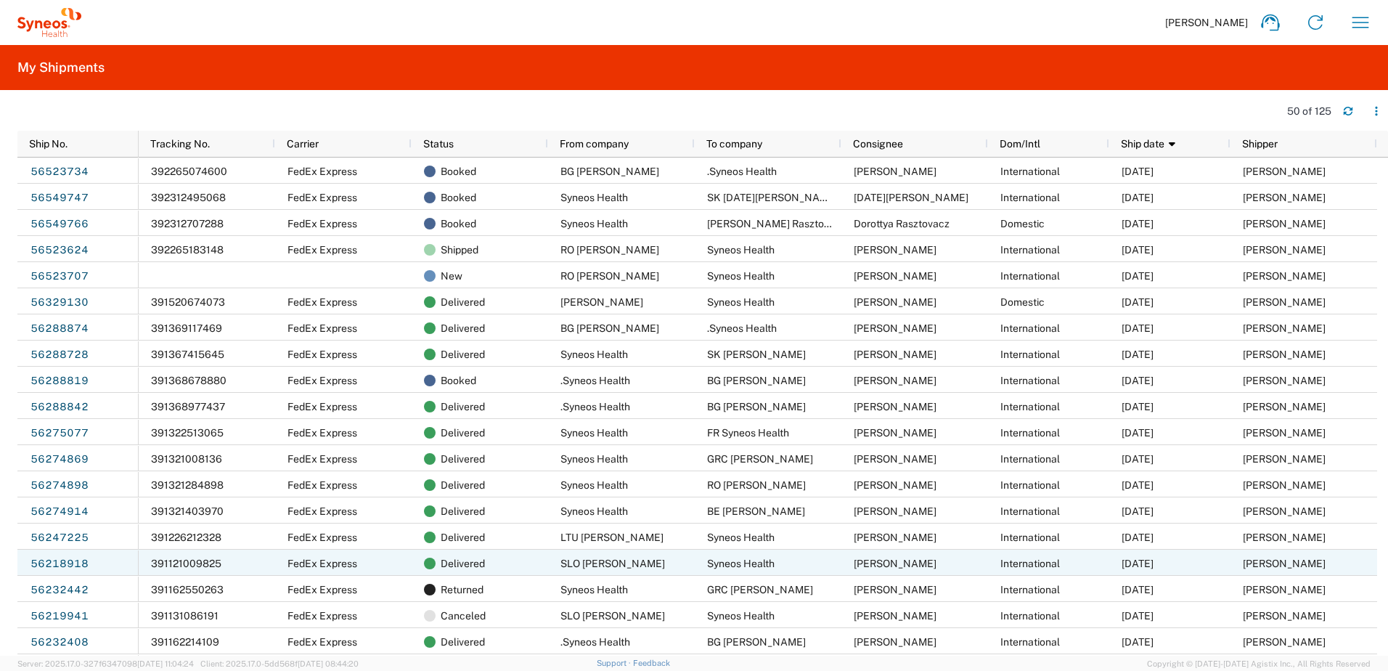
scroll to position [242, 0]
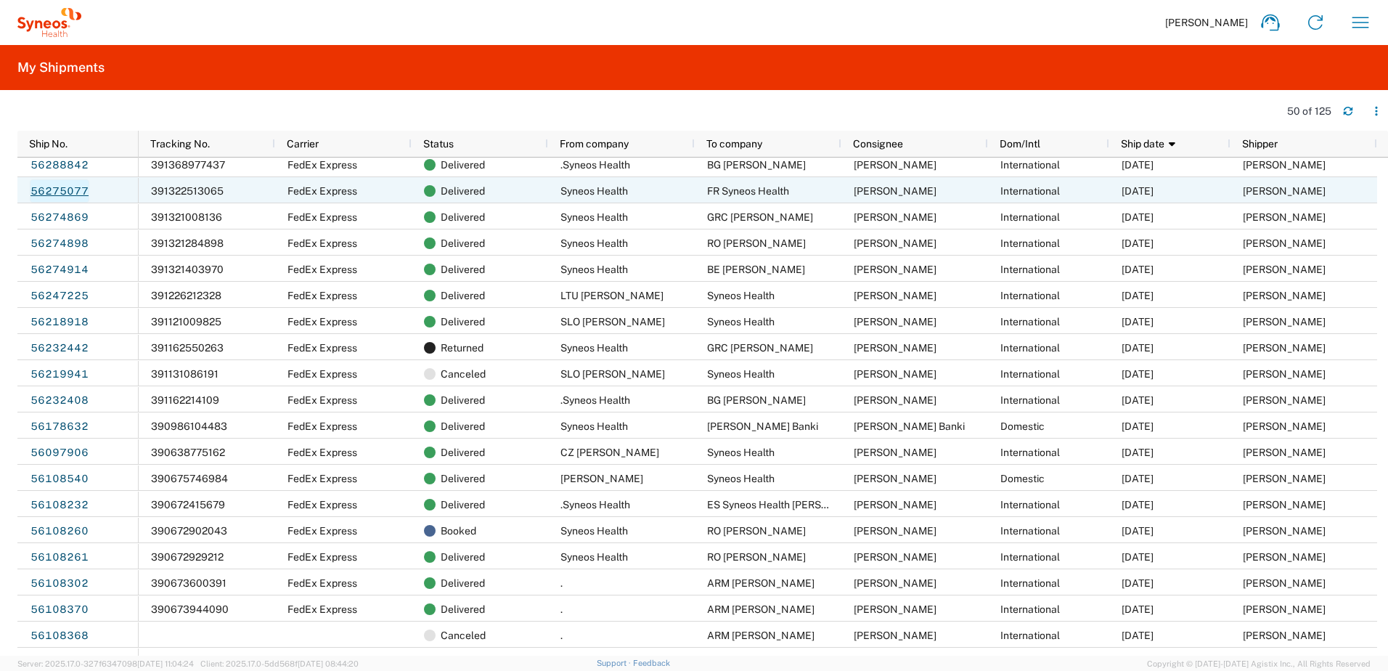
click at [79, 192] on link "56275077" at bounding box center [60, 190] width 60 height 23
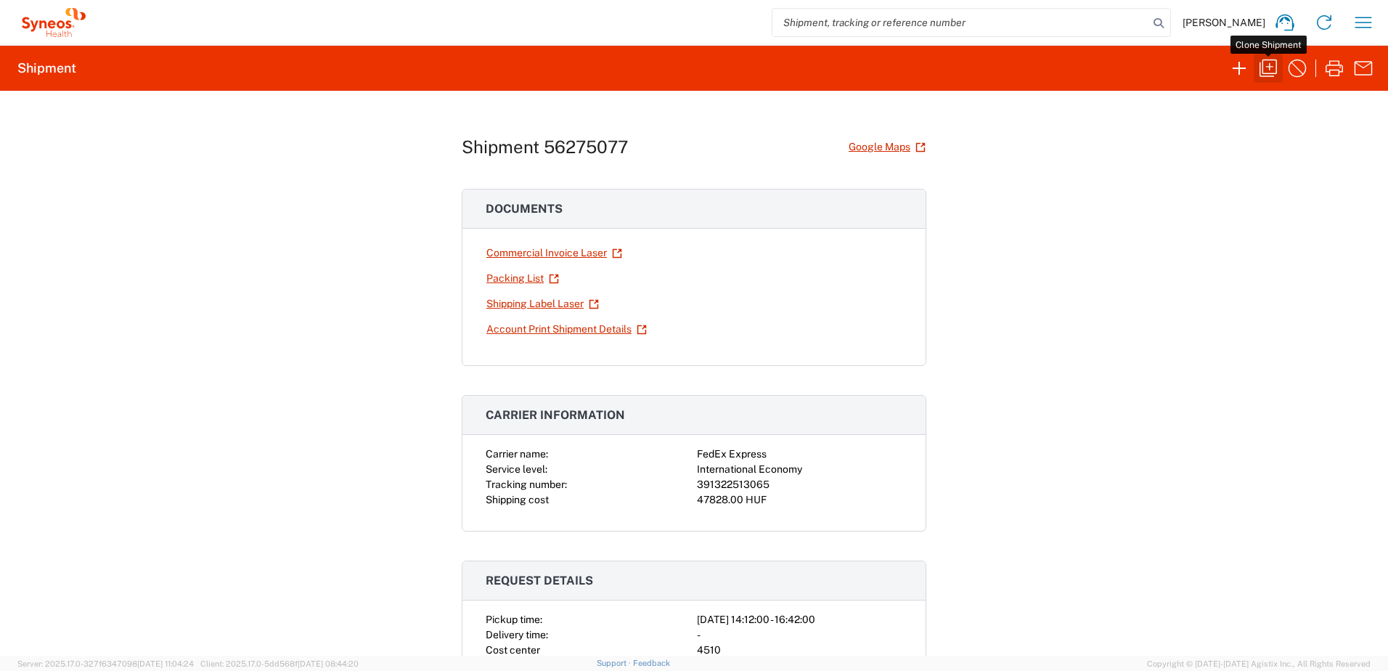
click at [1272, 72] on icon "button" at bounding box center [1267, 68] width 23 height 23
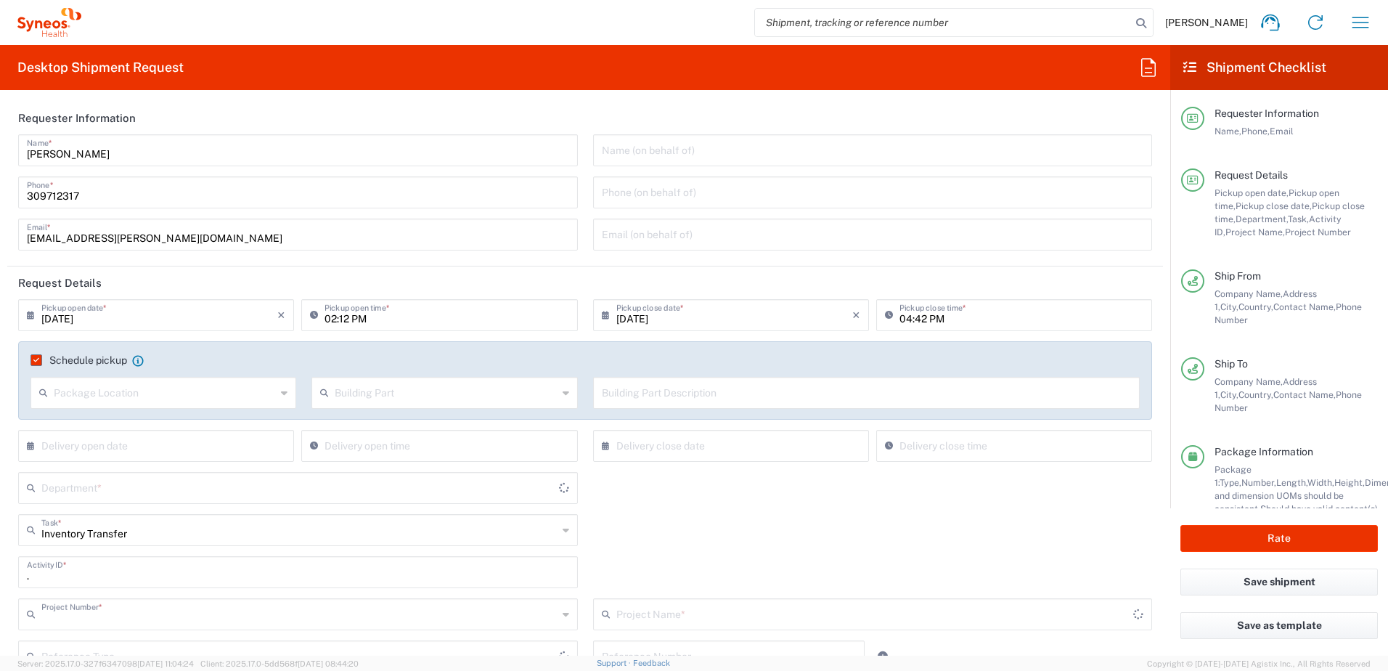
type input "4510 DEPARTMENTAL EXPENSE"
type input "Your Packaging"
type input "[GEOGRAPHIC_DATA]"
type input "4510"
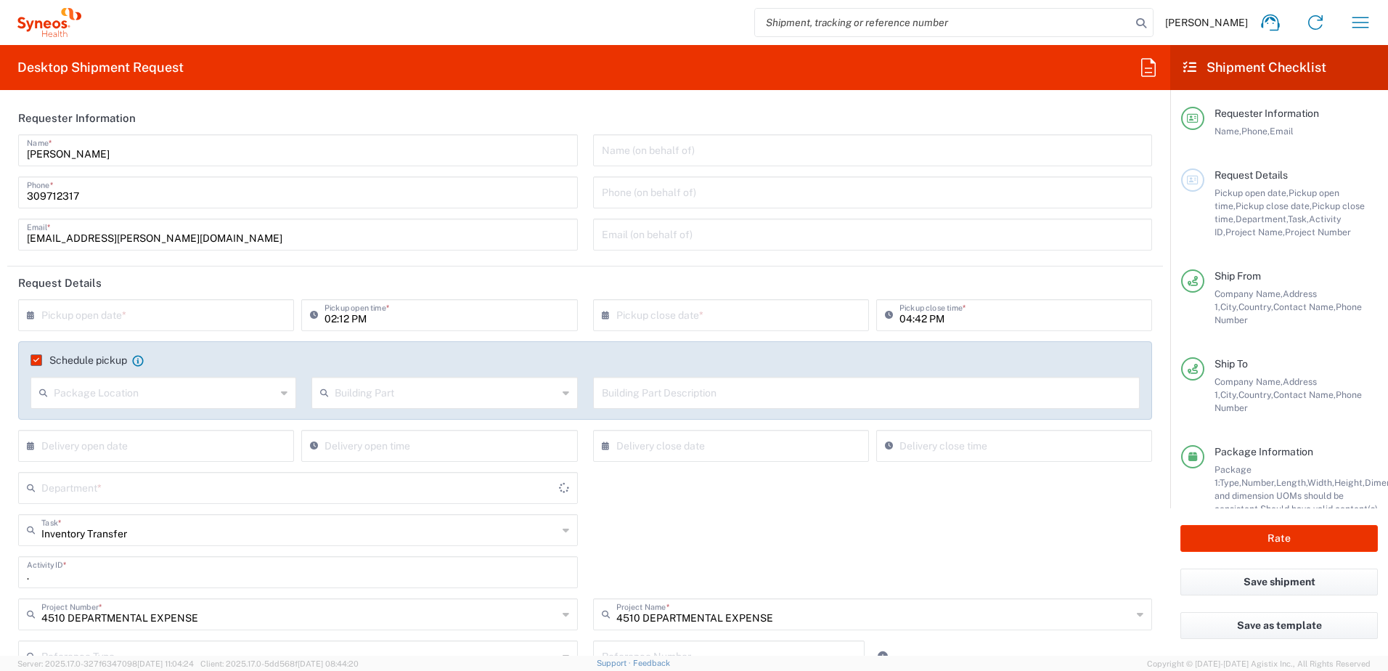
type input "[GEOGRAPHIC_DATA]"
type input "Delivery Duty Paid"
click at [74, 314] on input "text" at bounding box center [159, 313] width 236 height 25
type input "Syneos Health Hungary Kft."
click at [178, 446] on span "21" at bounding box center [178, 446] width 21 height 20
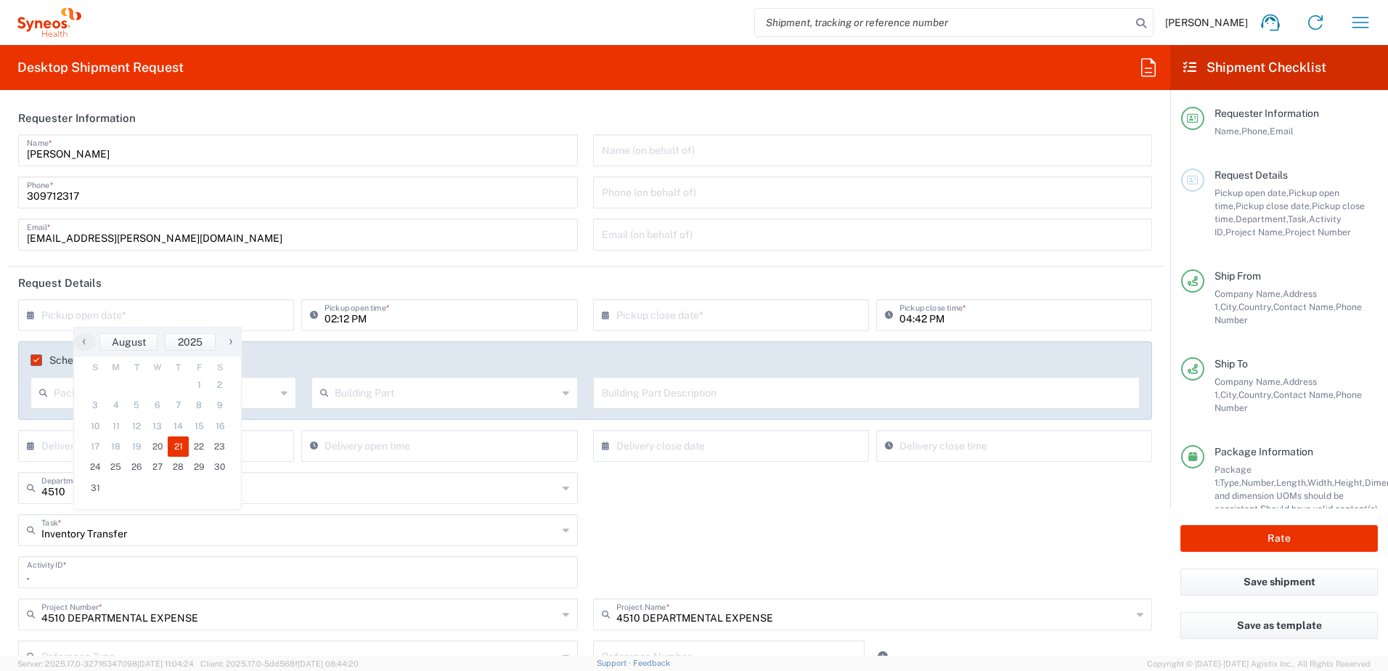
type input "[DATE]"
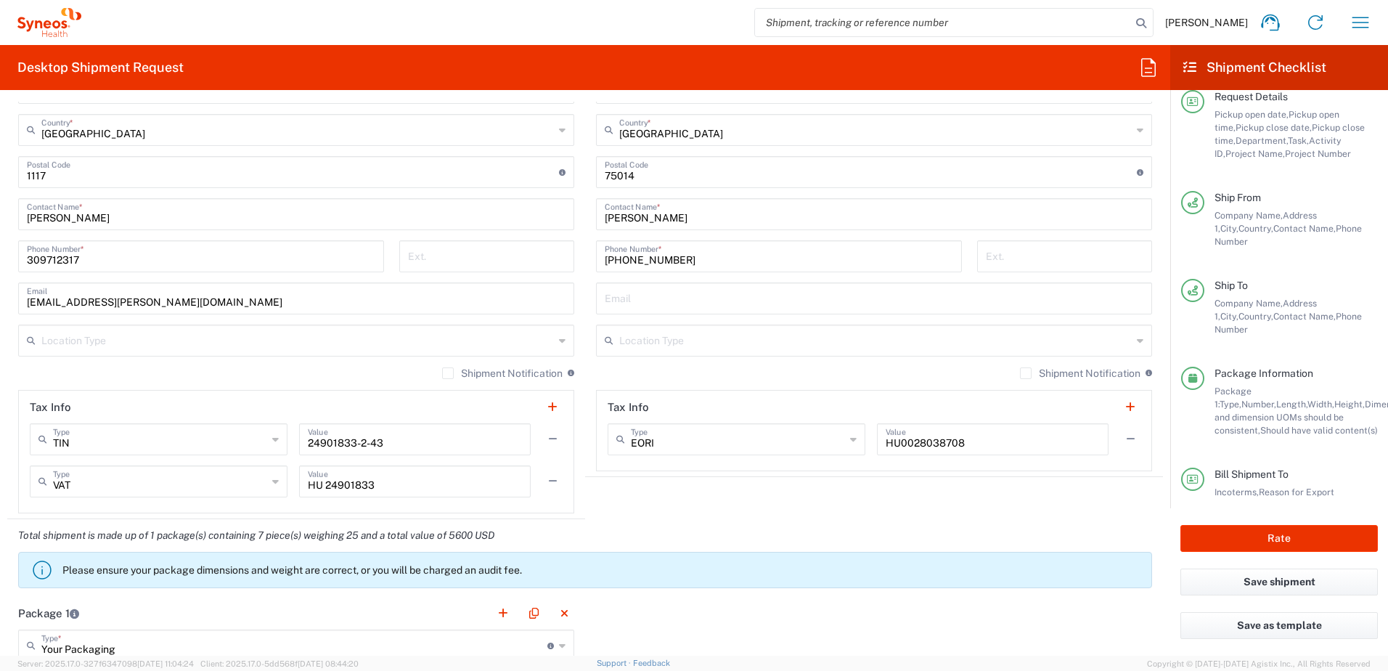
scroll to position [113, 0]
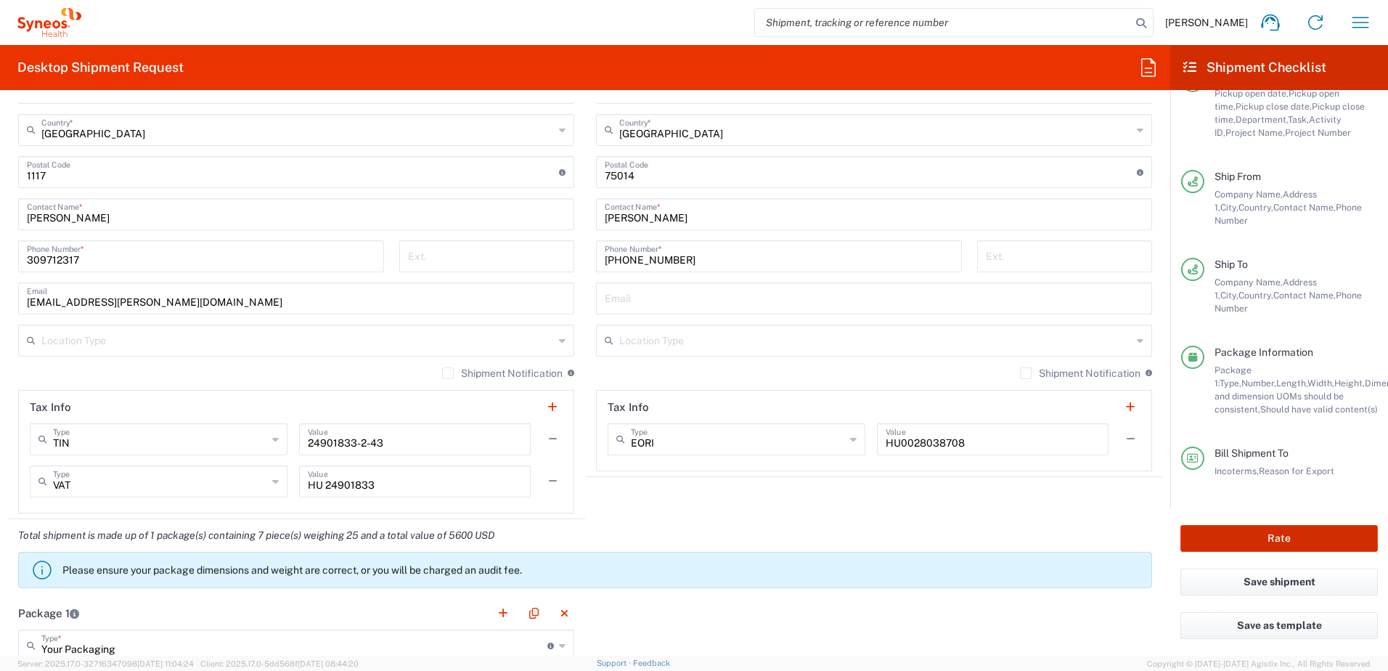
click at [1285, 531] on button "Rate" at bounding box center [1278, 538] width 197 height 27
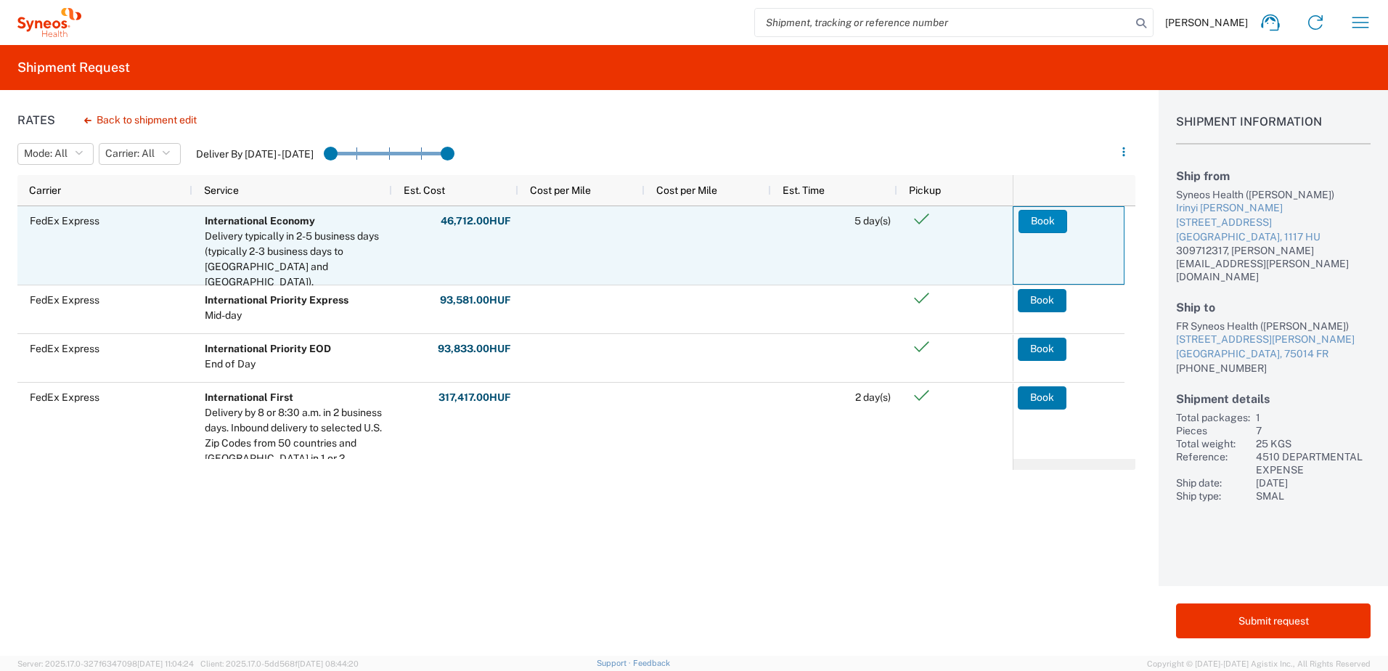
click at [1047, 221] on button "Book" at bounding box center [1042, 221] width 49 height 23
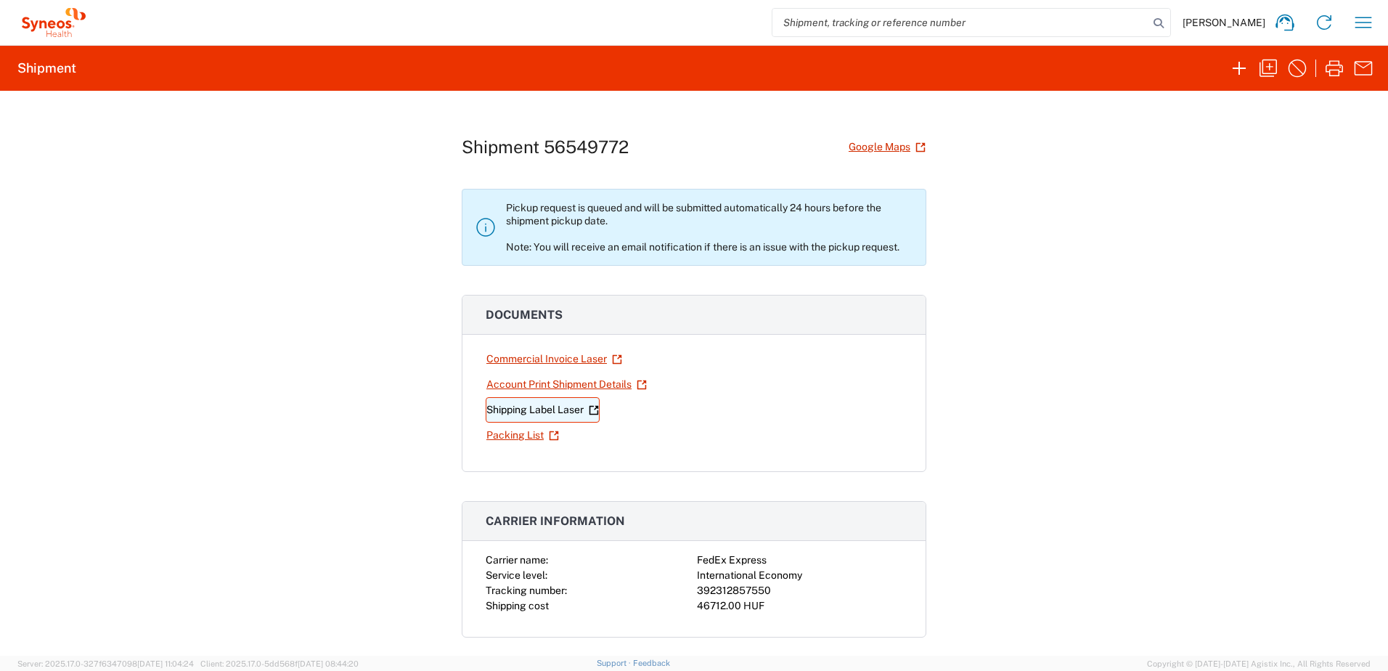
click at [533, 409] on link "Shipping Label Laser" at bounding box center [543, 409] width 114 height 25
drag, startPoint x: 770, startPoint y: 592, endPoint x: 689, endPoint y: 584, distance: 81.7
click at [689, 584] on div "Carrier name: FedEx Express Service level: International Economy Tracking numbe…" at bounding box center [694, 582] width 417 height 61
copy div "392312857550"
